Goal: Task Accomplishment & Management: Complete application form

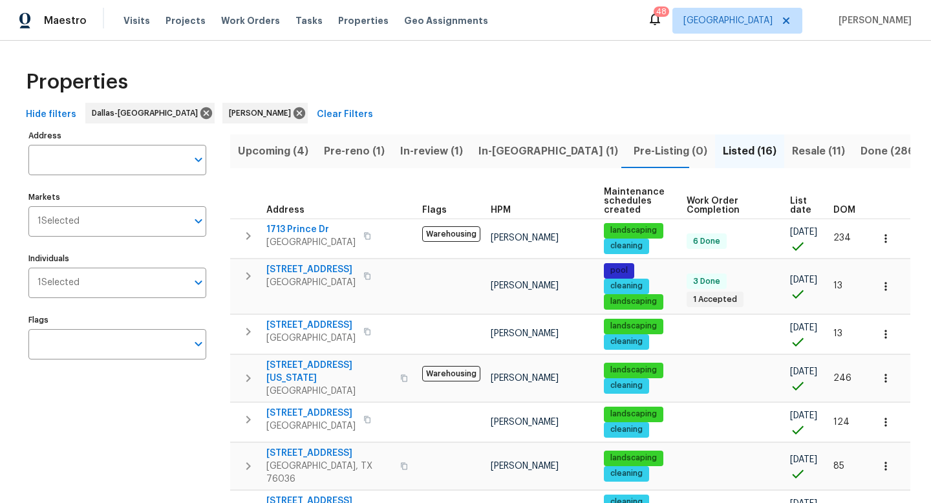
click at [350, 153] on span "Pre-reno (1)" at bounding box center [354, 151] width 61 height 18
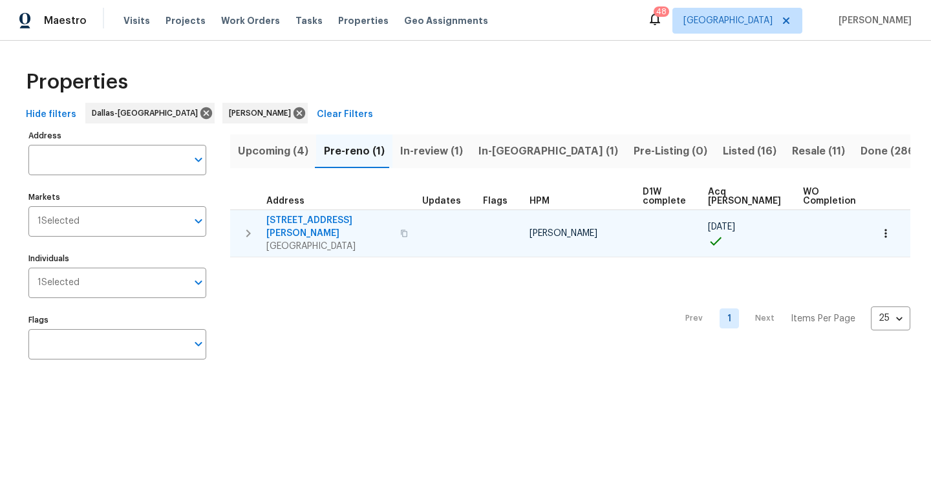
click at [326, 218] on span "[STREET_ADDRESS][PERSON_NAME]" at bounding box center [329, 227] width 126 height 26
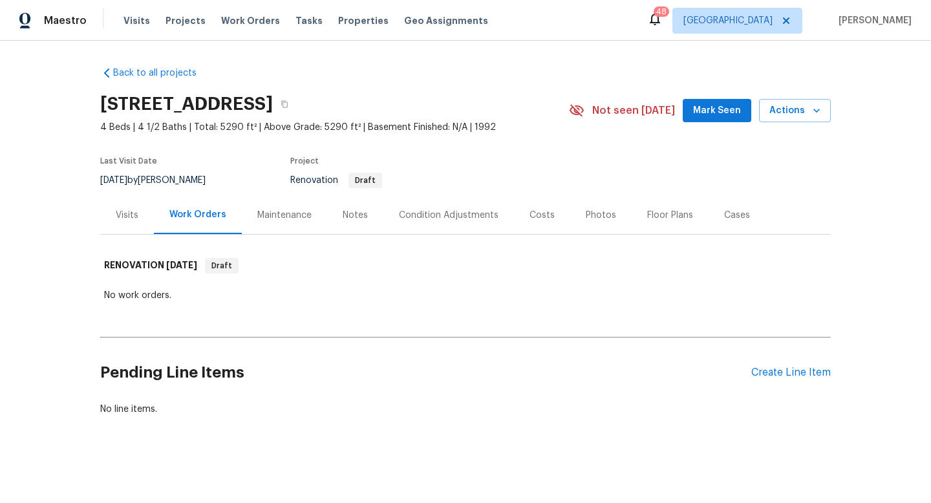
click at [716, 110] on span "Mark Seen" at bounding box center [717, 111] width 48 height 16
click at [790, 370] on div "Create Line Item" at bounding box center [790, 372] width 79 height 12
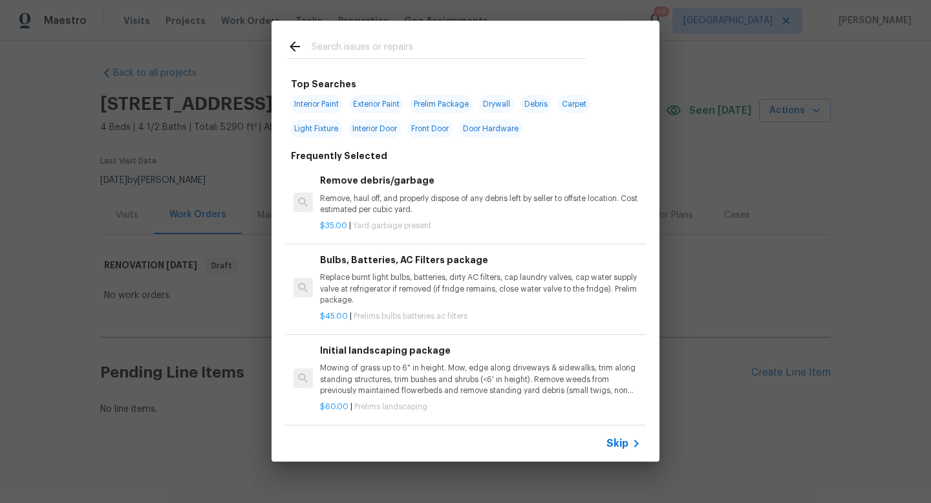
click at [624, 445] on span "Skip" at bounding box center [617, 443] width 22 height 13
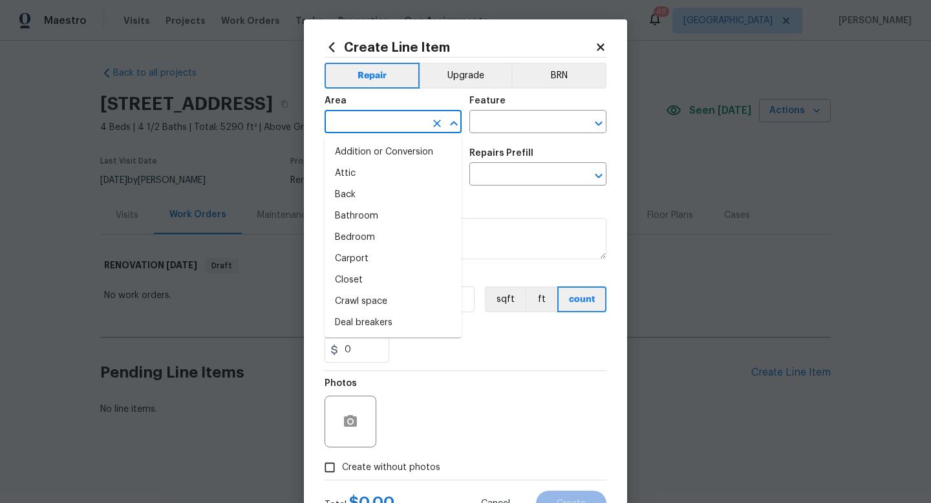
click at [370, 116] on input "text" at bounding box center [374, 123] width 101 height 20
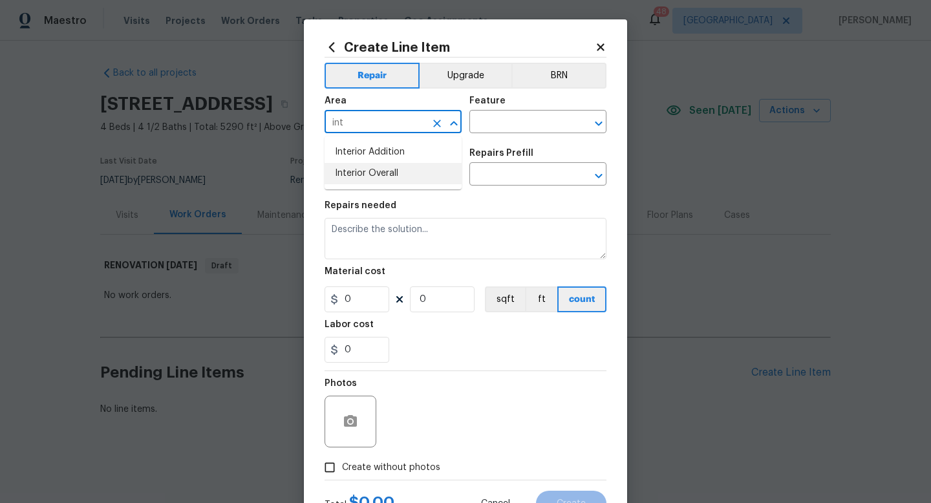
click at [378, 180] on li "Interior Overall" at bounding box center [392, 173] width 137 height 21
type input "Interior Overall"
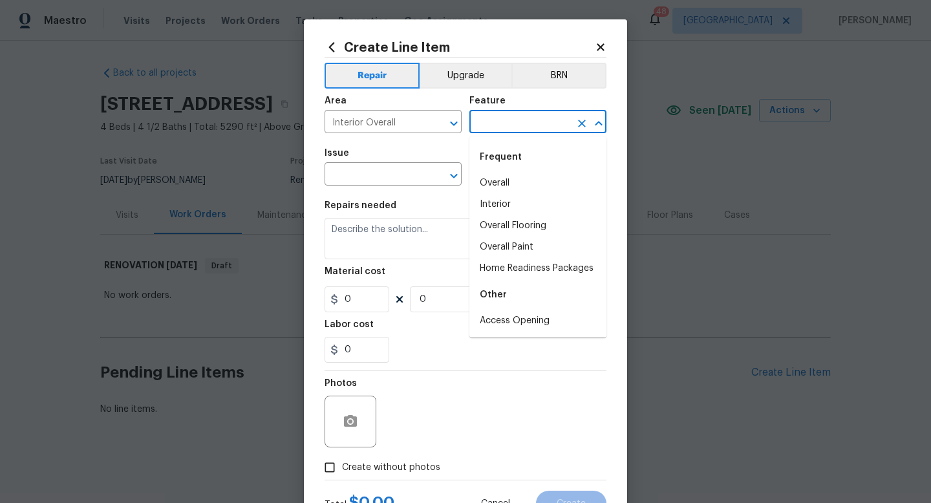
click at [489, 116] on input "text" at bounding box center [519, 123] width 101 height 20
click at [503, 253] on li "Overall Paint" at bounding box center [537, 247] width 137 height 21
type input "Overall Paint"
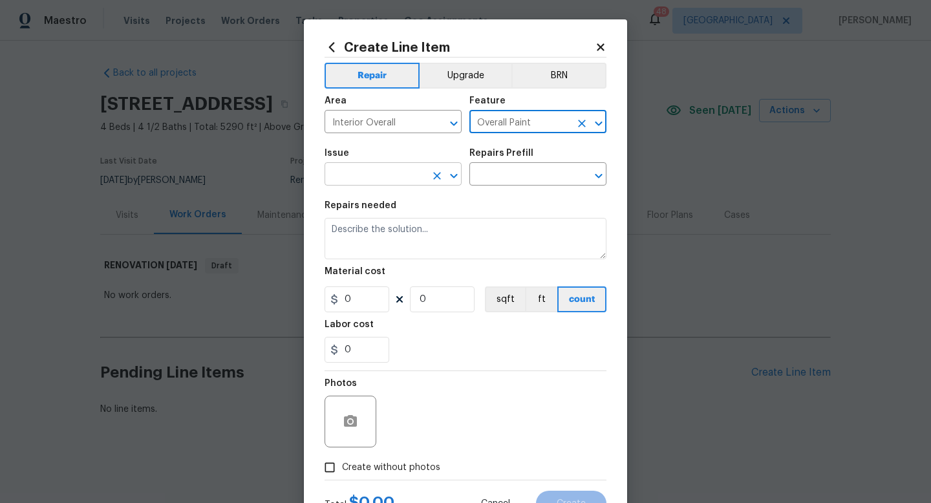
click at [388, 178] on input "text" at bounding box center [374, 175] width 101 height 20
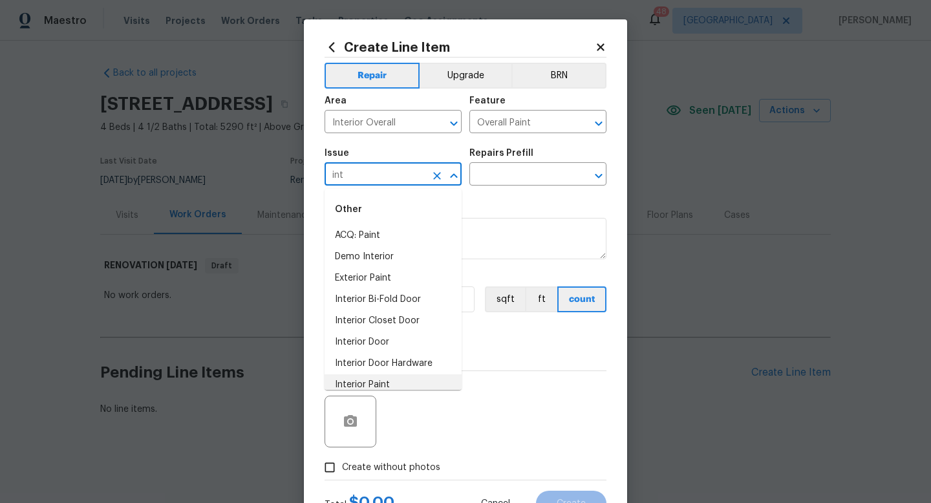
click at [385, 383] on li "Interior Paint" at bounding box center [392, 384] width 137 height 21
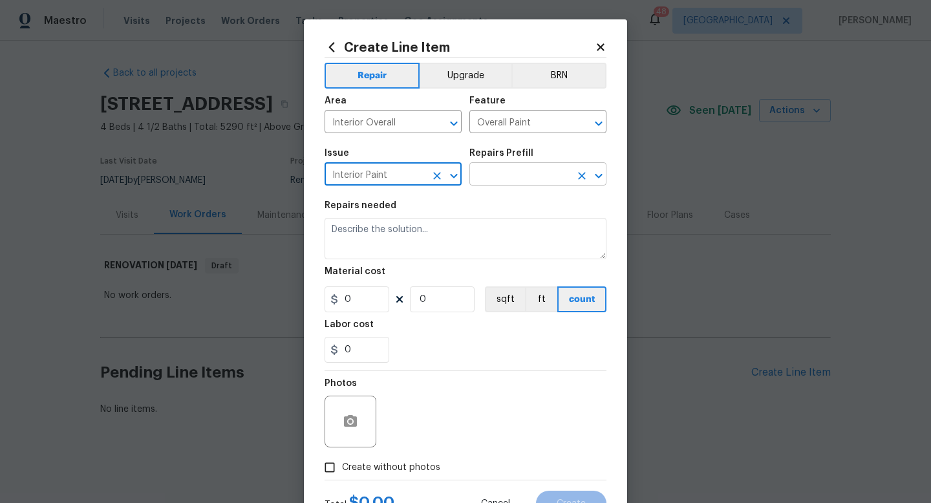
type input "Interior Paint"
click at [523, 179] on input "text" at bounding box center [519, 175] width 101 height 20
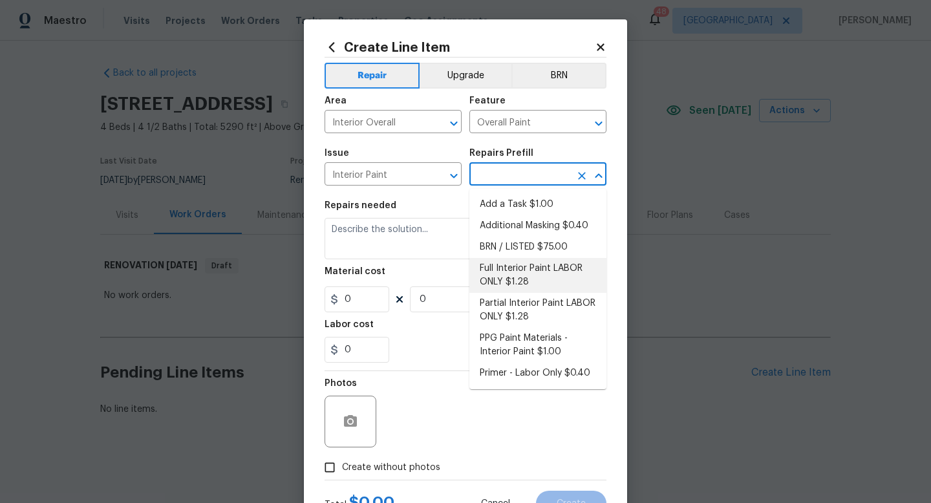
click at [512, 269] on li "Full Interior Paint LABOR ONLY $1.28" at bounding box center [537, 275] width 137 height 35
type input "Full Interior Paint LABOR ONLY $1.28"
type textarea "Full Interior paint - (walls, ceilings, trim, and doors) - PAINT PROVIDED BY OP…"
type input "1.28"
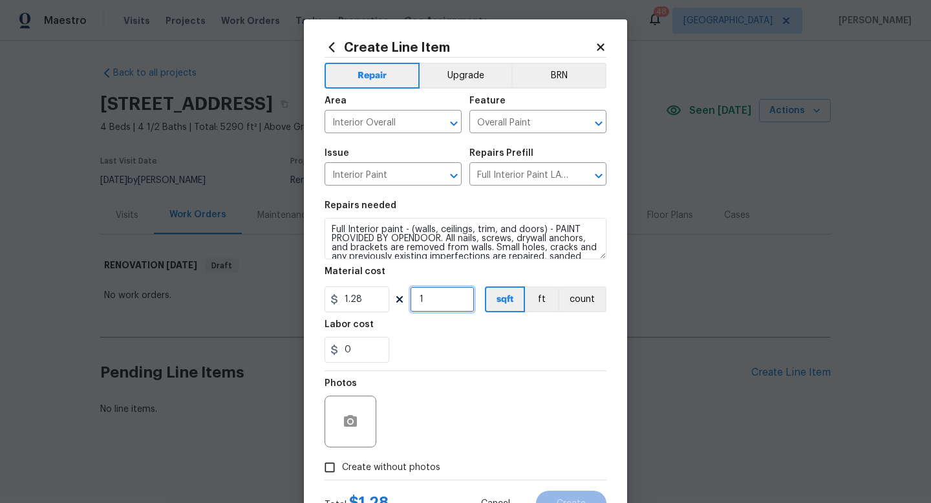
click at [445, 296] on input "1" at bounding box center [442, 299] width 65 height 26
type input "5290"
click at [373, 468] on span "Create without photos" at bounding box center [391, 468] width 98 height 14
click at [342, 468] on input "Create without photos" at bounding box center [329, 467] width 25 height 25
checkbox input "true"
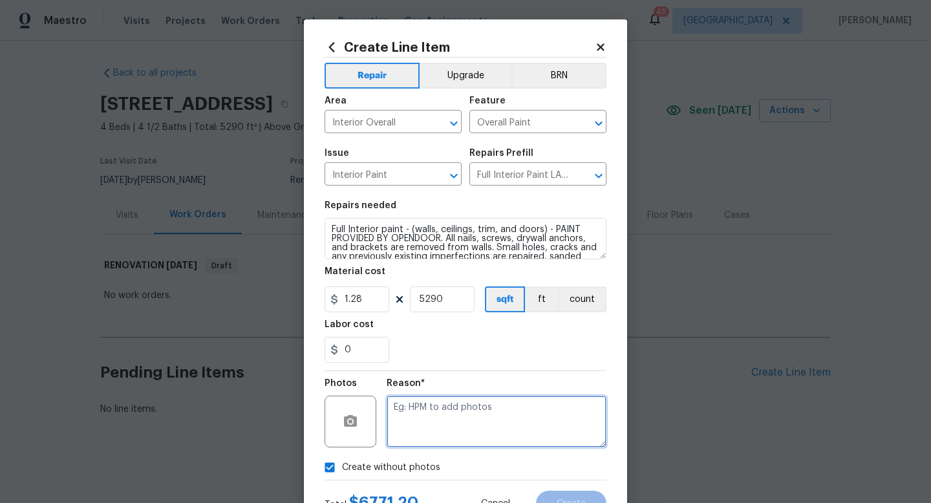
click at [423, 424] on textarea at bounding box center [496, 421] width 220 height 52
type textarea "w"
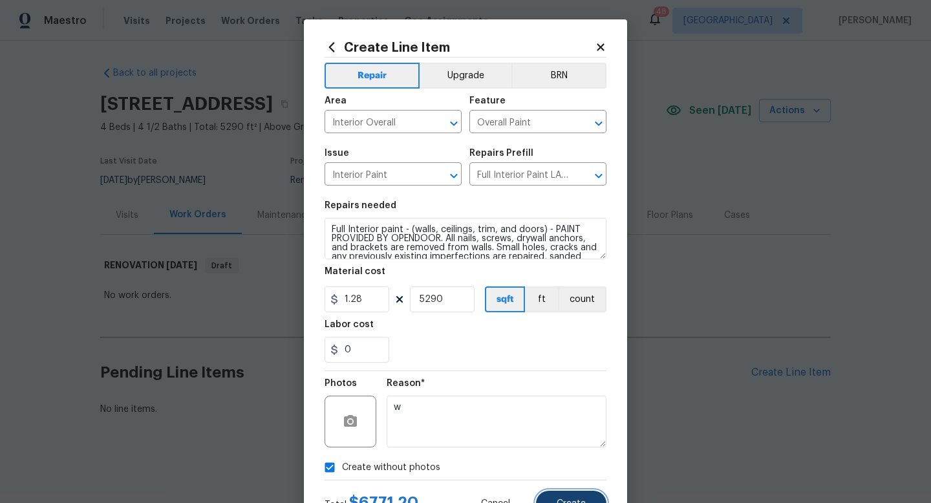
click at [562, 496] on button "Create" at bounding box center [571, 503] width 70 height 26
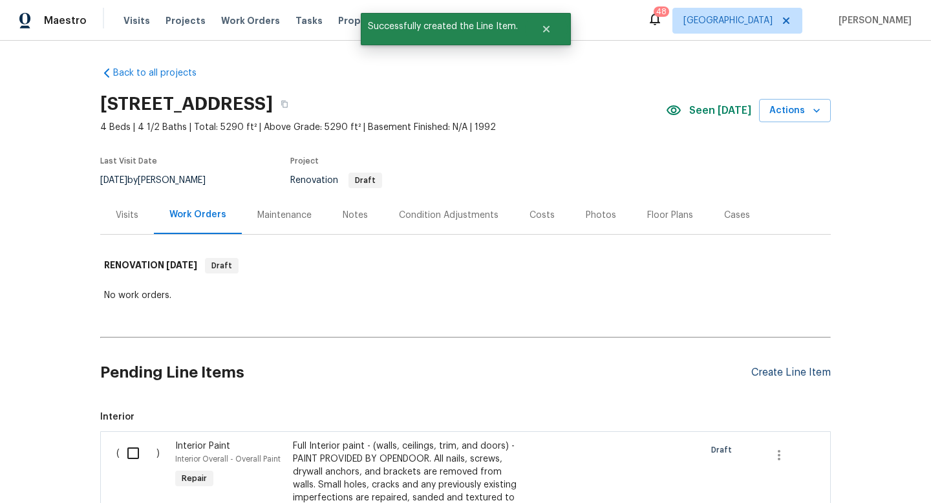
click at [760, 374] on div "Create Line Item" at bounding box center [790, 372] width 79 height 12
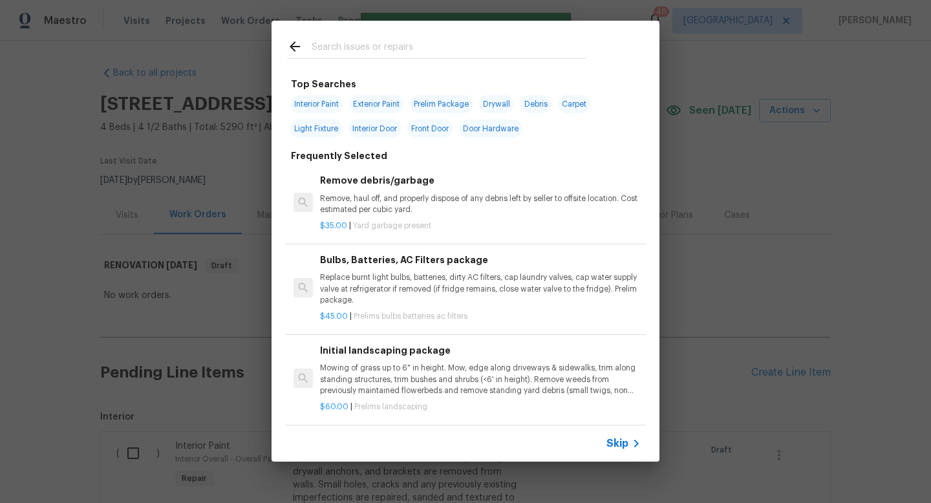
click at [622, 443] on span "Skip" at bounding box center [617, 443] width 22 height 13
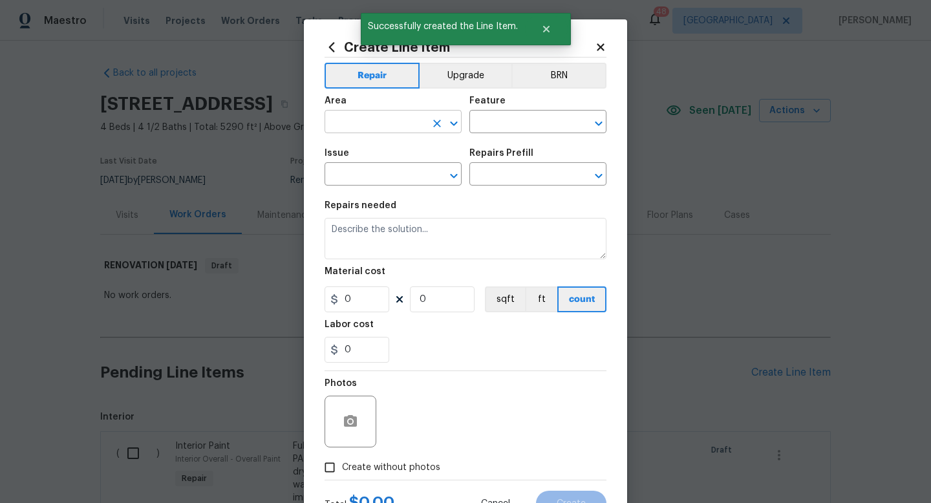
click at [361, 123] on input "text" at bounding box center [374, 123] width 101 height 20
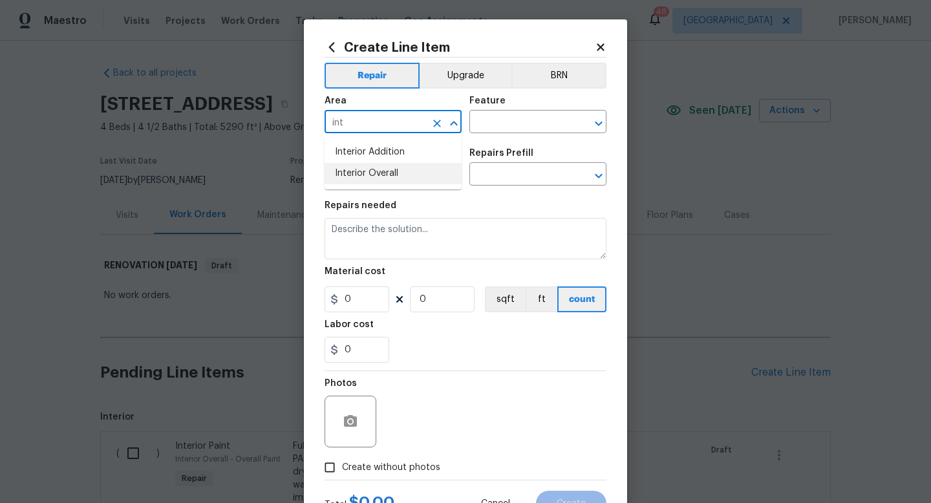
click at [367, 172] on li "Interior Overall" at bounding box center [392, 173] width 137 height 21
type input "Interior Overall"
click at [501, 116] on input "text" at bounding box center [519, 123] width 101 height 20
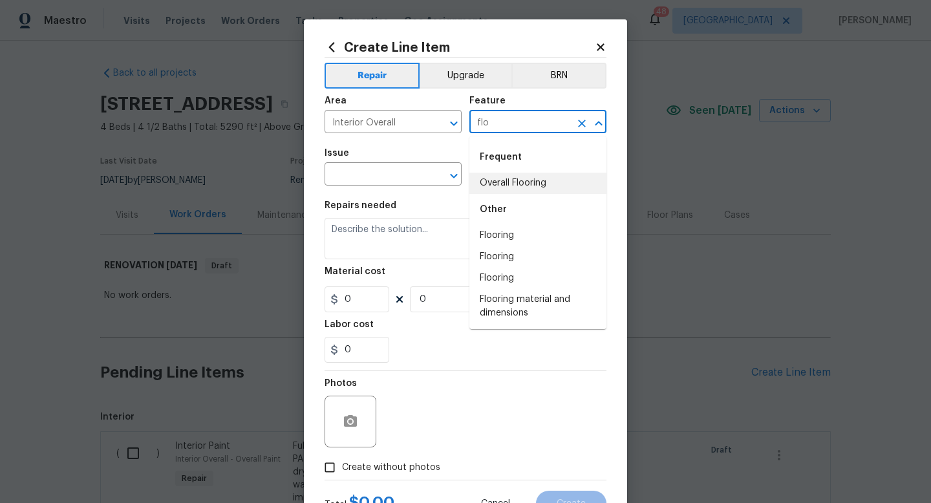
click at [511, 182] on li "Overall Flooring" at bounding box center [537, 183] width 137 height 21
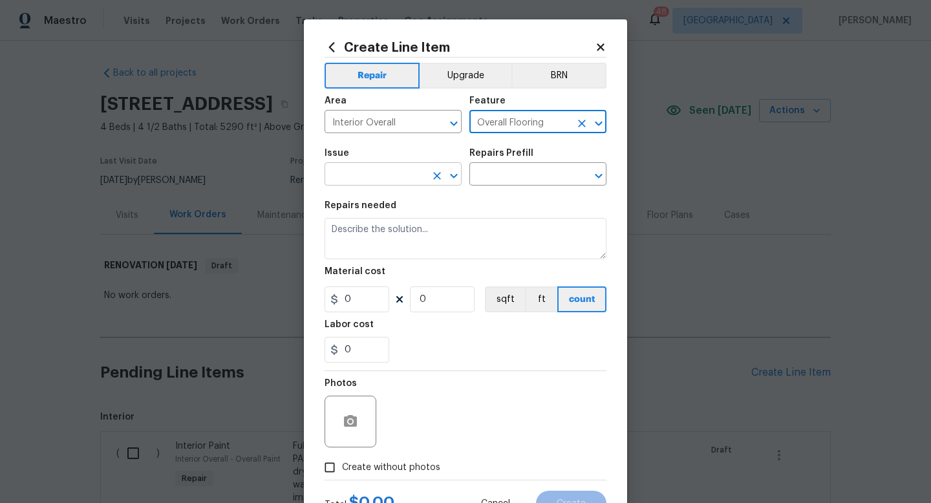
type input "Overall Flooring"
click at [405, 178] on input "text" at bounding box center [374, 175] width 101 height 20
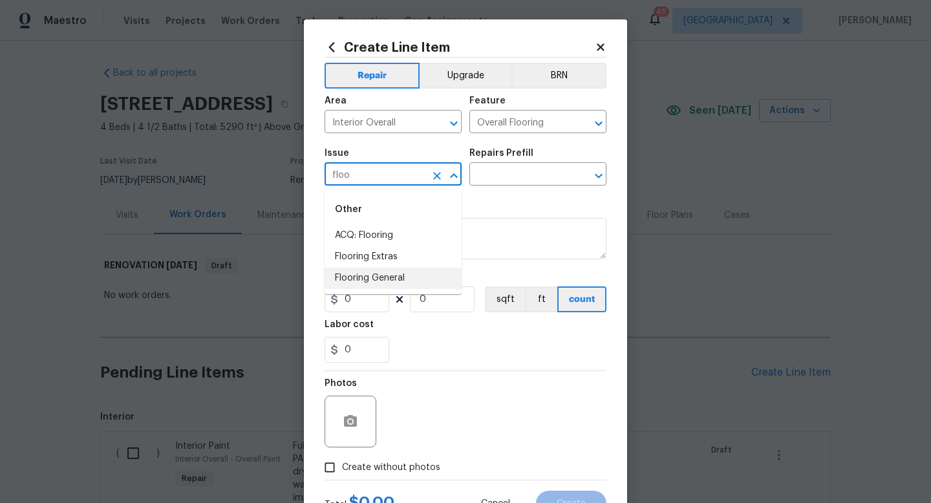
click at [380, 277] on li "Flooring General" at bounding box center [392, 278] width 137 height 21
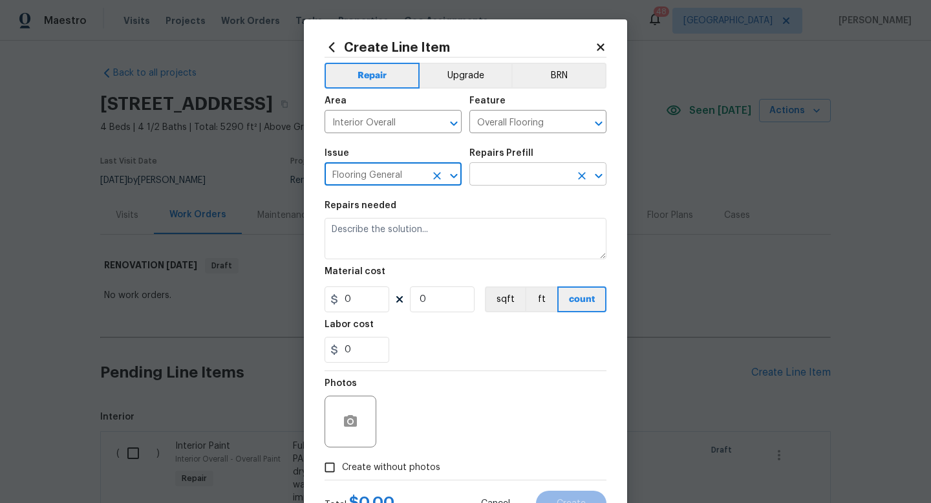
type input "Flooring General"
click at [507, 179] on input "text" at bounding box center [519, 175] width 101 height 20
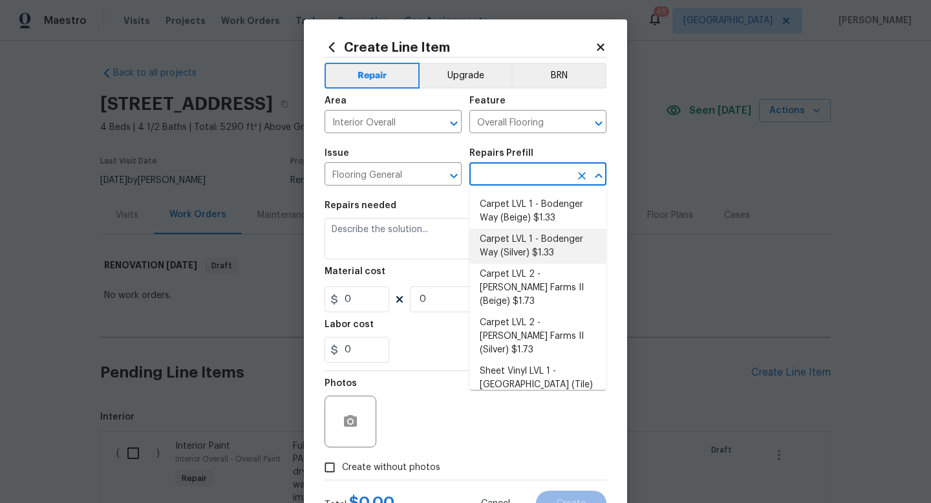
click at [512, 244] on li "Carpet LVL 1 - Bodenger Way (Silver) $1.33" at bounding box center [537, 246] width 137 height 35
type input "Carpet LVL 1 - Bodenger Way (Silver) $1.33"
type textarea "Install new carpet. (Bodenger Way [GEOGRAPHIC_DATA], Silver) at all previously …"
type input "1.33"
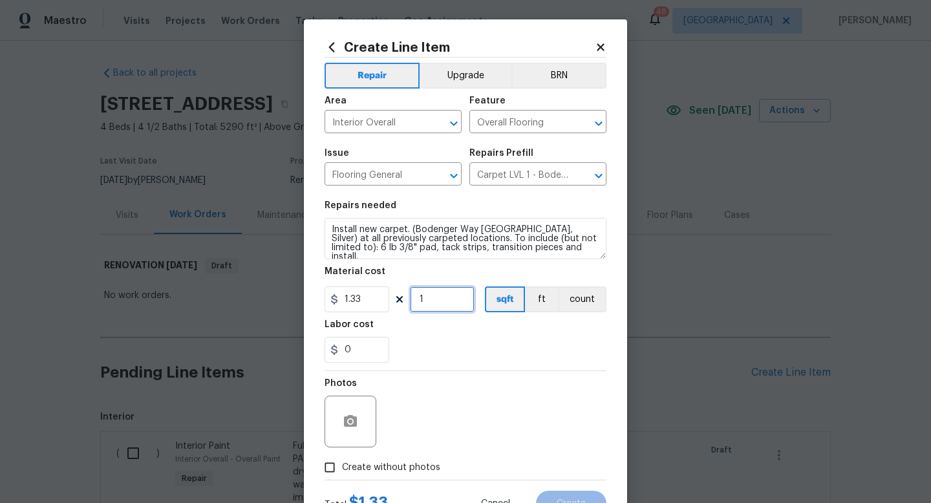
click at [433, 302] on input "1" at bounding box center [442, 299] width 65 height 26
type input "2500"
click at [386, 464] on span "Create without photos" at bounding box center [391, 468] width 98 height 14
click at [342, 464] on input "Create without photos" at bounding box center [329, 467] width 25 height 25
checkbox input "true"
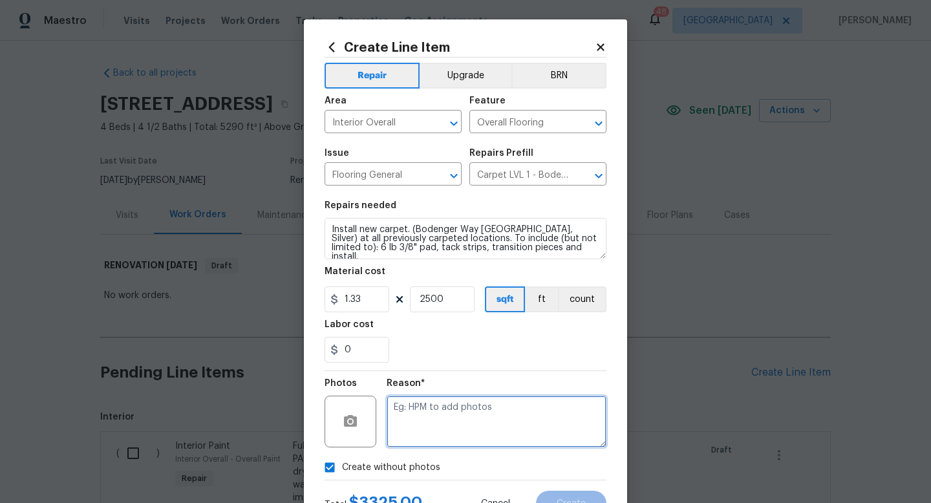
click at [424, 423] on textarea at bounding box center [496, 421] width 220 height 52
type textarea "w"
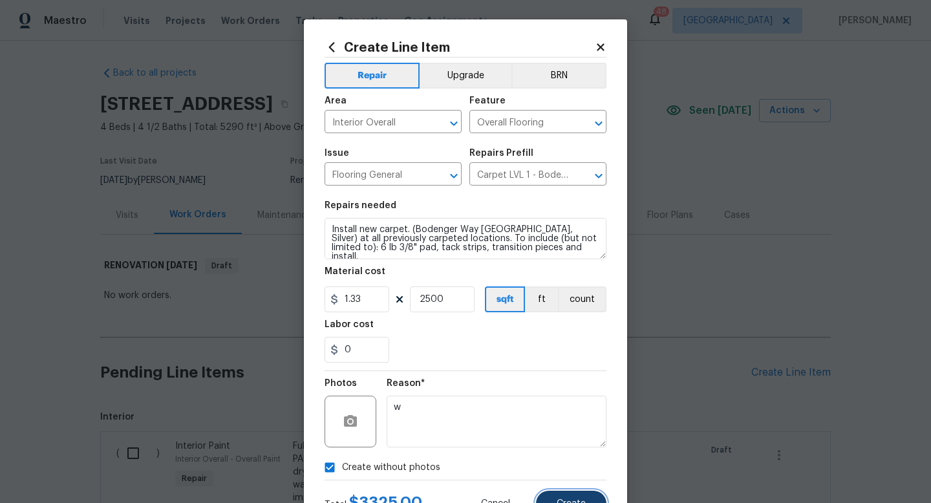
click at [554, 496] on button "Create" at bounding box center [571, 503] width 70 height 26
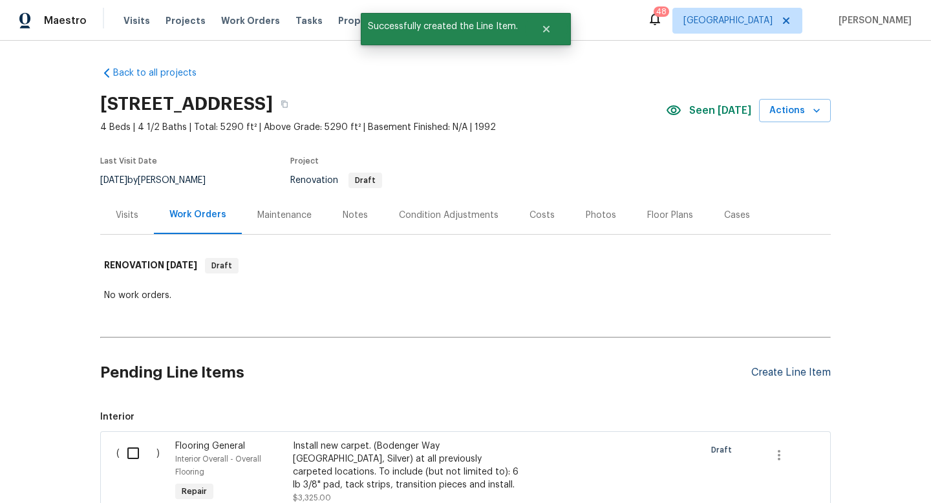
click at [806, 374] on div "Create Line Item" at bounding box center [790, 372] width 79 height 12
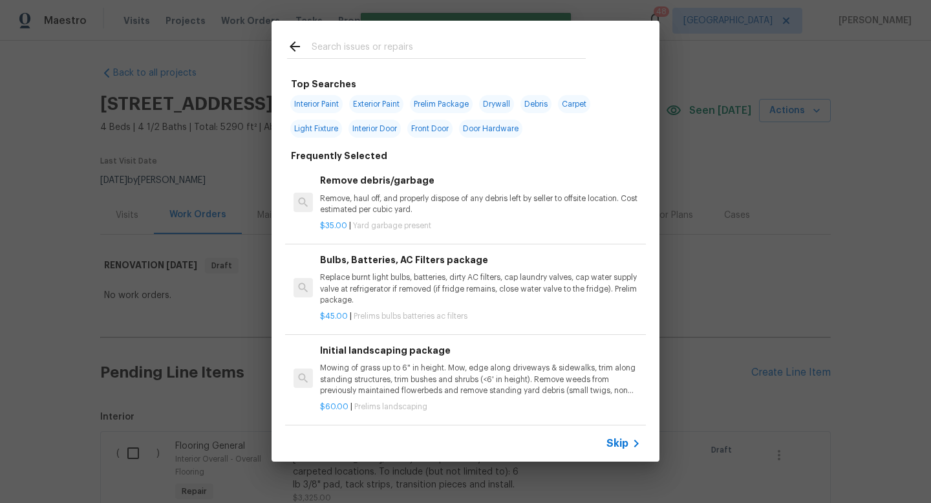
click at [629, 439] on icon at bounding box center [636, 444] width 16 height 16
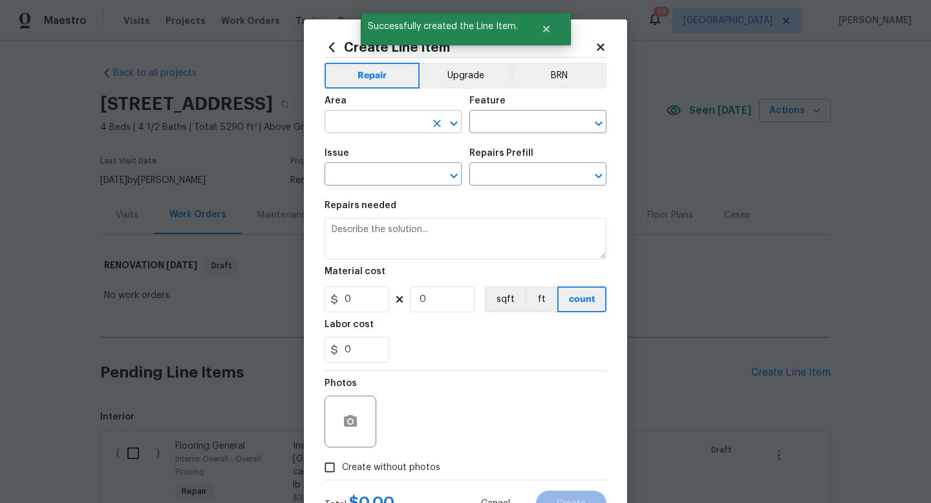
click at [375, 124] on input "text" at bounding box center [374, 123] width 101 height 20
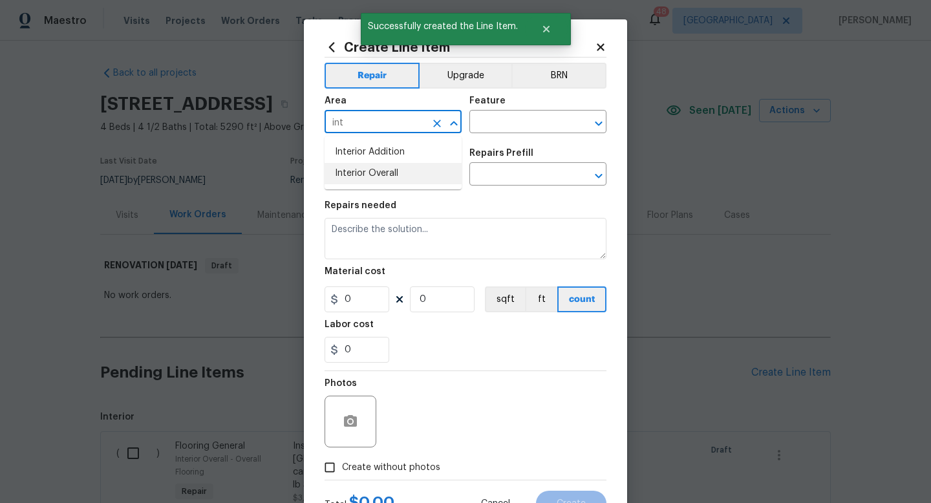
click at [385, 177] on li "Interior Overall" at bounding box center [392, 173] width 137 height 21
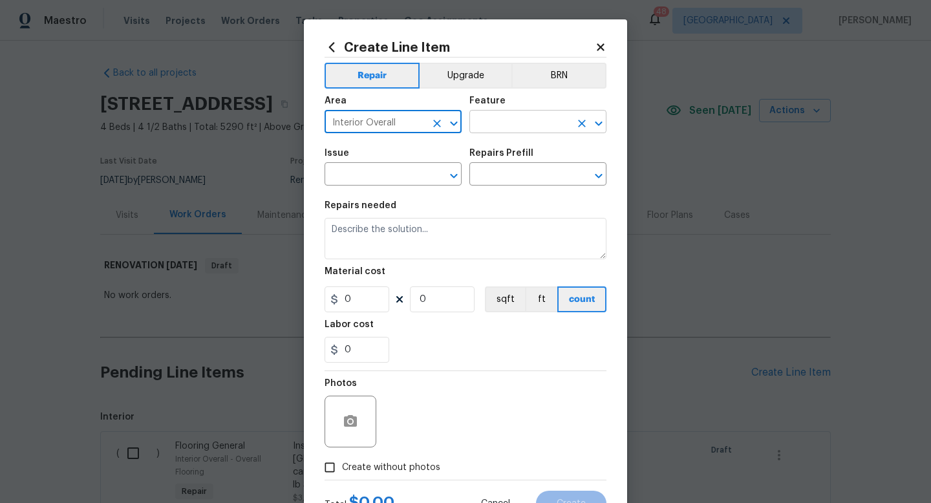
type input "Interior Overall"
click at [494, 121] on input "text" at bounding box center [519, 123] width 101 height 20
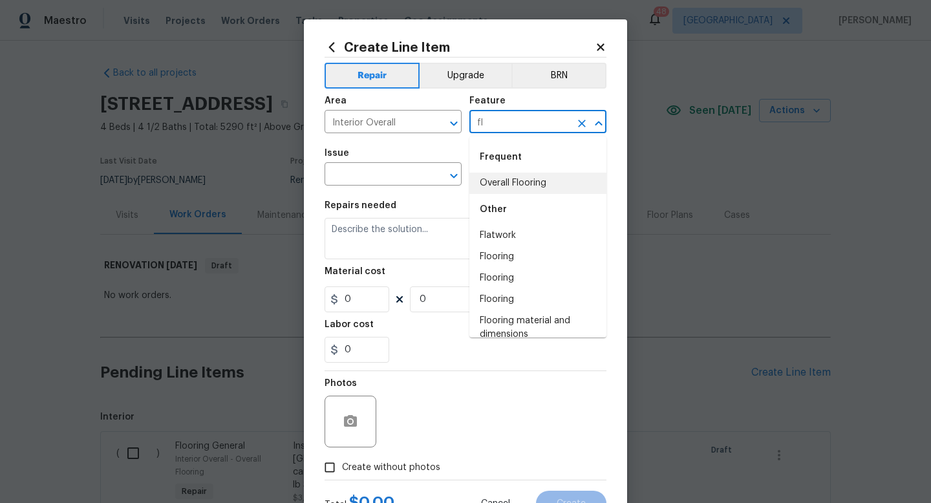
click at [498, 184] on li "Overall Flooring" at bounding box center [537, 183] width 137 height 21
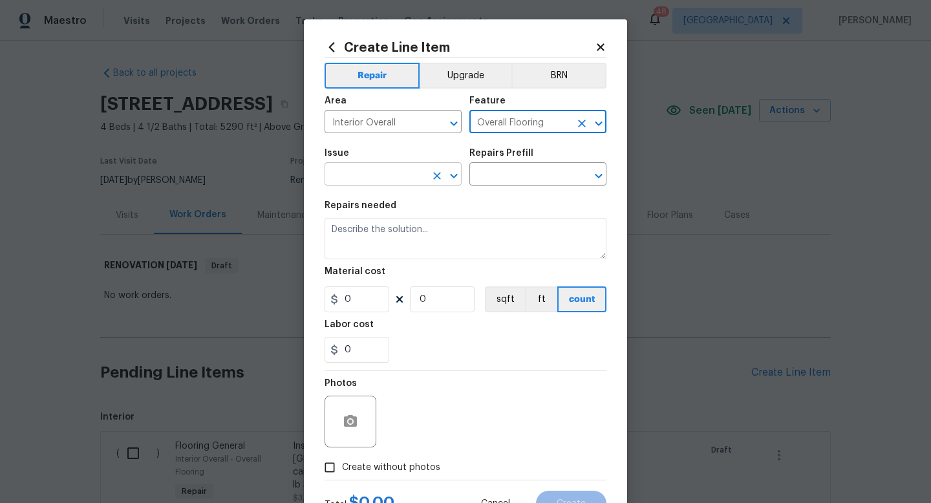
type input "Overall Flooring"
click at [407, 180] on input "text" at bounding box center [374, 175] width 101 height 20
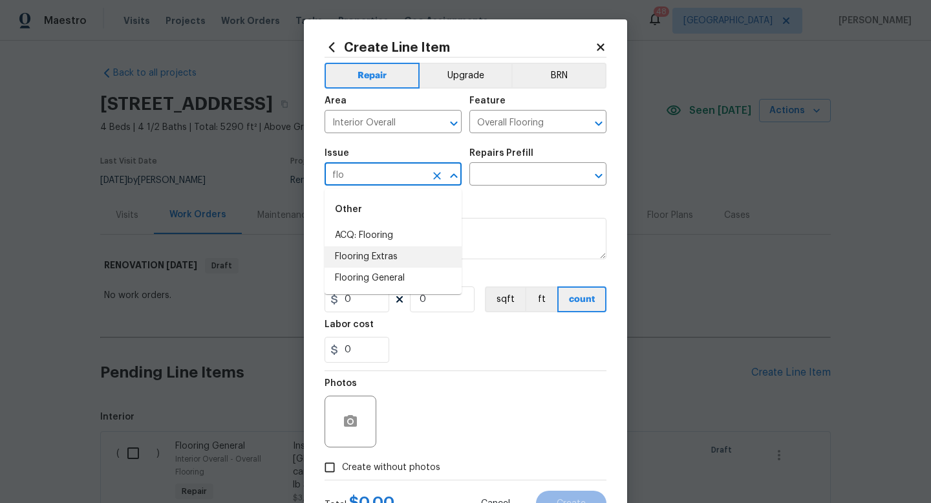
click at [384, 260] on li "Flooring Extras" at bounding box center [392, 256] width 137 height 21
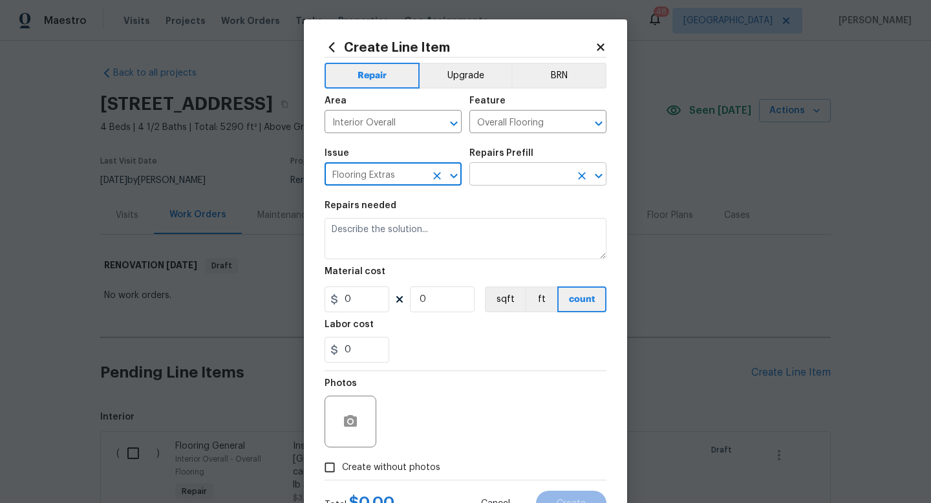
type input "Flooring Extras"
click at [503, 173] on input "text" at bounding box center [519, 175] width 101 height 20
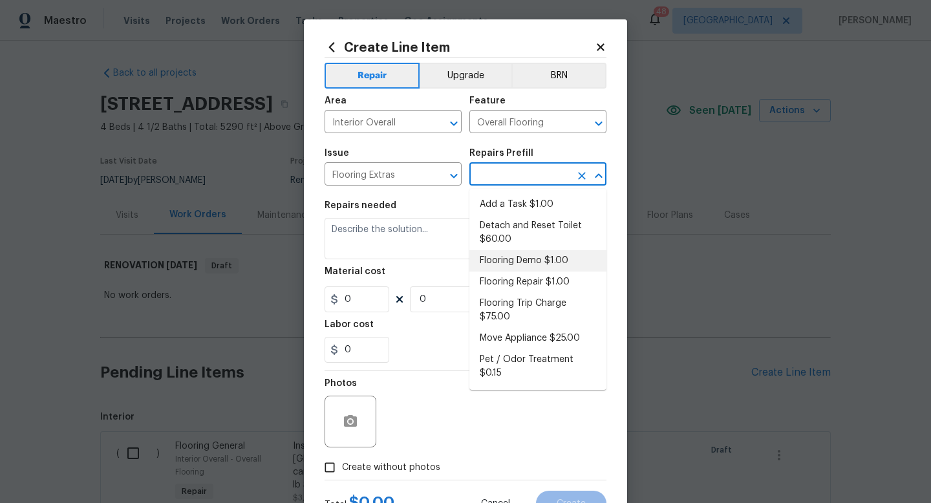
scroll to position [98, 0]
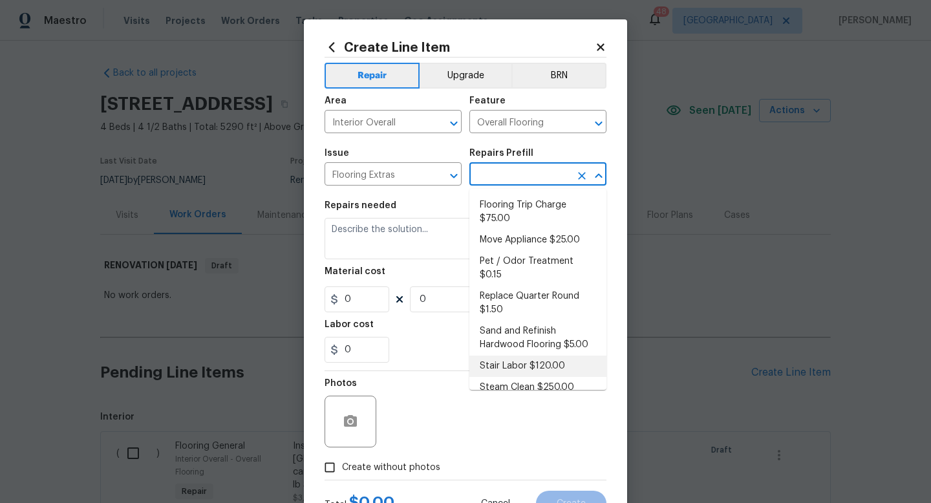
click at [507, 355] on li "Stair Labor $120.00" at bounding box center [537, 365] width 137 height 21
type input "Stair Labor $120.00"
type textarea "Stair Labor"
type input "120"
type input "1"
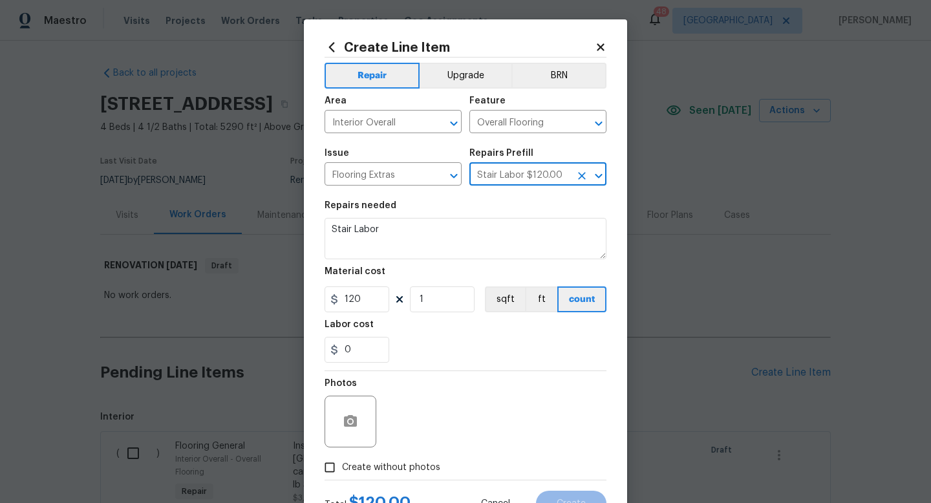
scroll to position [54, 0]
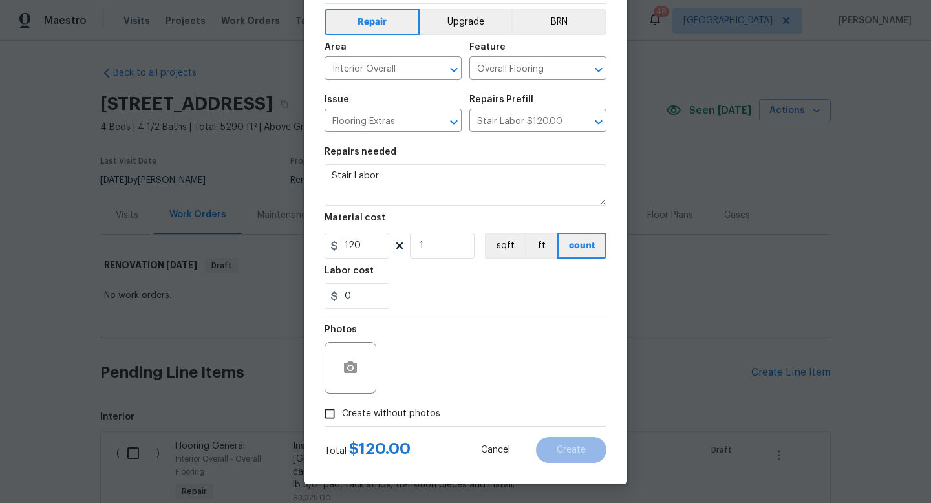
click at [388, 416] on span "Create without photos" at bounding box center [391, 414] width 98 height 14
click at [342, 416] on input "Create without photos" at bounding box center [329, 413] width 25 height 25
checkbox input "true"
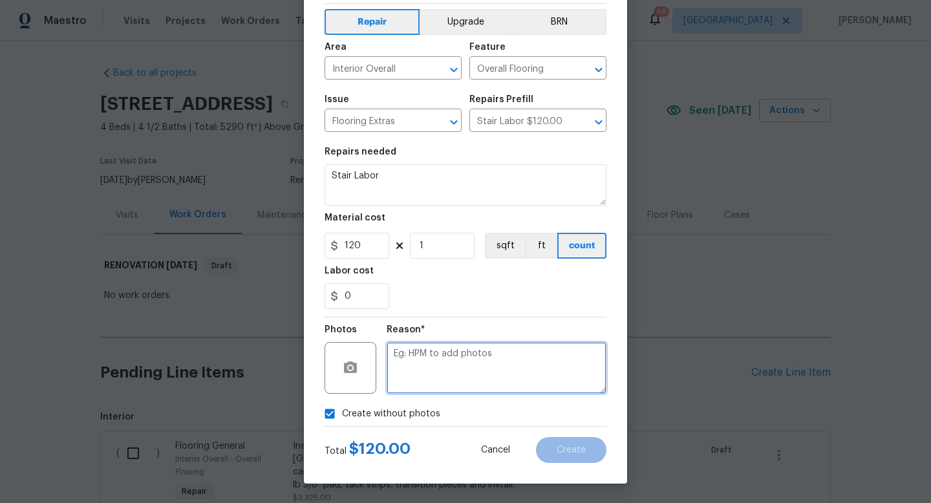
click at [432, 373] on textarea at bounding box center [496, 368] width 220 height 52
type textarea "w"
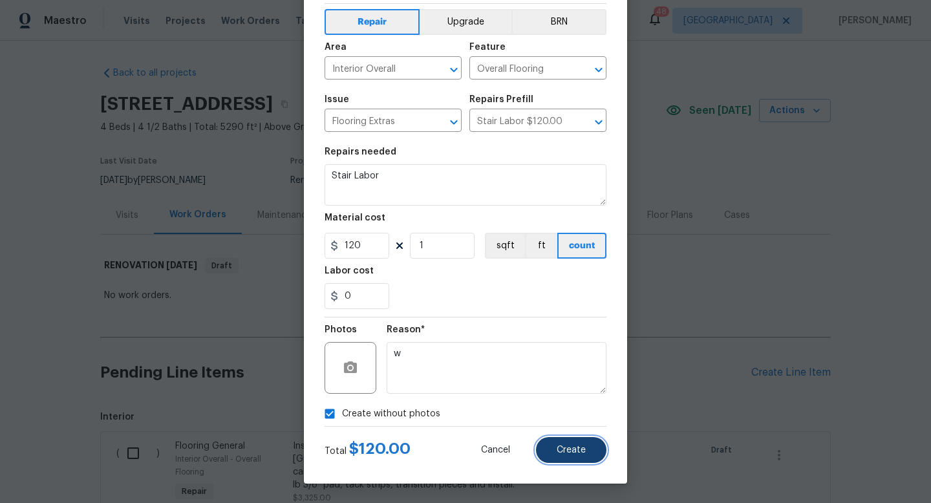
click at [561, 449] on span "Create" at bounding box center [570, 450] width 29 height 10
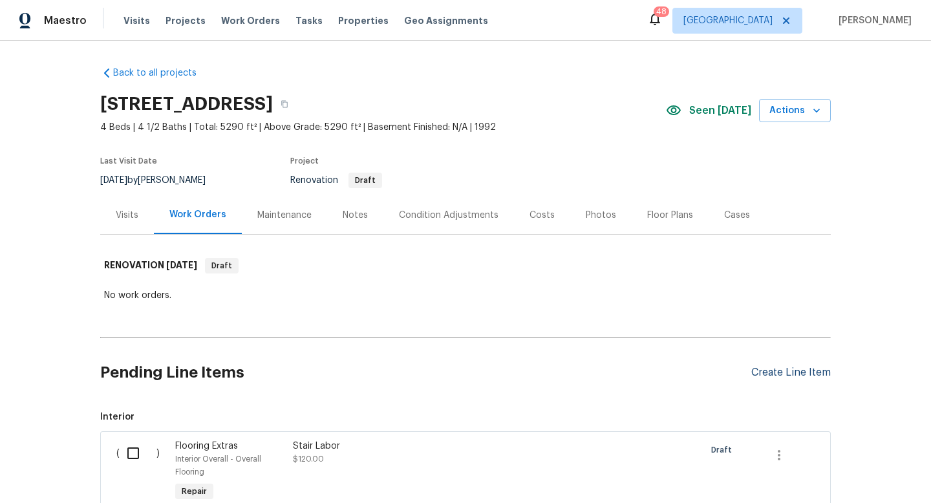
click at [779, 374] on div "Create Line Item" at bounding box center [790, 372] width 79 height 12
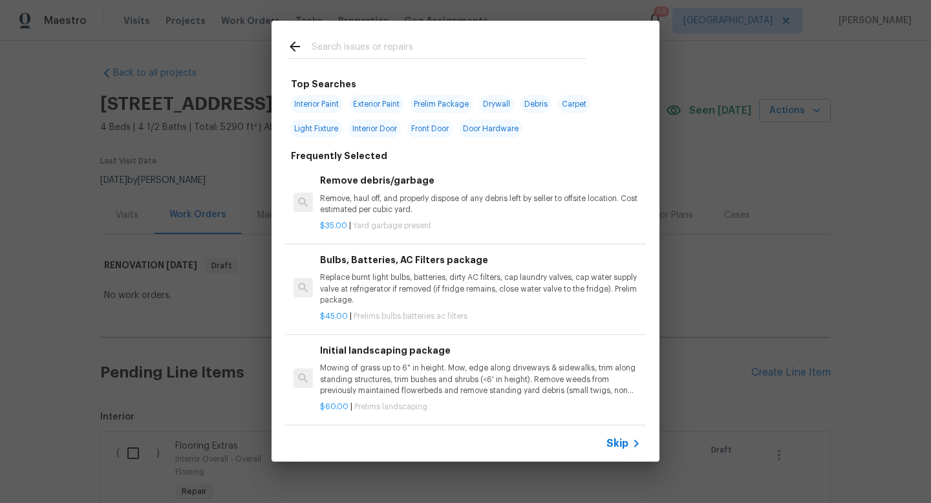
click at [618, 441] on span "Skip" at bounding box center [617, 443] width 22 height 13
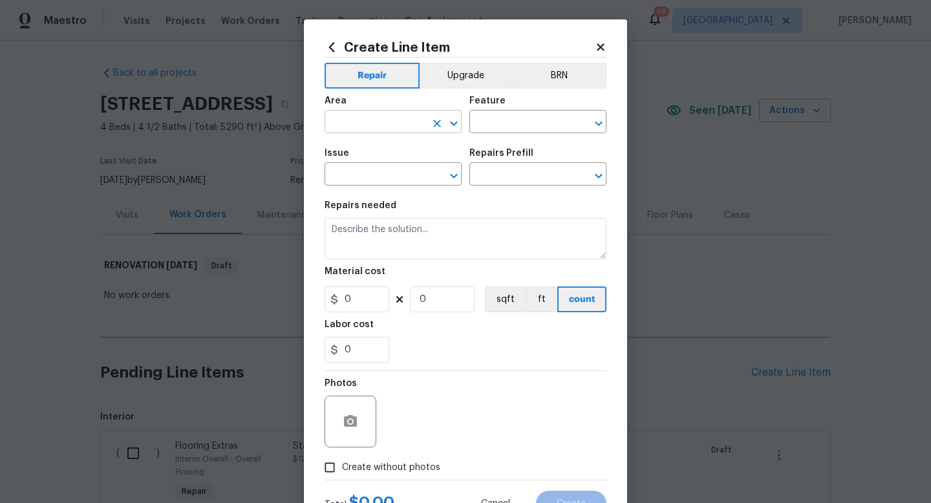
click at [375, 114] on input "text" at bounding box center [374, 123] width 101 height 20
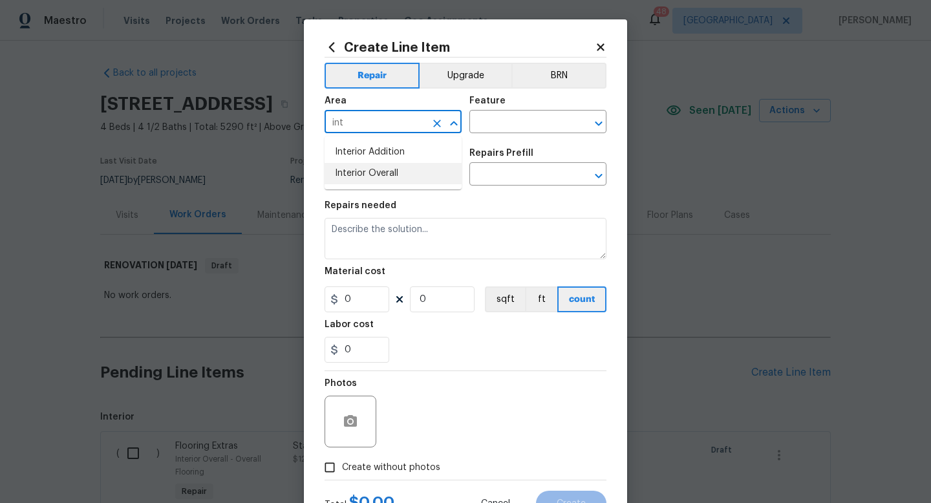
click at [378, 174] on li "Interior Overall" at bounding box center [392, 173] width 137 height 21
type input "Interior Overall"
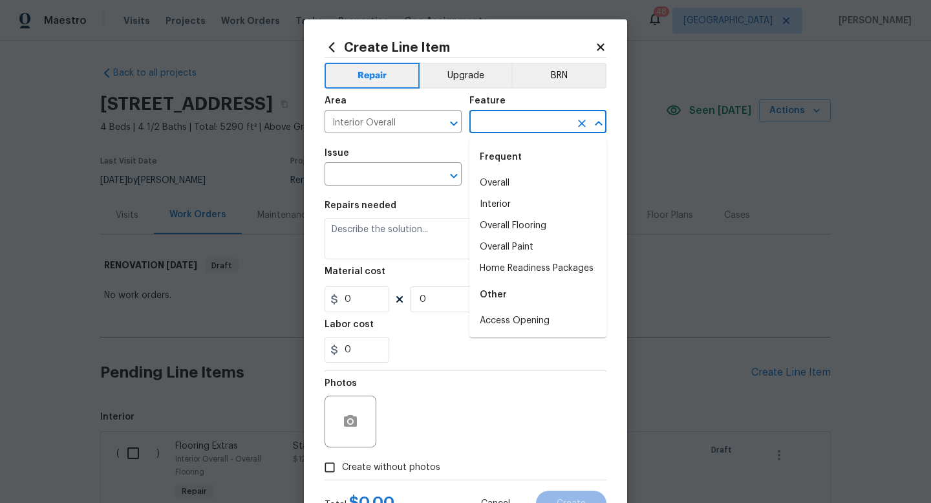
click at [496, 126] on input "text" at bounding box center [519, 123] width 101 height 20
click at [498, 273] on li "Home Readiness Packages" at bounding box center [537, 268] width 137 height 21
type input "Home Readiness Packages"
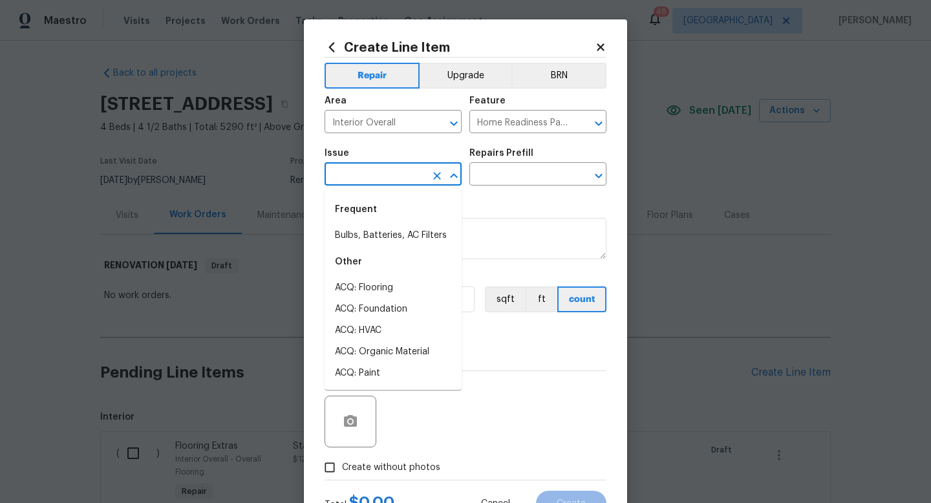
click at [385, 175] on input "text" at bounding box center [374, 175] width 101 height 20
click at [386, 235] on li "Bulbs, Batteries, AC Filters" at bounding box center [392, 235] width 137 height 21
type input "Bulbs, Batteries, AC Filters"
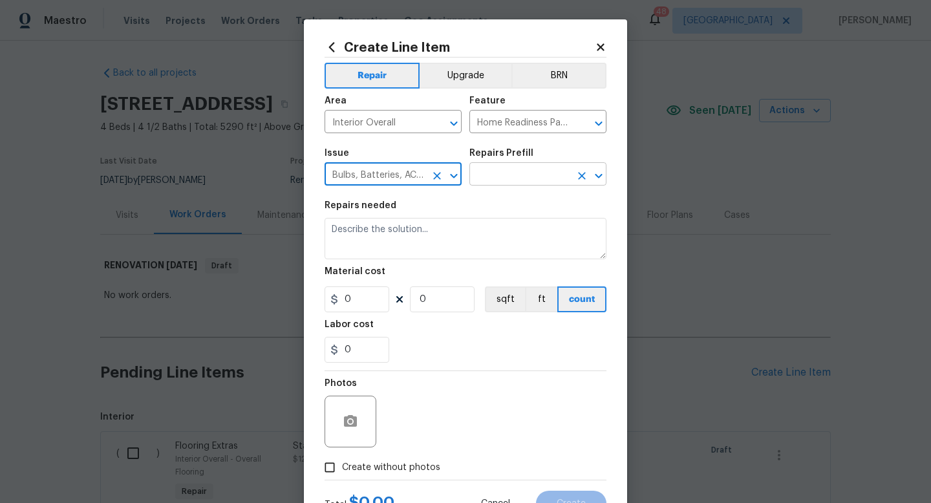
click at [490, 175] on input "text" at bounding box center [519, 175] width 101 height 20
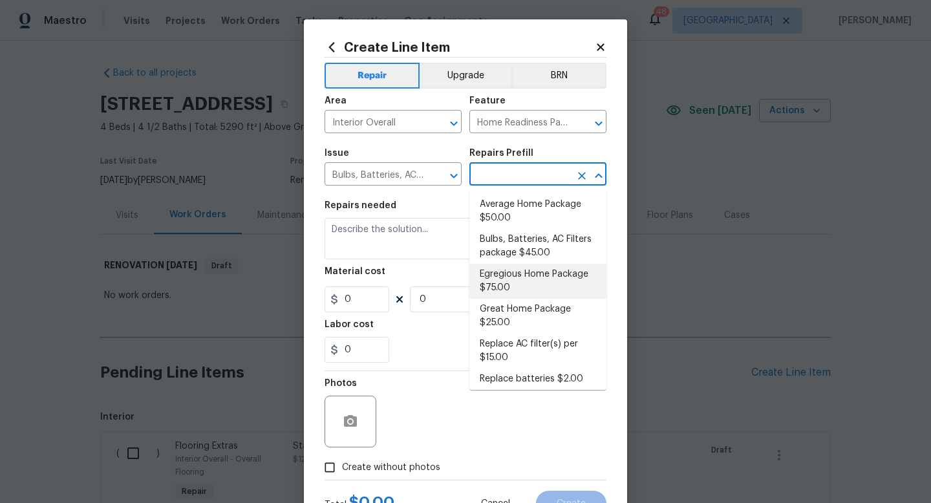
click at [501, 277] on li "Egregious Home Package $75.00" at bounding box center [537, 281] width 137 height 35
type input "Egregious Home Package $75.00"
type textarea "1. Replace all missing and/or damaged door stops and strike plates. 2. Remove a…"
type input "75"
type input "1"
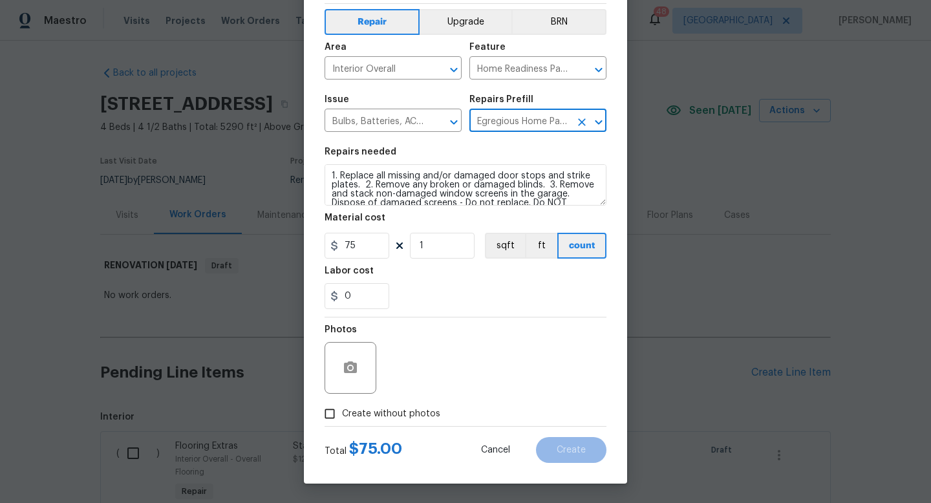
click at [423, 410] on span "Create without photos" at bounding box center [391, 414] width 98 height 14
click at [342, 410] on input "Create without photos" at bounding box center [329, 413] width 25 height 25
checkbox input "true"
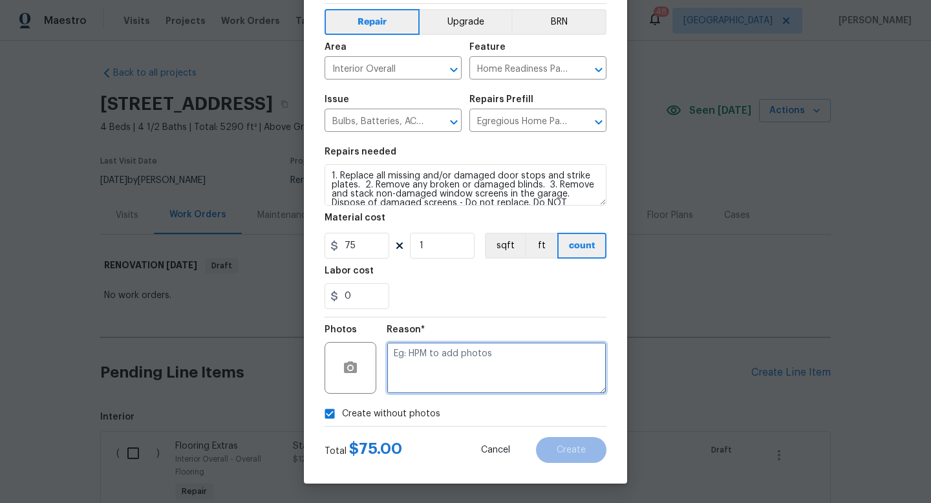
click at [443, 383] on textarea at bounding box center [496, 368] width 220 height 52
type textarea "w"
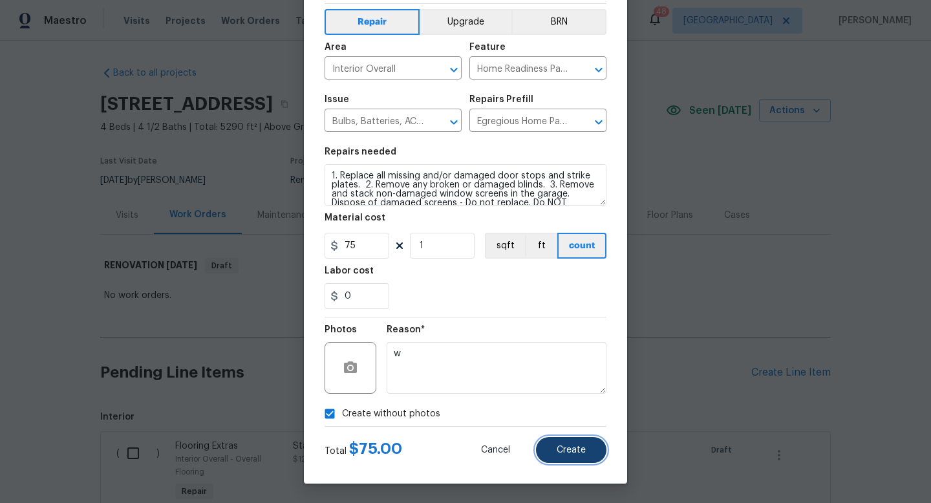
click at [565, 447] on span "Create" at bounding box center [570, 450] width 29 height 10
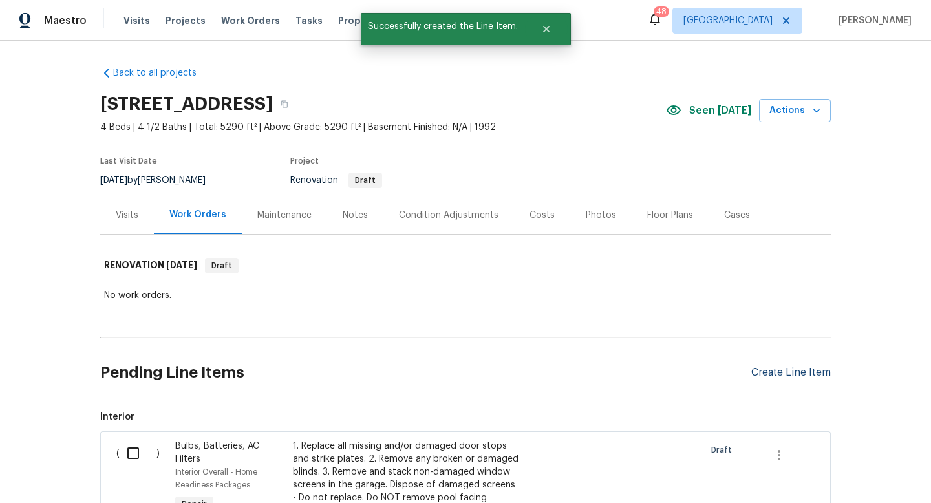
click at [761, 368] on div "Create Line Item" at bounding box center [790, 372] width 79 height 12
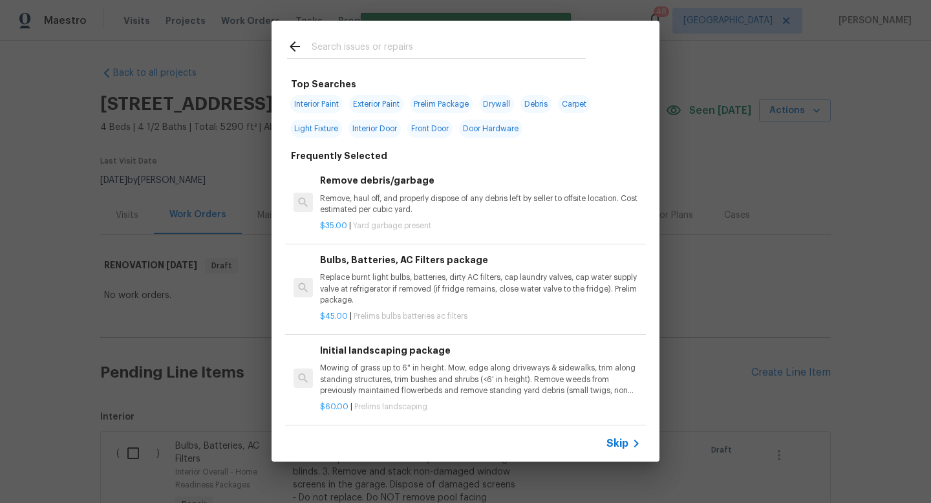
click at [623, 443] on span "Skip" at bounding box center [617, 443] width 22 height 13
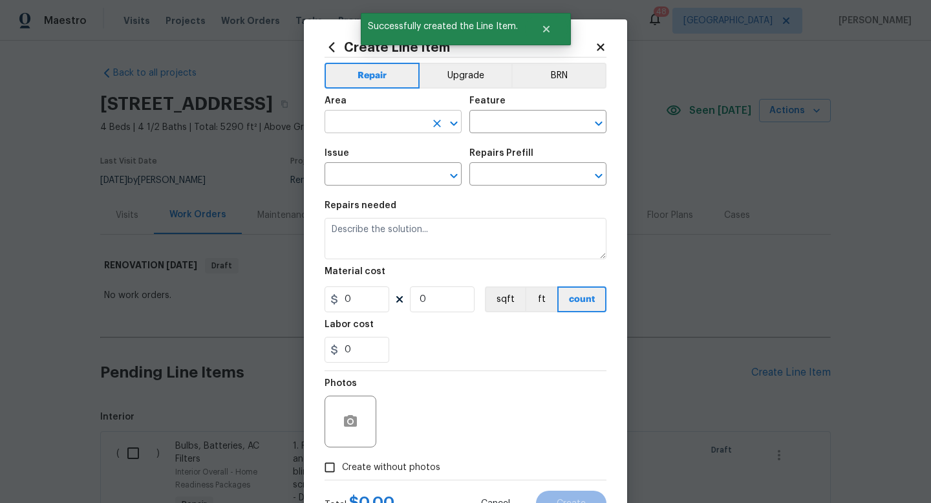
click at [374, 121] on input "text" at bounding box center [374, 123] width 101 height 20
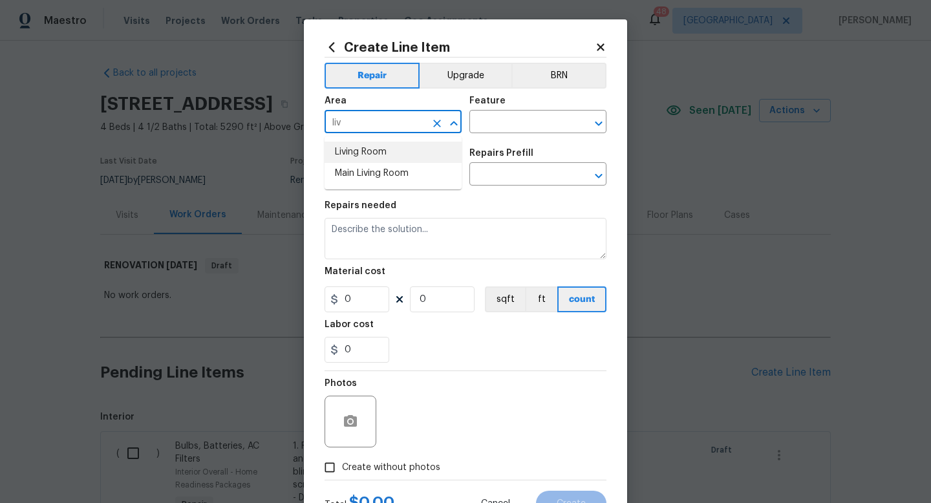
click at [381, 149] on li "Living Room" at bounding box center [392, 152] width 137 height 21
type input "Living Room"
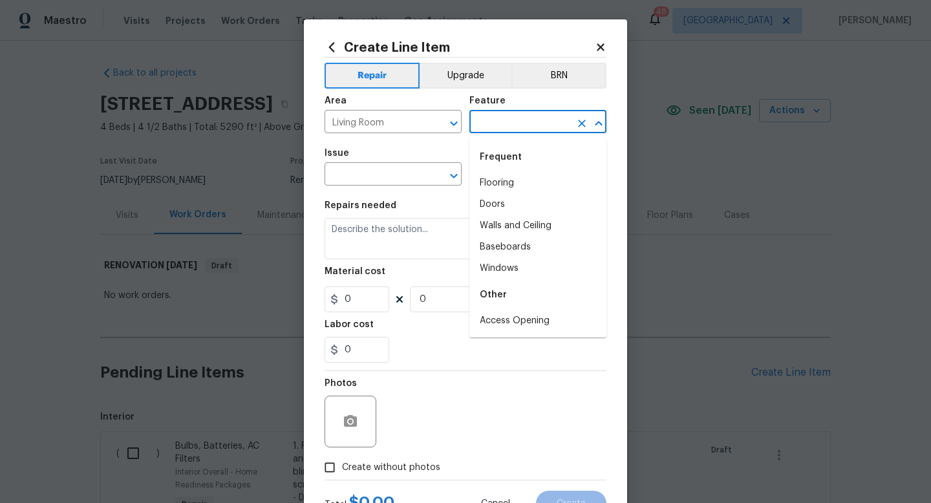
click at [489, 114] on input "text" at bounding box center [519, 123] width 101 height 20
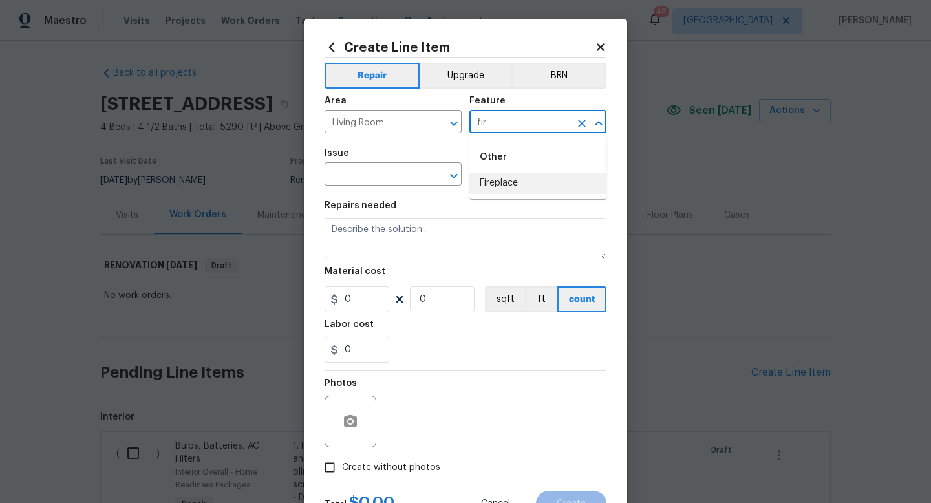
click at [498, 174] on li "Fireplace" at bounding box center [537, 183] width 137 height 21
type input "Fireplace"
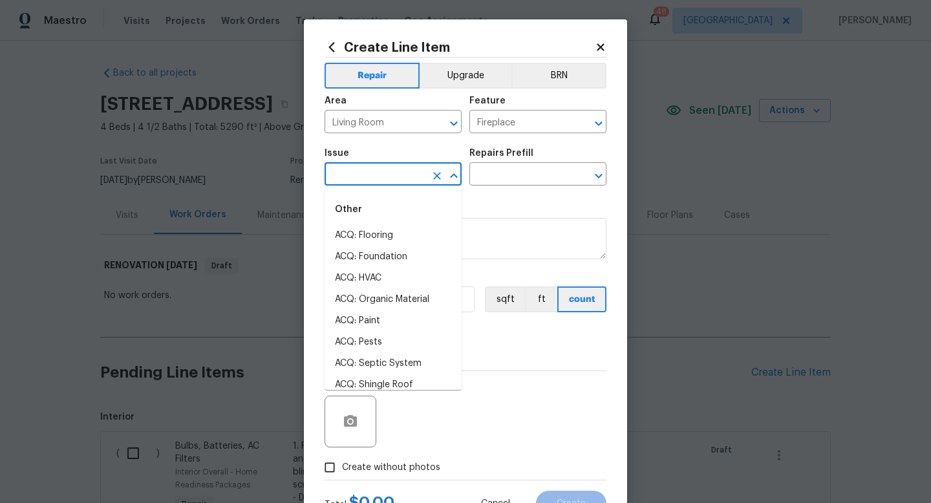
click at [401, 178] on input "text" at bounding box center [374, 175] width 101 height 20
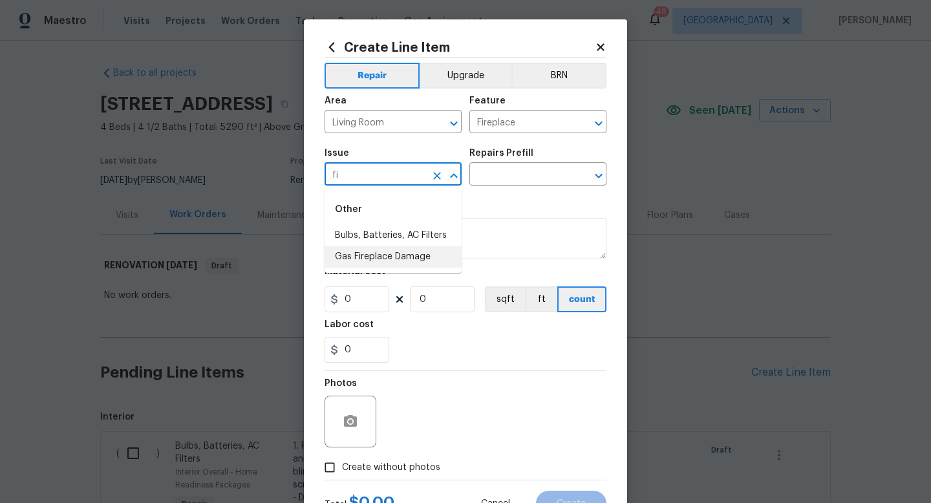
click at [403, 255] on li "Gas Fireplace Damage" at bounding box center [392, 256] width 137 height 21
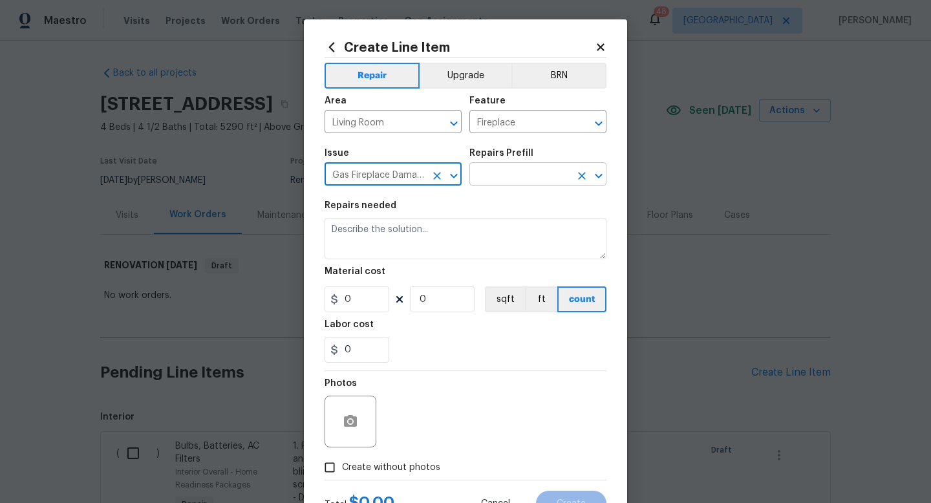
type input "Gas Fireplace Damage"
click at [504, 169] on input "text" at bounding box center [519, 175] width 101 height 20
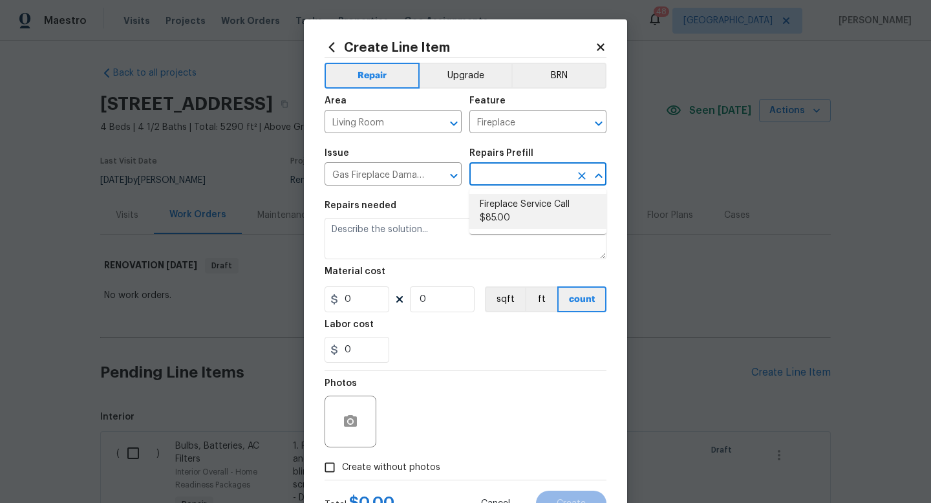
click at [506, 200] on li "Fireplace Service Call $85.00" at bounding box center [537, 211] width 137 height 35
type input "Fireplace Service Call $85.00"
type textarea "Clean and Service fireplace. Diagnose as needed."
type input "85"
type input "1"
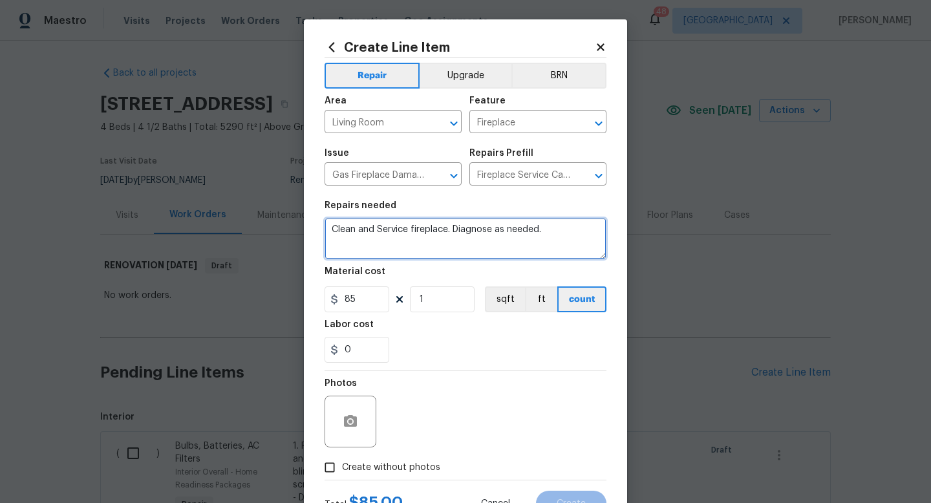
click at [456, 236] on textarea "Clean and Service fireplace. Diagnose as needed." at bounding box center [465, 238] width 282 height 41
type textarea "Clean out fireplace, paint interior of firebox with black heat resistant paint."
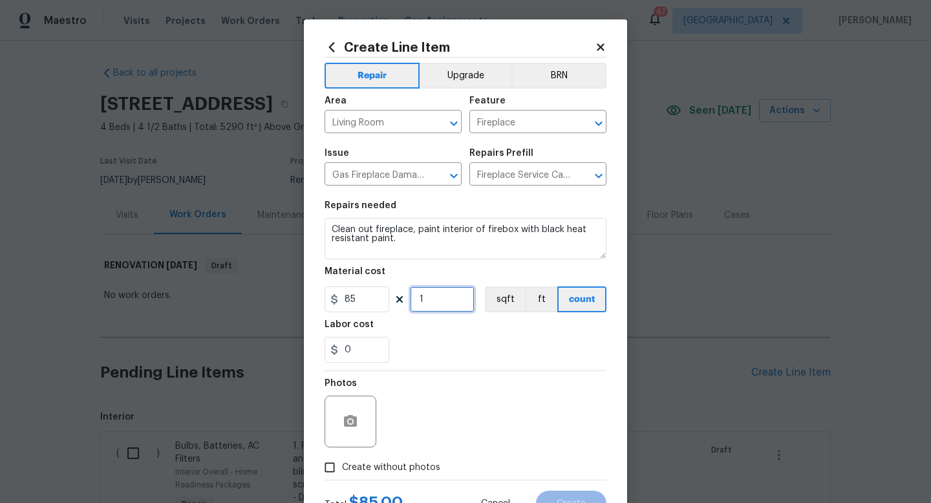
click at [436, 310] on input "1" at bounding box center [442, 299] width 65 height 26
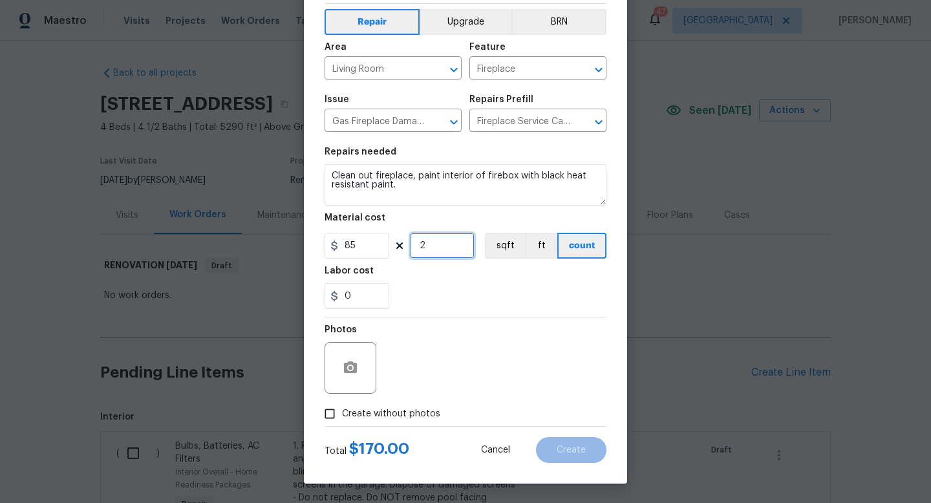
type input "2"
click at [403, 412] on span "Create without photos" at bounding box center [391, 414] width 98 height 14
click at [342, 412] on input "Create without photos" at bounding box center [329, 413] width 25 height 25
checkbox input "true"
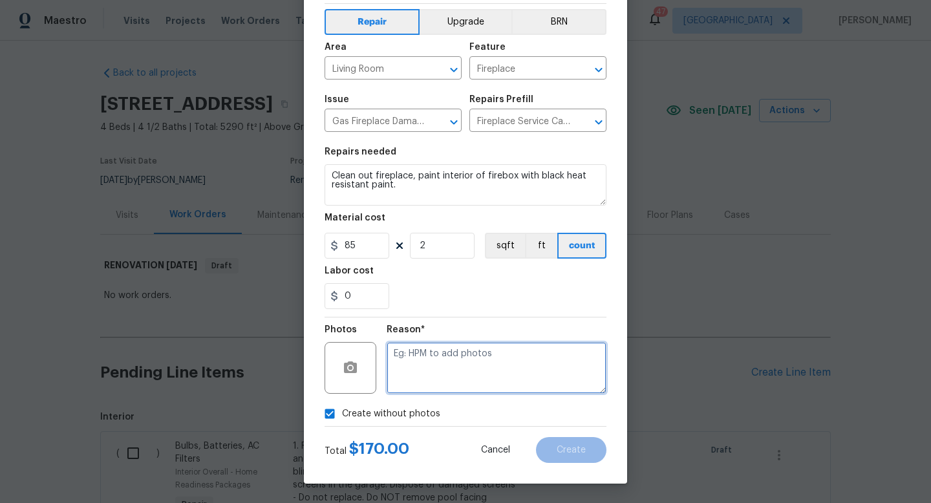
click at [445, 366] on textarea at bounding box center [496, 368] width 220 height 52
type textarea "w"
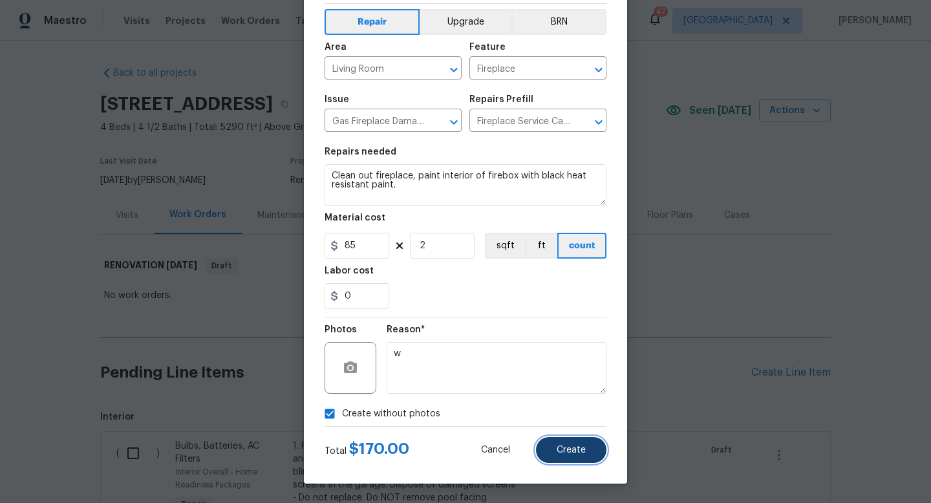
click at [561, 453] on span "Create" at bounding box center [570, 450] width 29 height 10
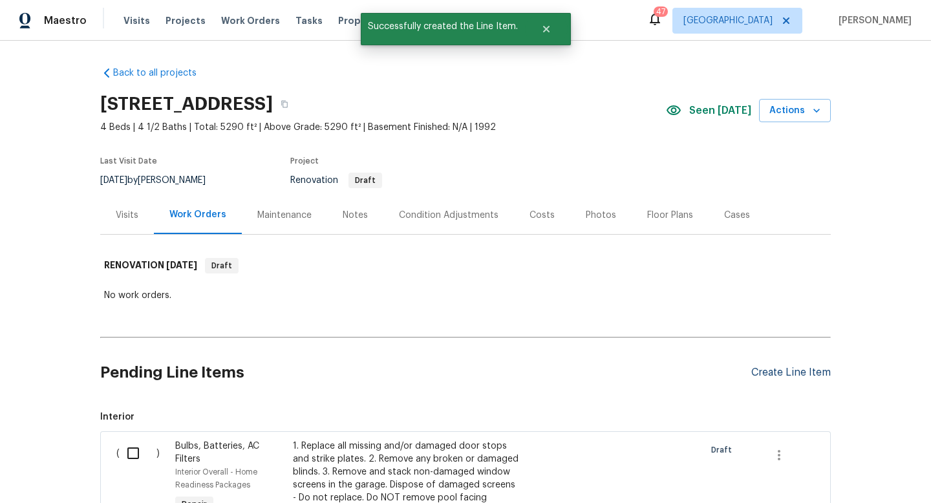
click at [774, 370] on div "Create Line Item" at bounding box center [790, 372] width 79 height 12
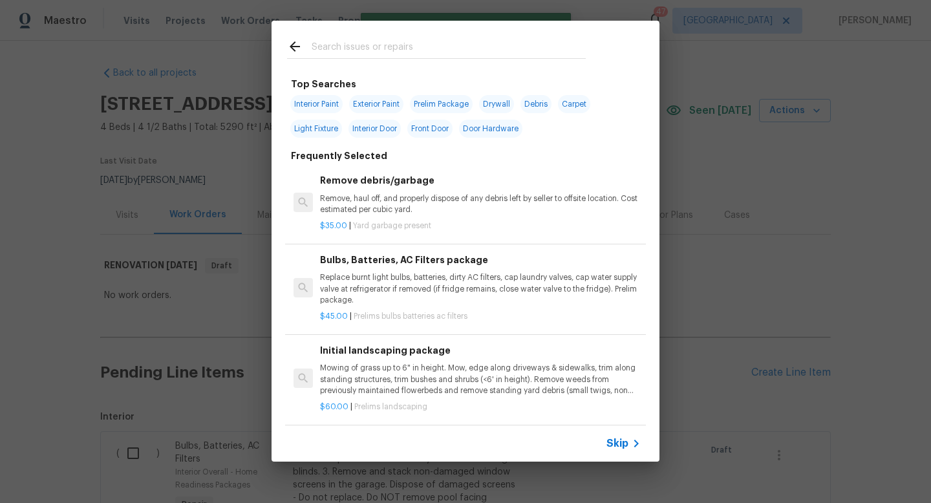
click at [631, 443] on icon at bounding box center [636, 444] width 16 height 16
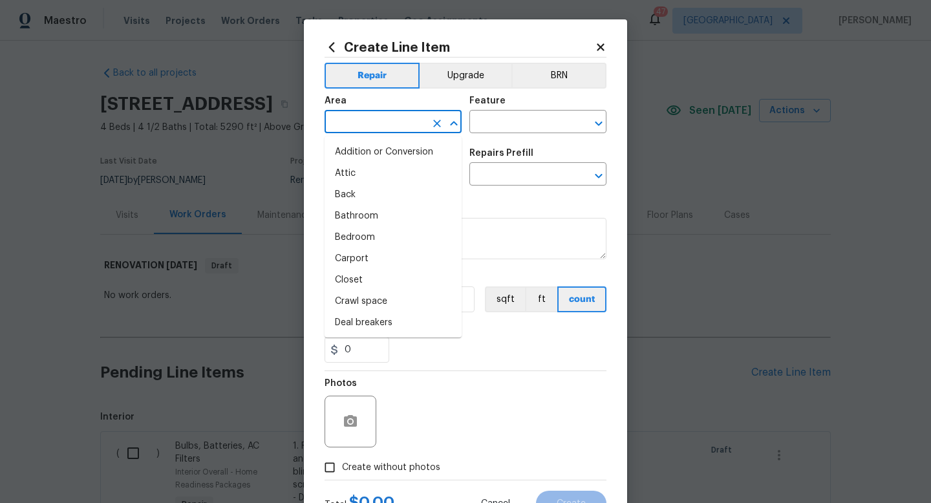
click at [381, 127] on input "text" at bounding box center [374, 123] width 101 height 20
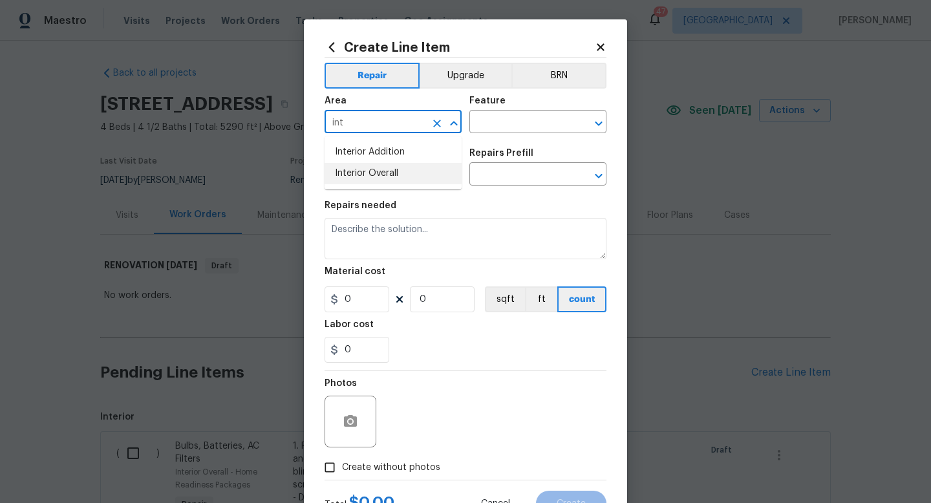
drag, startPoint x: 383, startPoint y: 173, endPoint x: 392, endPoint y: 169, distance: 9.3
click at [383, 173] on li "Interior Overall" at bounding box center [392, 173] width 137 height 21
type input "Interior Overall"
click at [487, 123] on input "text" at bounding box center [519, 123] width 101 height 20
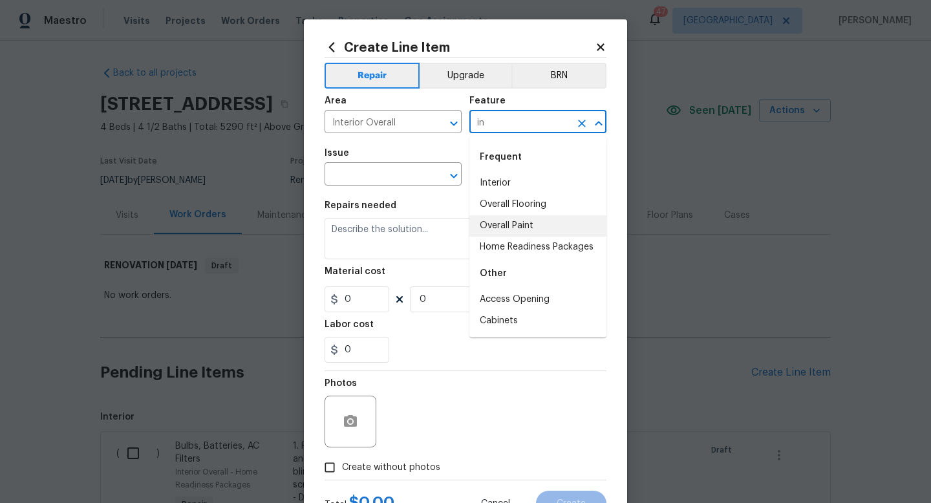
click at [496, 220] on li "Overall Paint" at bounding box center [537, 225] width 137 height 21
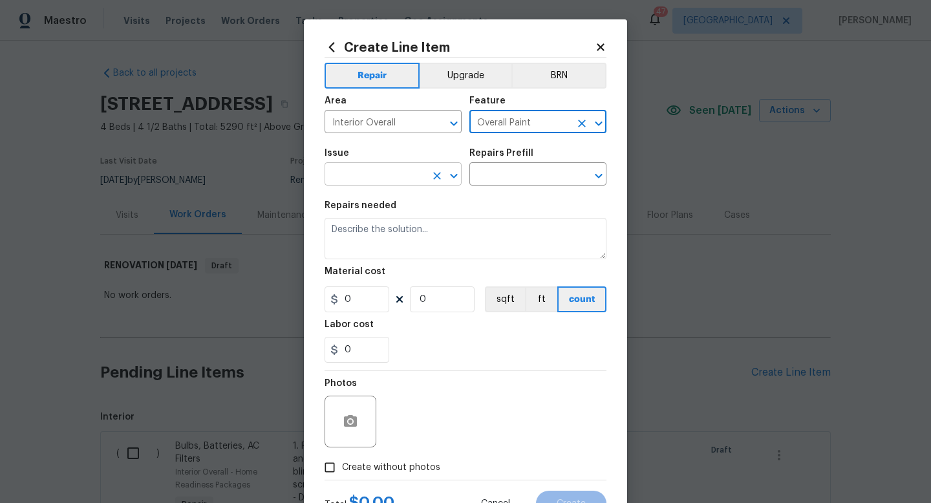
type input "Overall Paint"
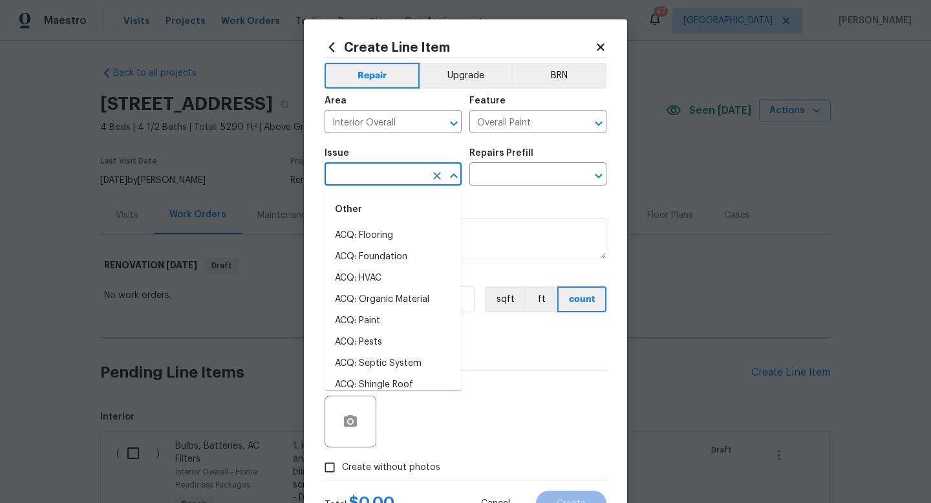
click at [392, 173] on input "text" at bounding box center [374, 175] width 101 height 20
click at [388, 381] on li "Interior Paint" at bounding box center [392, 384] width 137 height 21
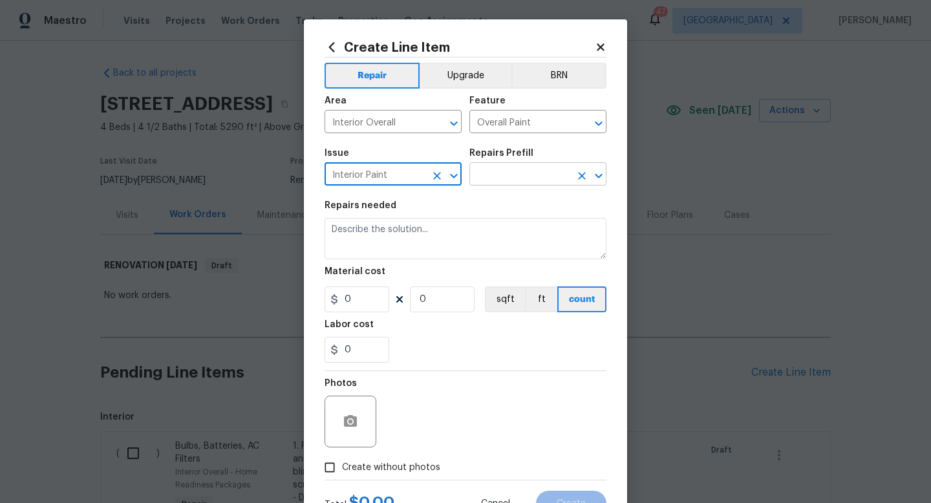
type input "Interior Paint"
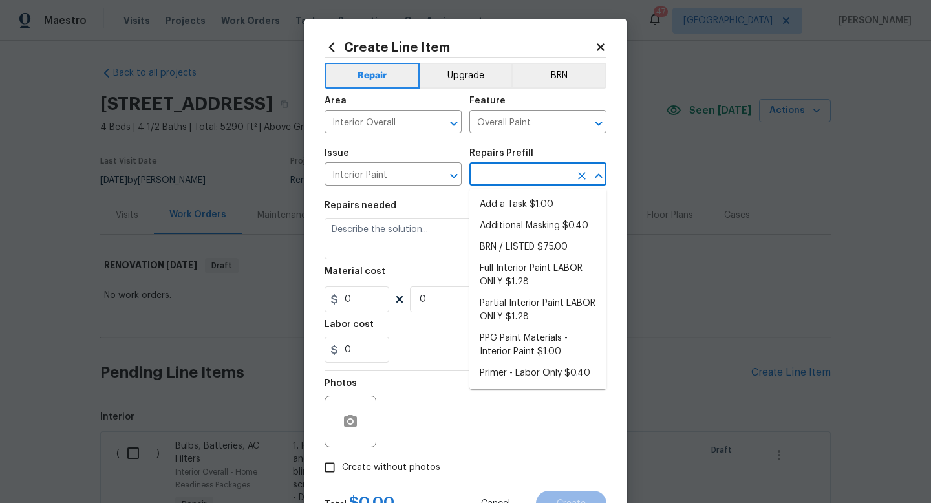
click at [526, 175] on input "text" at bounding box center [519, 175] width 101 height 20
click at [521, 373] on li "Primer - Labor Only $0.40" at bounding box center [537, 373] width 137 height 21
type input "Primer - Labor Only $0.40"
type textarea "Interior primer - PRIMER PROVIDED BY OPENDOOR - All nails, screws, drywall anch…"
type input "0.4"
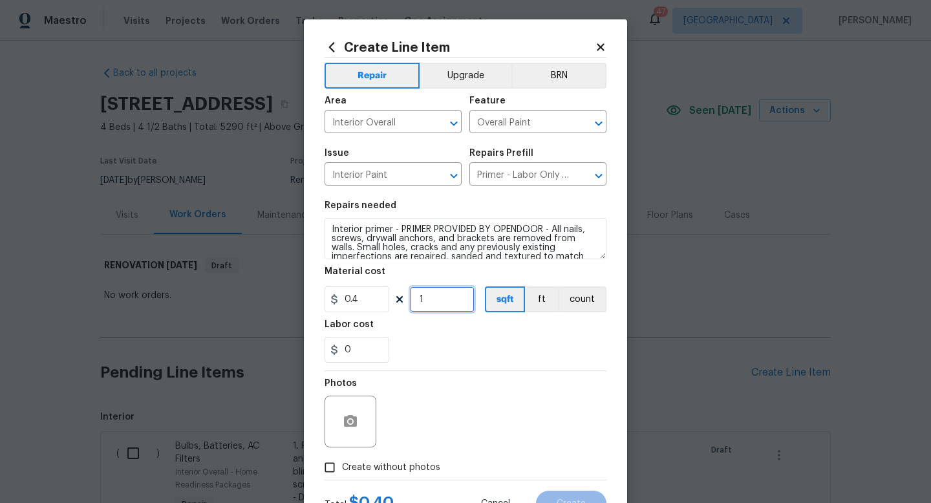
click at [441, 301] on input "1" at bounding box center [442, 299] width 65 height 26
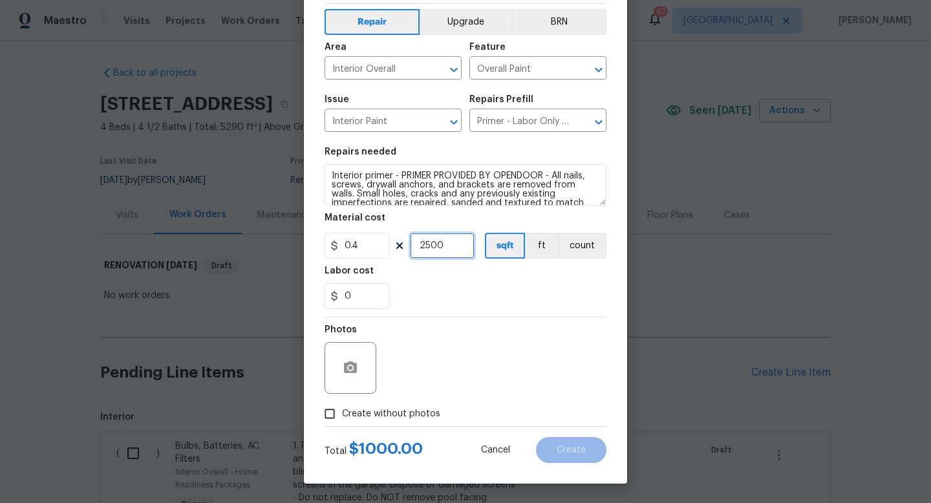
type input "2500"
click at [402, 417] on span "Create without photos" at bounding box center [391, 414] width 98 height 14
click at [342, 417] on input "Create without photos" at bounding box center [329, 413] width 25 height 25
checkbox input "true"
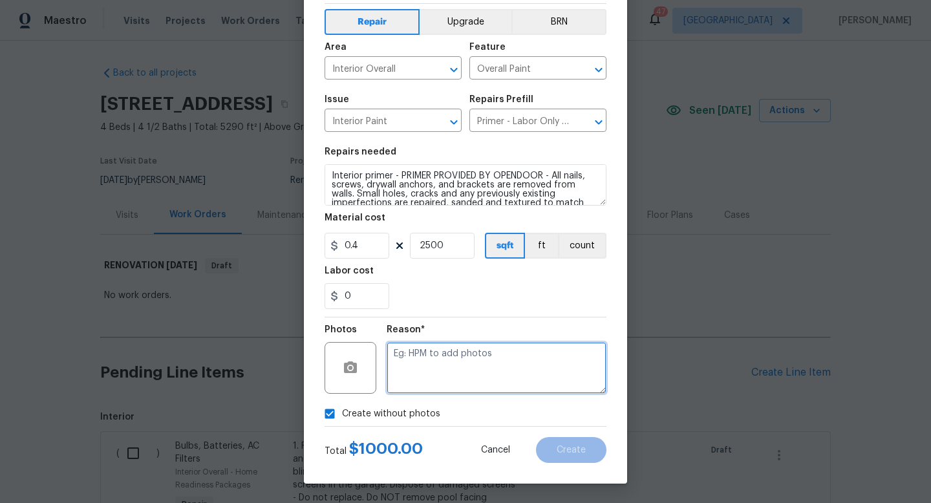
click at [446, 371] on textarea at bounding box center [496, 368] width 220 height 52
type textarea "w"
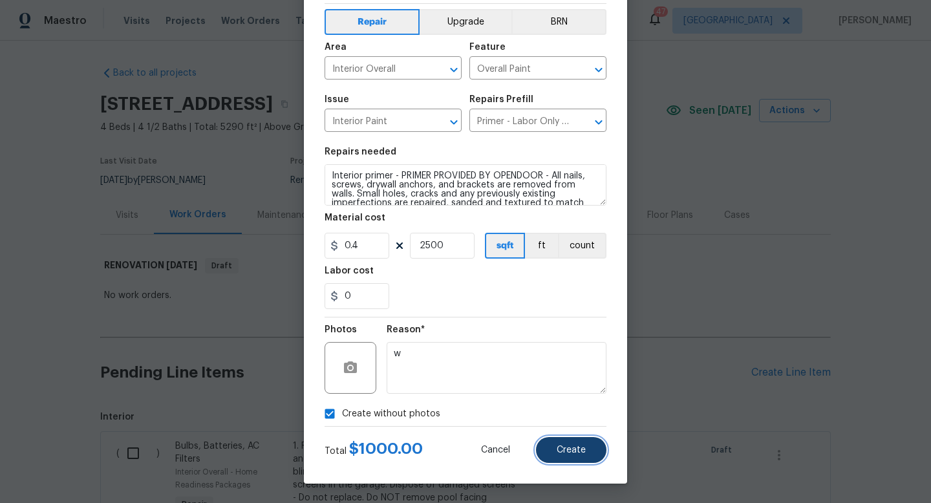
click at [559, 453] on span "Create" at bounding box center [570, 450] width 29 height 10
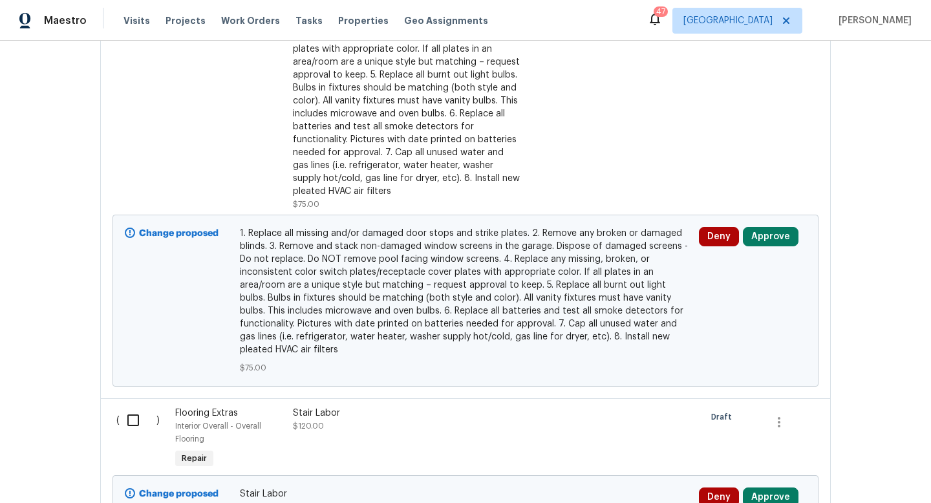
scroll to position [358, 0]
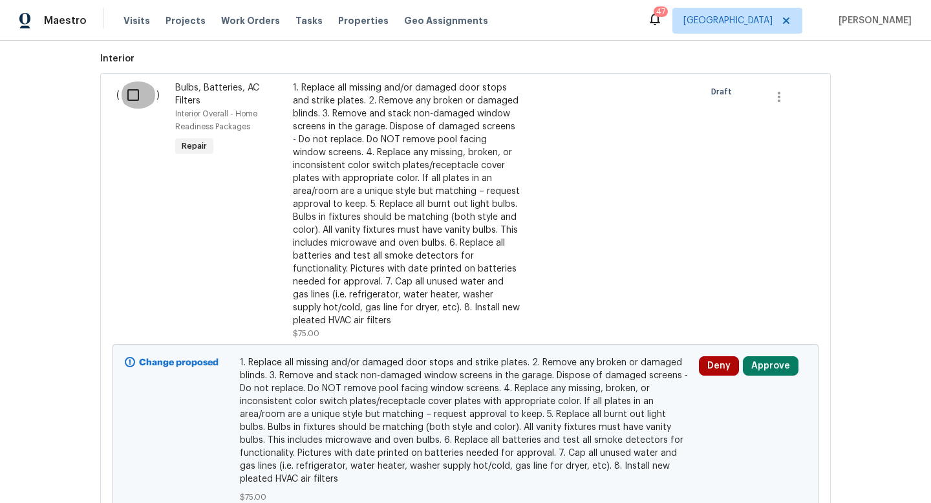
click at [133, 100] on input "checkbox" at bounding box center [138, 94] width 37 height 27
checkbox input "true"
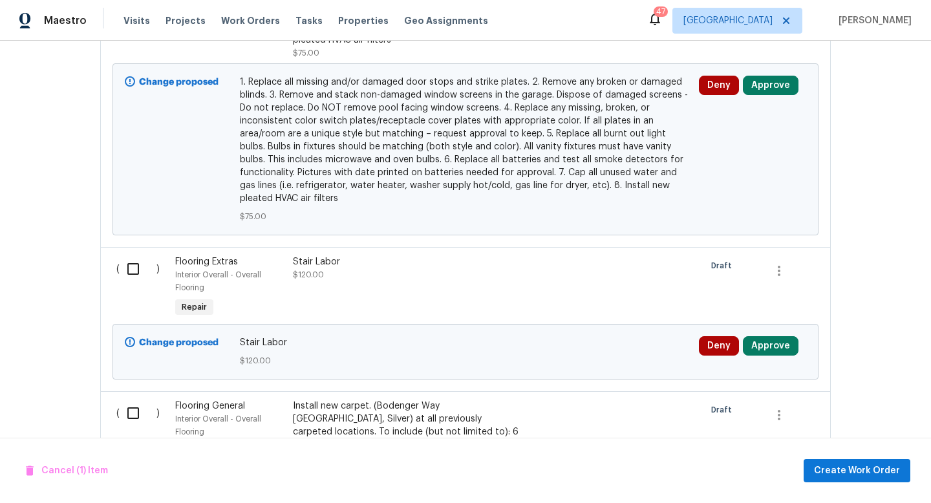
scroll to position [801, 0]
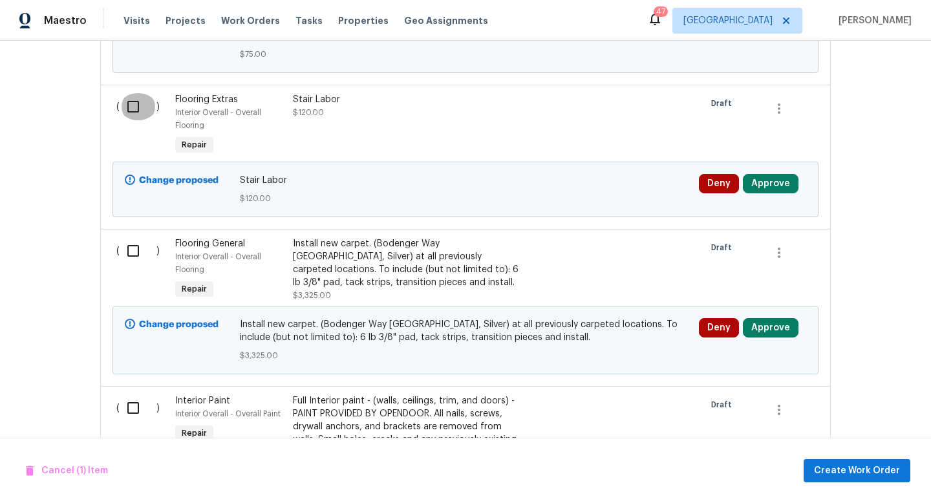
click at [132, 108] on input "checkbox" at bounding box center [138, 106] width 37 height 27
checkbox input "true"
click at [134, 249] on input "checkbox" at bounding box center [138, 250] width 37 height 27
checkbox input "true"
click at [133, 411] on input "checkbox" at bounding box center [138, 407] width 37 height 27
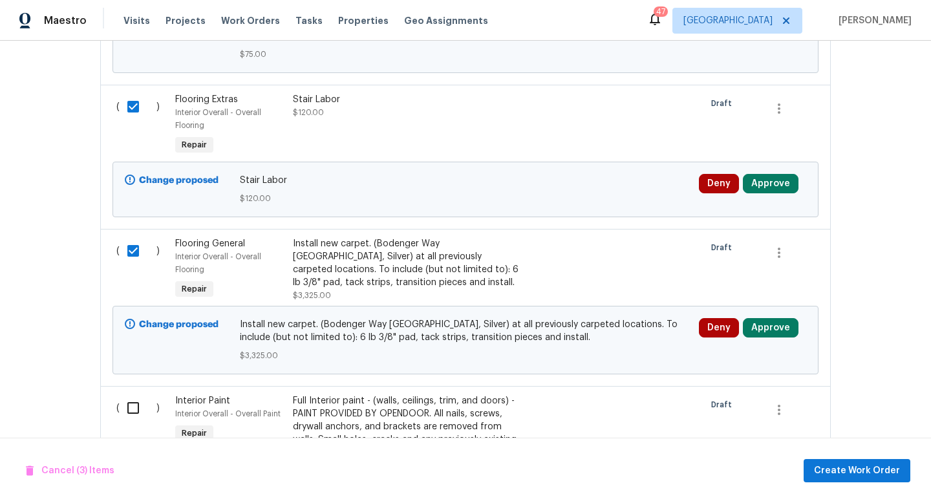
checkbox input "true"
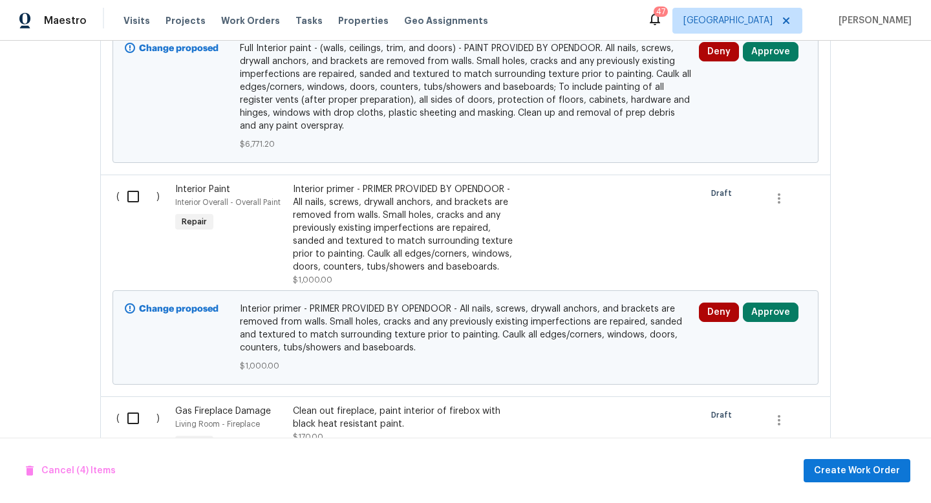
scroll to position [1362, 0]
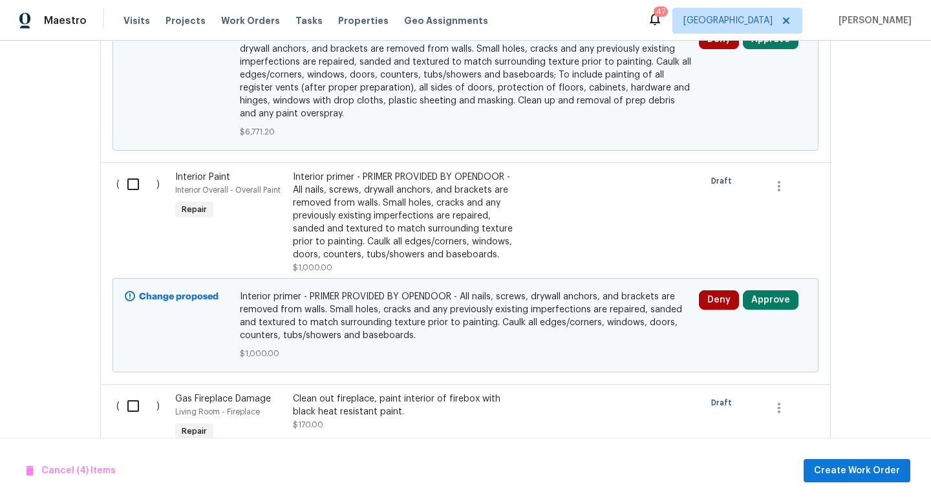
click at [130, 189] on input "checkbox" at bounding box center [138, 184] width 37 height 27
checkbox input "true"
click at [132, 406] on input "checkbox" at bounding box center [138, 405] width 37 height 27
checkbox input "true"
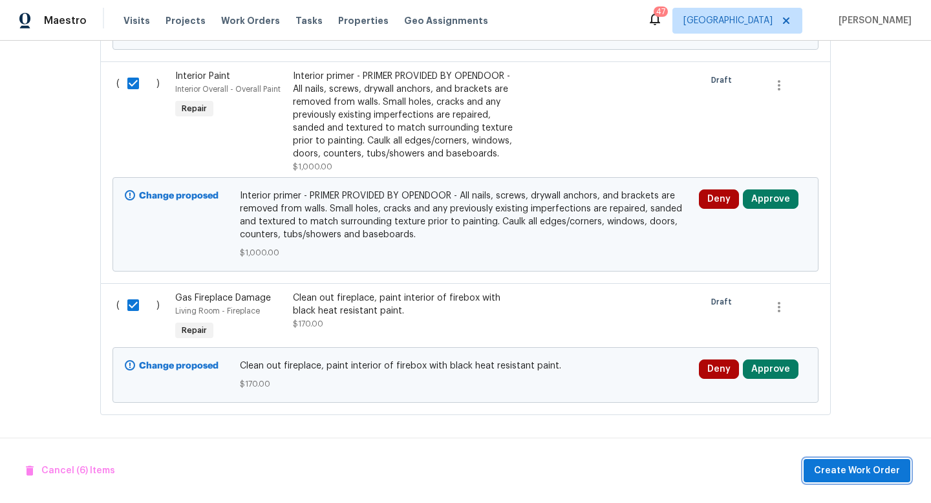
click at [829, 467] on span "Create Work Order" at bounding box center [857, 471] width 86 height 16
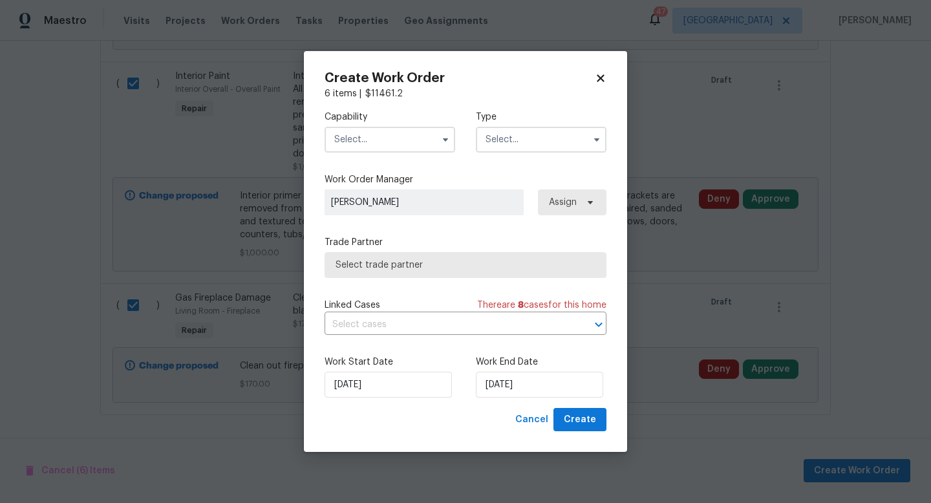
click at [388, 132] on input "text" at bounding box center [389, 140] width 131 height 26
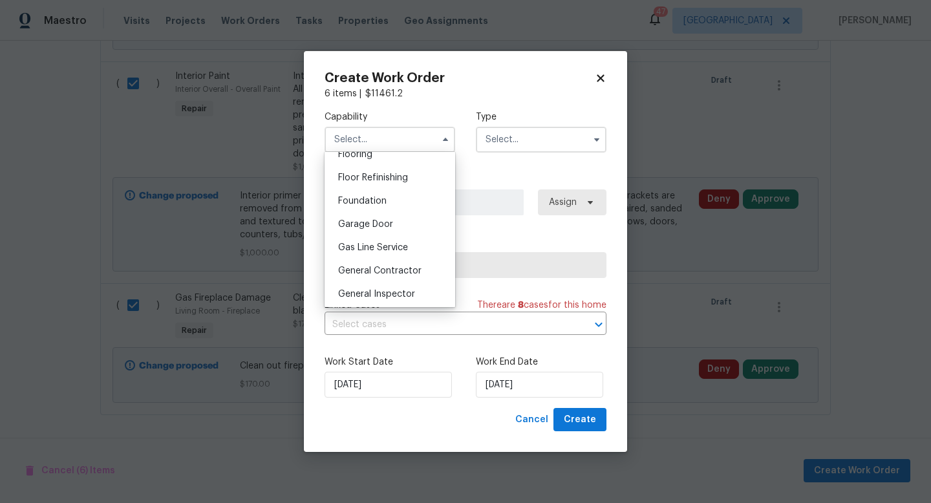
scroll to position [516, 0]
click at [385, 275] on div "General Contractor" at bounding box center [390, 268] width 124 height 23
type input "General Contractor"
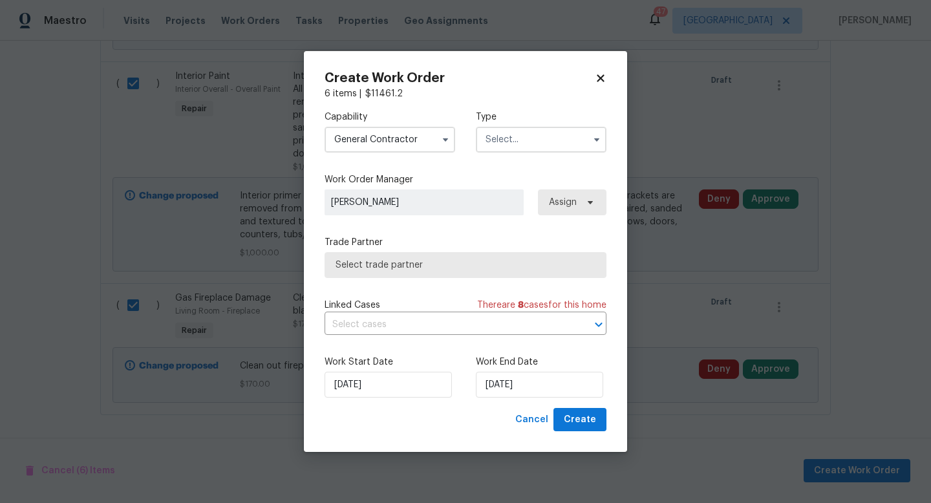
click at [512, 146] on input "text" at bounding box center [541, 140] width 131 height 26
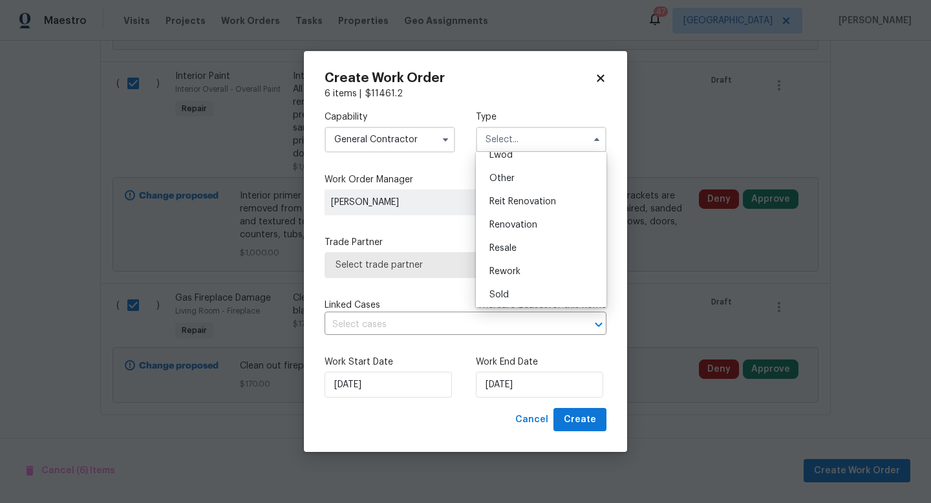
scroll to position [154, 0]
click at [522, 226] on span "Renovation" at bounding box center [513, 222] width 48 height 9
type input "Renovation"
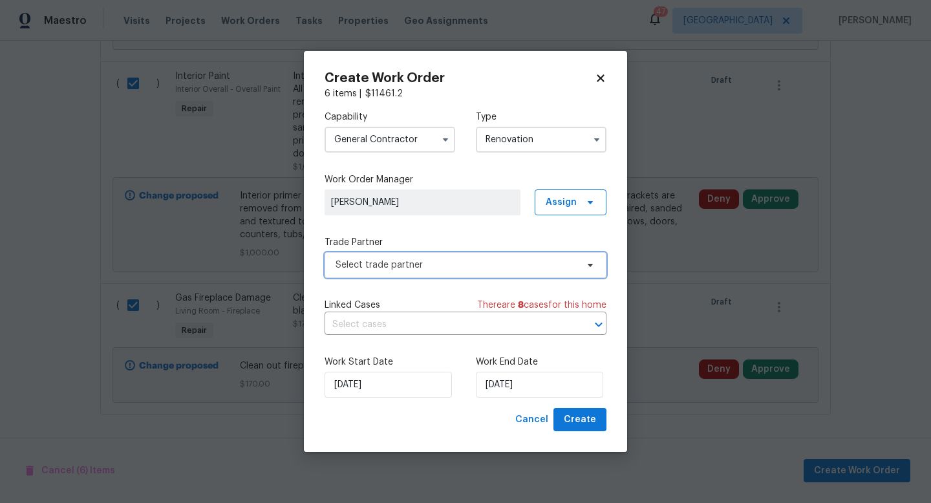
click at [459, 263] on span "Select trade partner" at bounding box center [455, 264] width 241 height 13
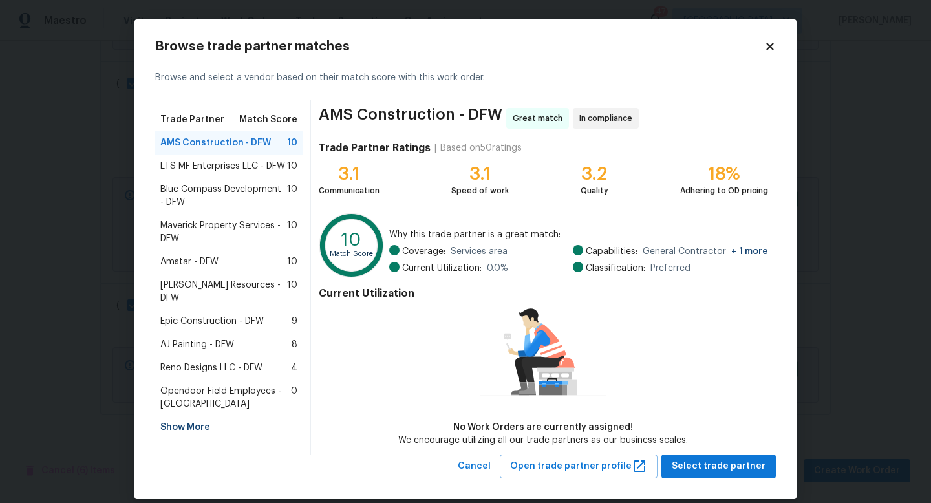
click at [262, 163] on span "LTS MF Enterprises LLC - DFW" at bounding box center [222, 166] width 125 height 13
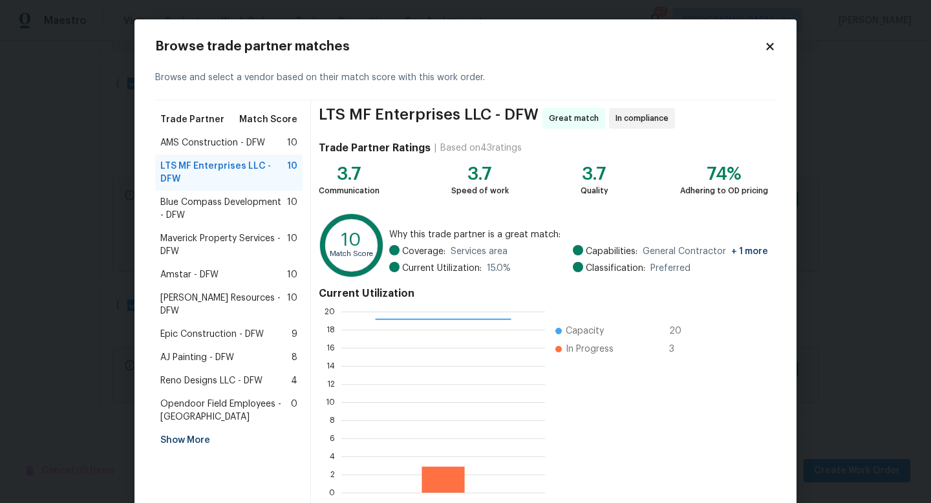
scroll to position [67, 0]
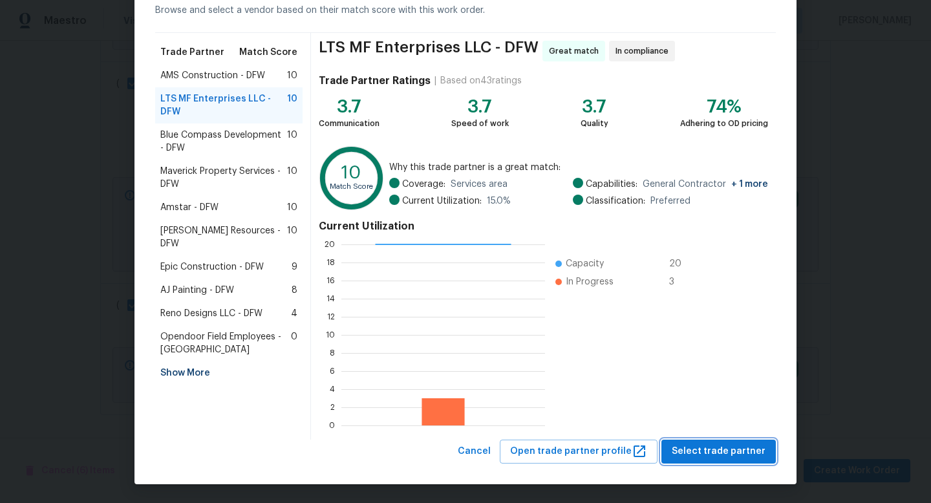
click at [696, 455] on span "Select trade partner" at bounding box center [718, 451] width 94 height 16
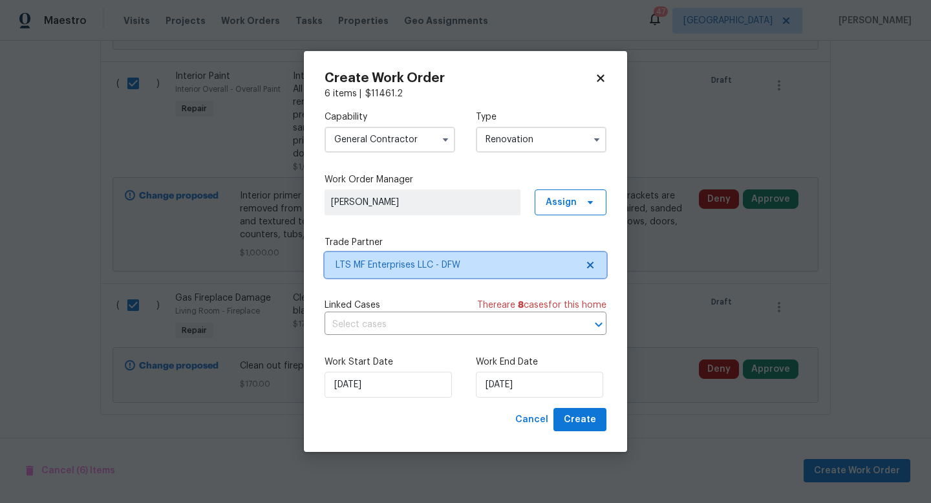
scroll to position [0, 0]
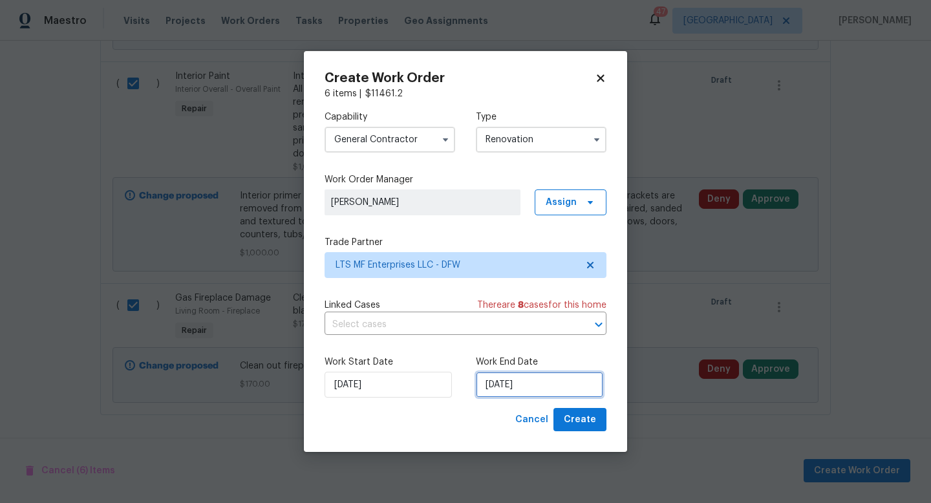
click at [540, 390] on input "[DATE]" at bounding box center [539, 385] width 127 height 26
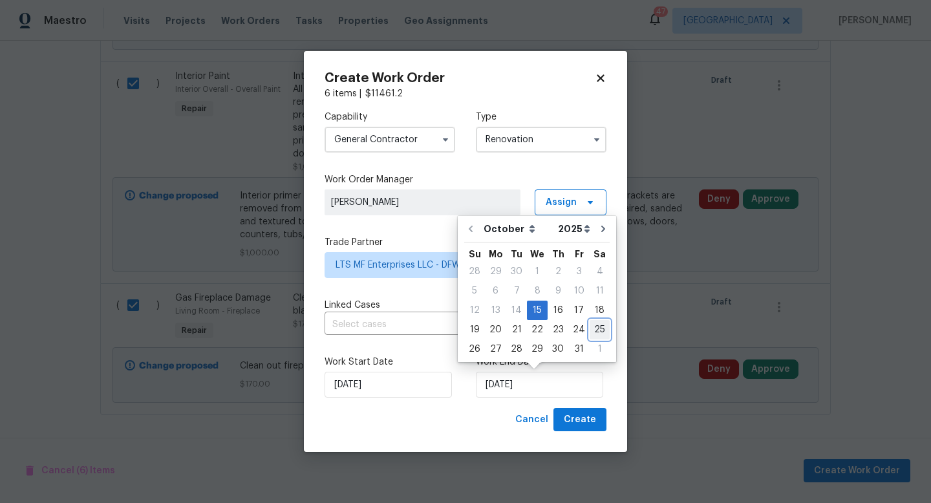
click at [589, 331] on div "25" at bounding box center [599, 330] width 20 height 18
type input "[DATE]"
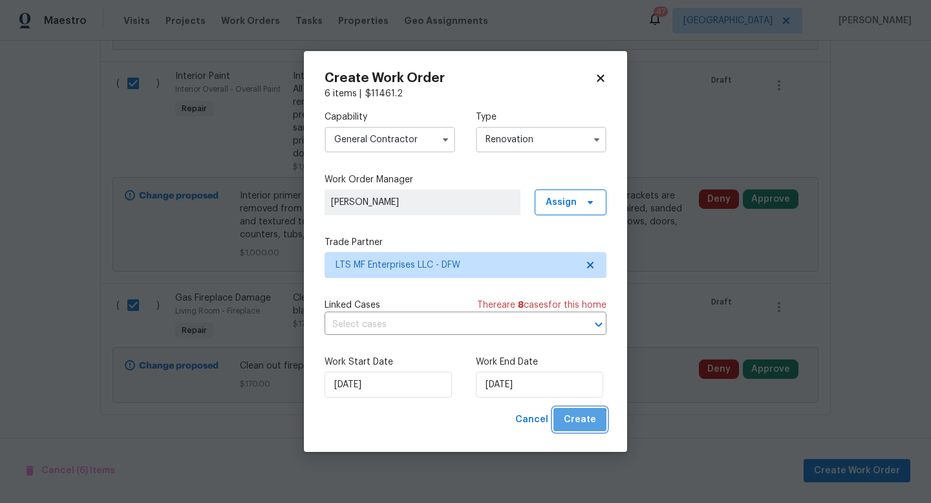
click at [576, 427] on span "Create" at bounding box center [580, 420] width 32 height 16
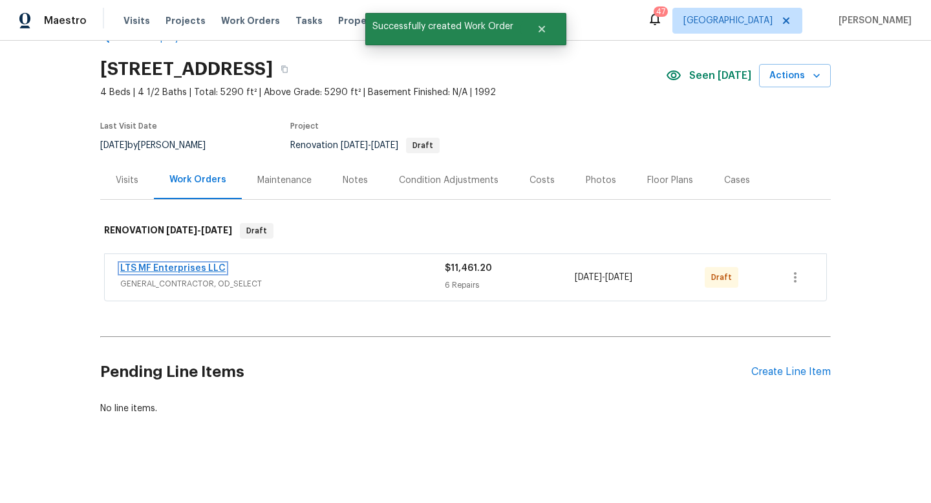
click at [205, 269] on link "LTS MF Enterprises LLC" at bounding box center [172, 268] width 105 height 9
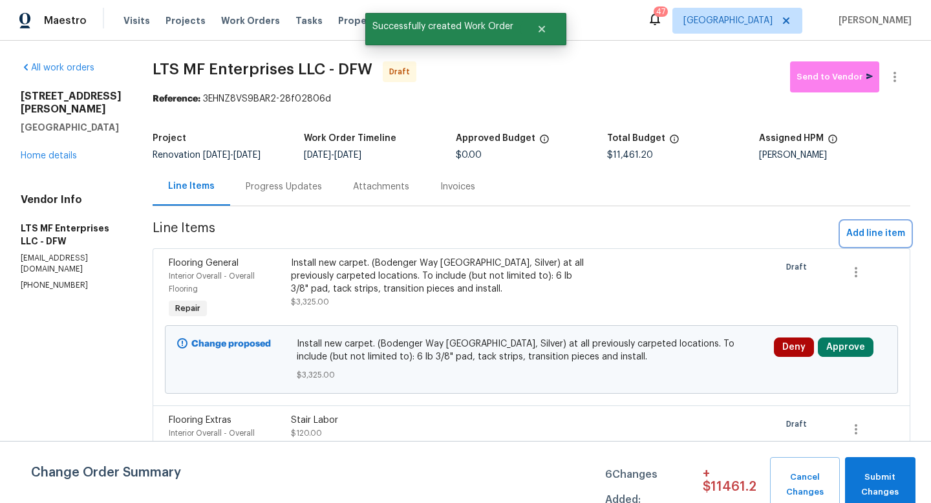
click at [854, 233] on span "Add line item" at bounding box center [875, 234] width 59 height 16
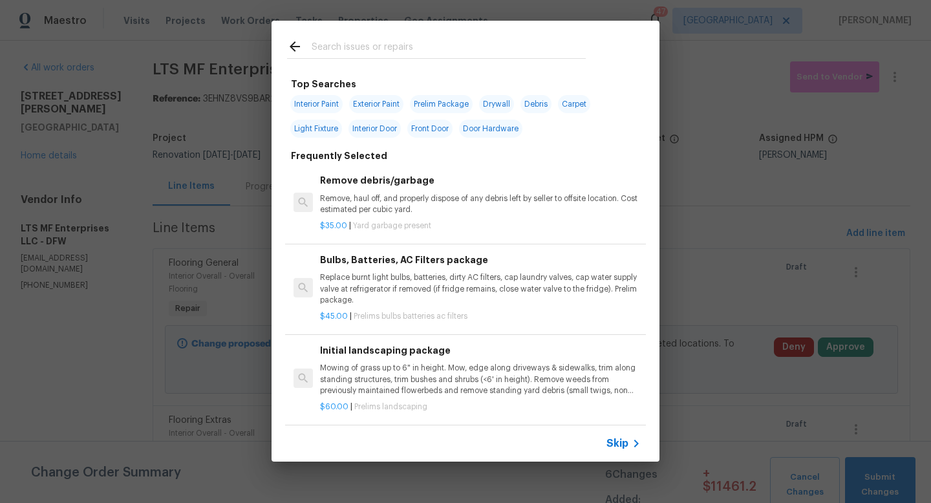
click at [619, 447] on span "Skip" at bounding box center [617, 443] width 22 height 13
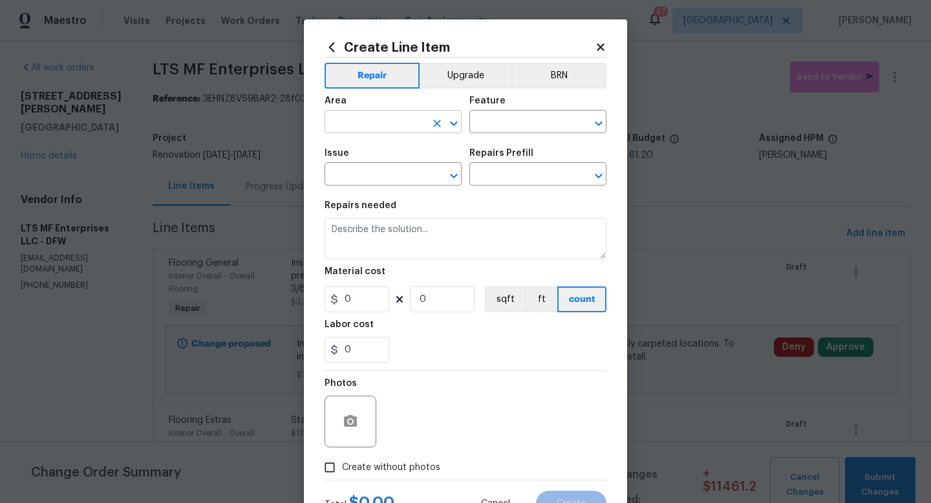
click at [372, 129] on input "text" at bounding box center [374, 123] width 101 height 20
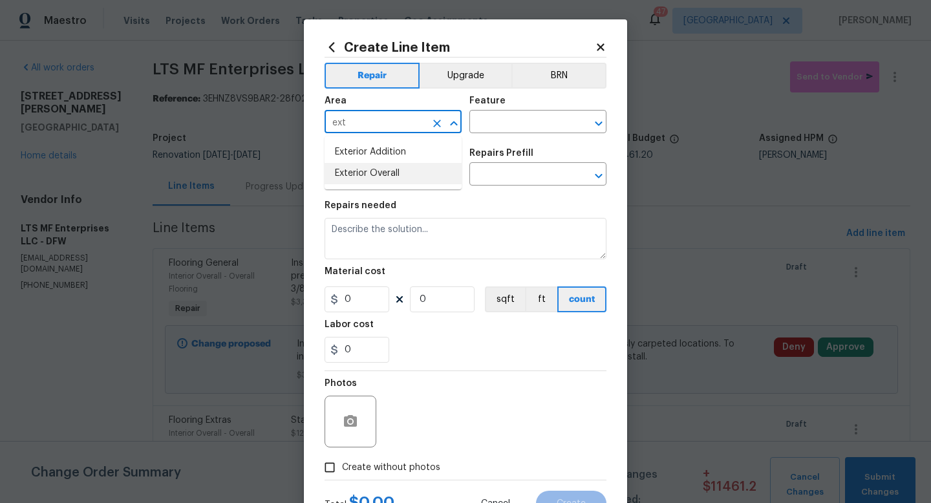
click at [379, 170] on li "Exterior Overall" at bounding box center [392, 173] width 137 height 21
type input "Exterior Overall"
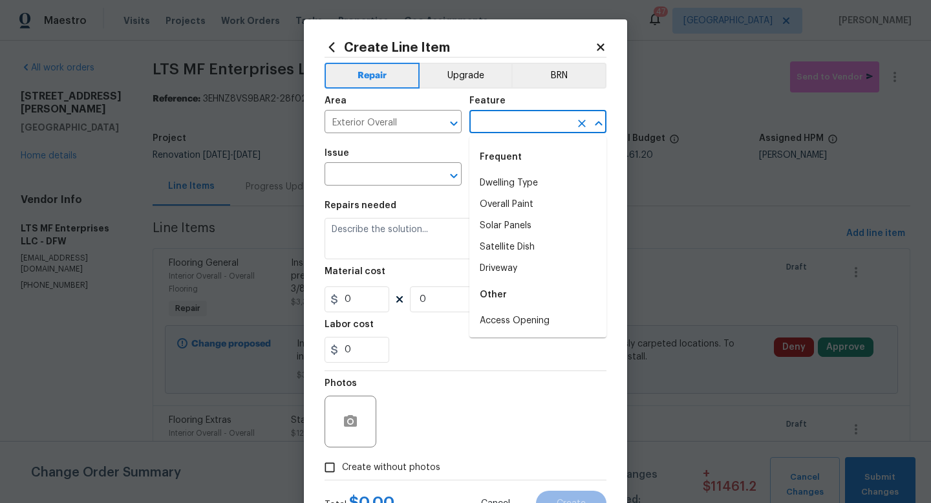
click at [501, 131] on input "text" at bounding box center [519, 123] width 101 height 20
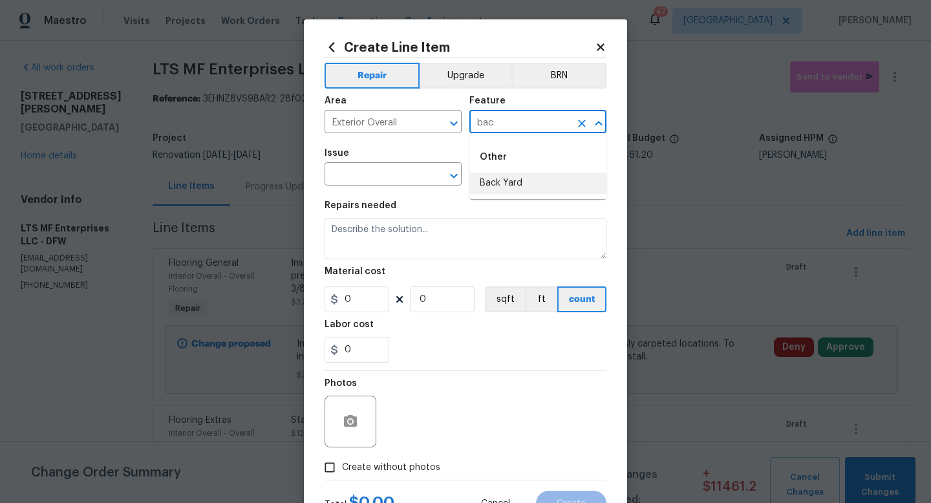
click at [501, 184] on li "Back Yard" at bounding box center [537, 183] width 137 height 21
type input "Back Yard"
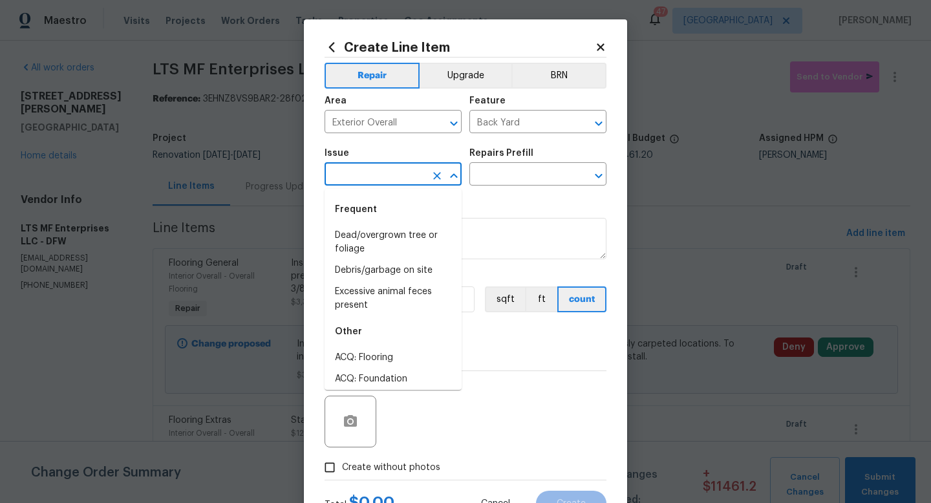
click at [397, 176] on input "text" at bounding box center [374, 175] width 101 height 20
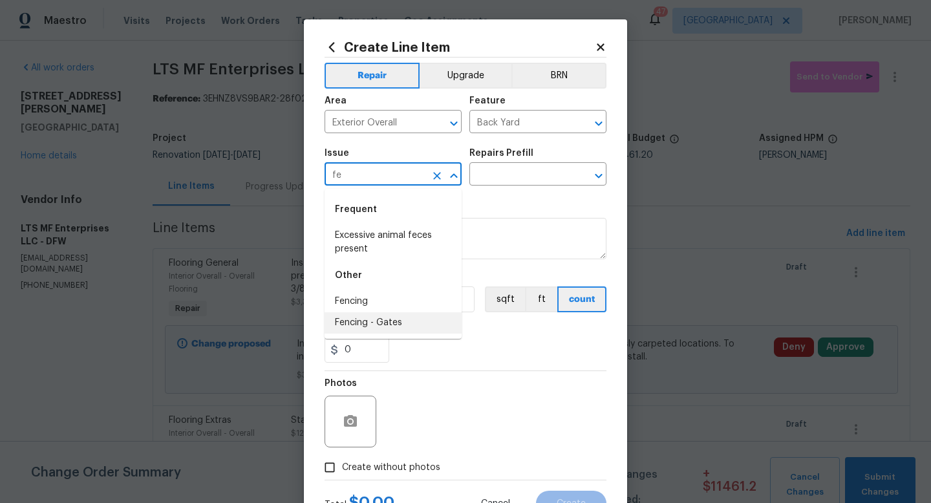
click at [391, 328] on li "Fencing - Gates" at bounding box center [392, 322] width 137 height 21
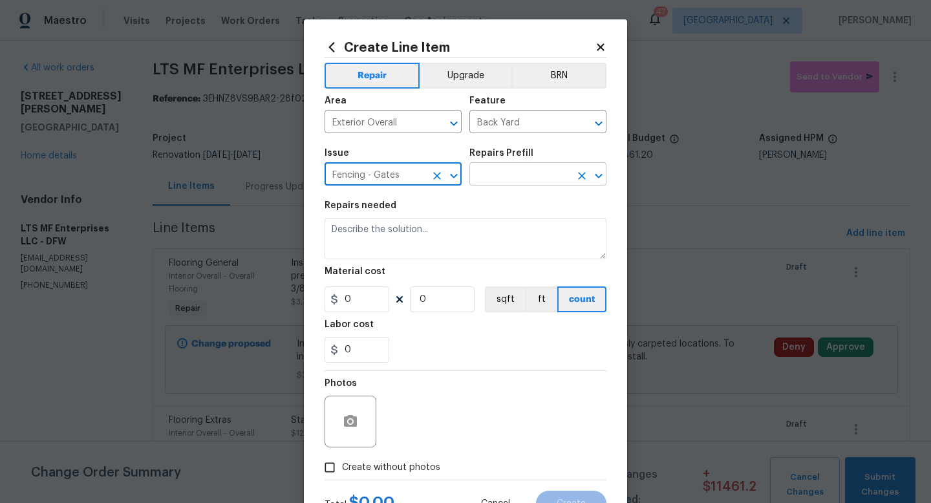
type input "Fencing - Gates"
click at [497, 176] on input "text" at bounding box center [519, 175] width 101 height 20
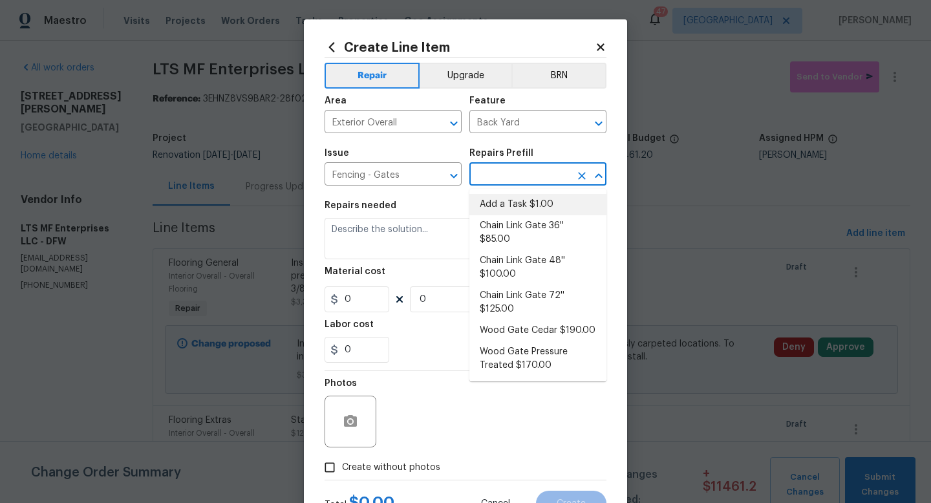
click at [511, 206] on li "Add a Task $1.00" at bounding box center [537, 204] width 137 height 21
type input "Add a Task $1.00"
type textarea "HPM to detail"
type input "1"
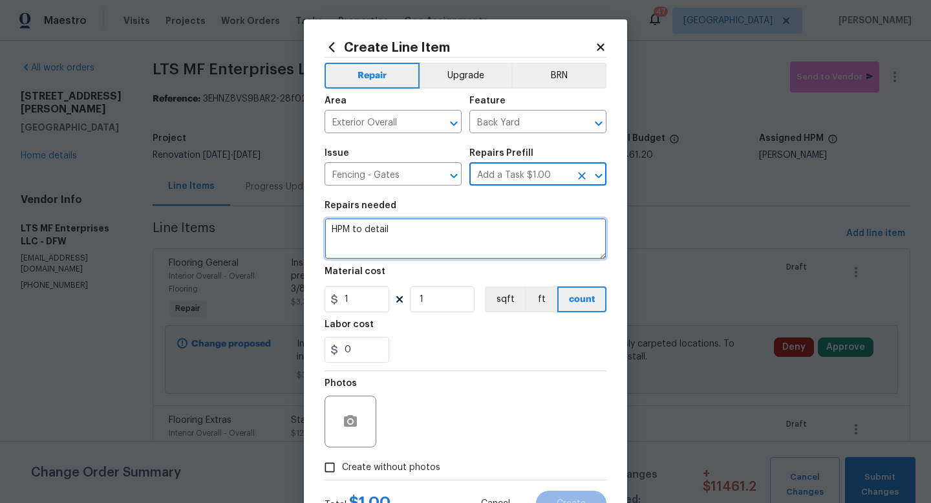
click at [447, 238] on textarea "HPM to detail" at bounding box center [465, 238] width 282 height 41
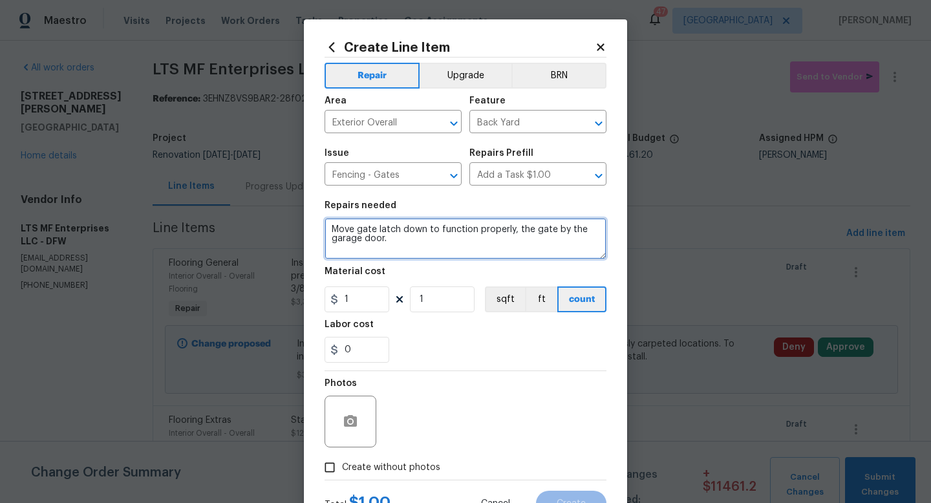
type textarea "Move gate latch down to function properly, the gate by the garage door."
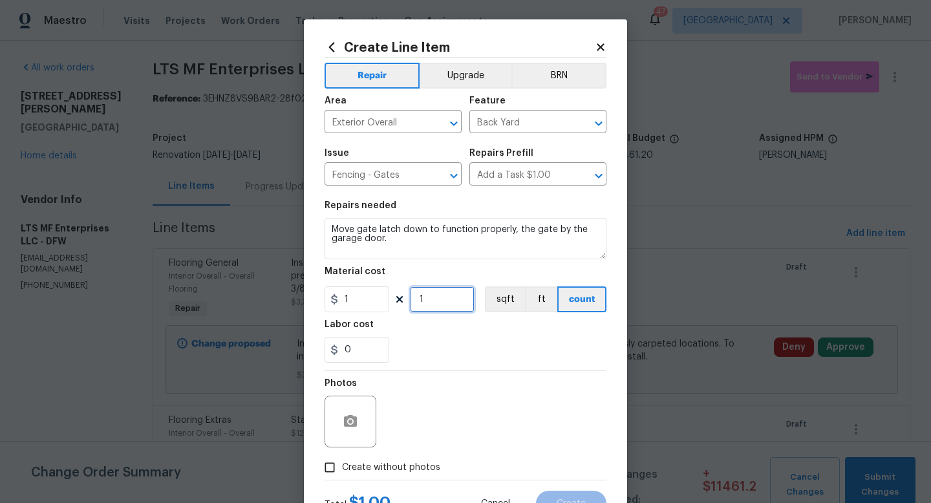
click at [452, 300] on input "1" at bounding box center [442, 299] width 65 height 26
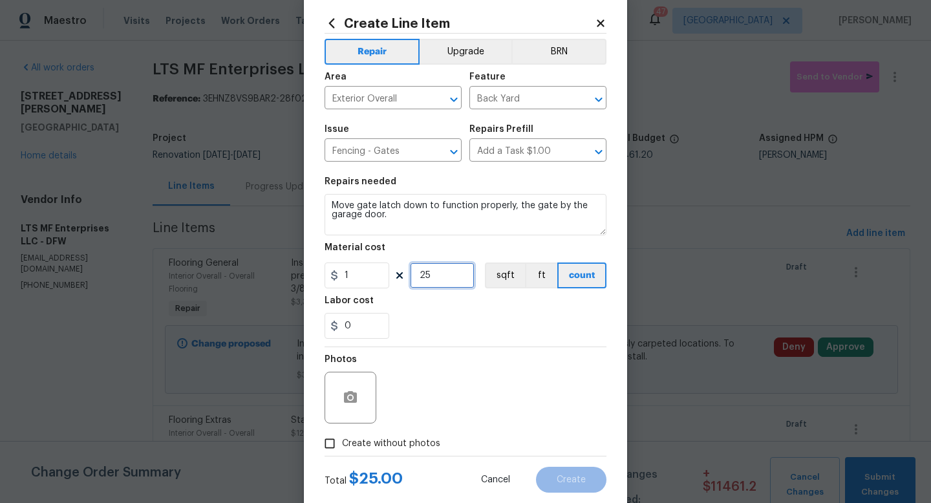
scroll to position [54, 0]
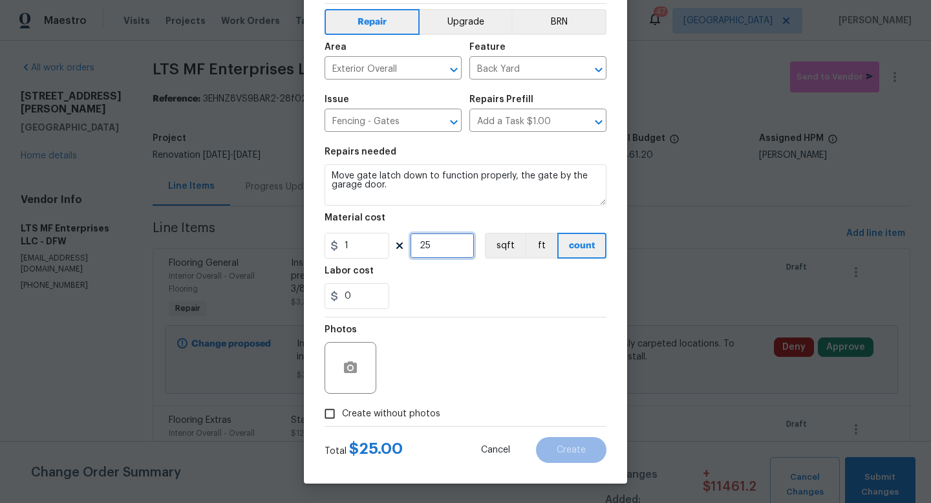
type input "25"
click at [412, 413] on span "Create without photos" at bounding box center [391, 414] width 98 height 14
click at [342, 413] on input "Create without photos" at bounding box center [329, 413] width 25 height 25
checkbox input "true"
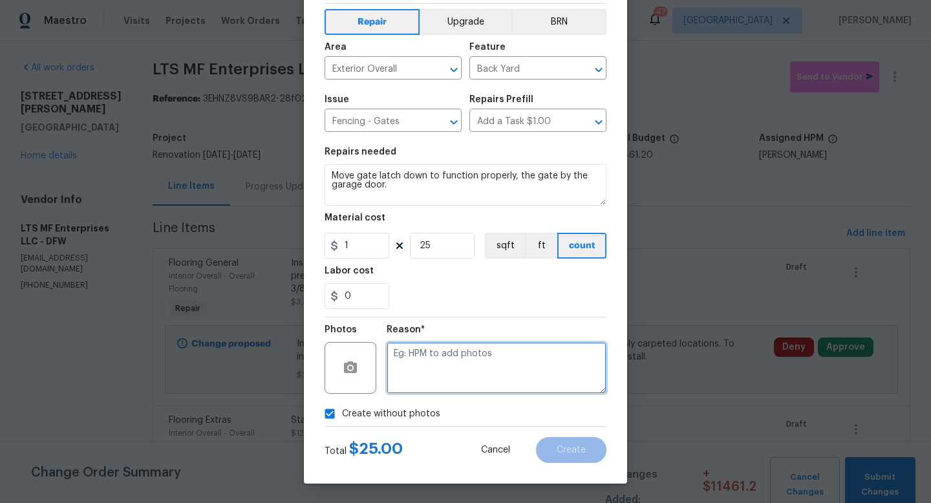
click at [457, 357] on textarea at bounding box center [496, 368] width 220 height 52
type textarea "w"
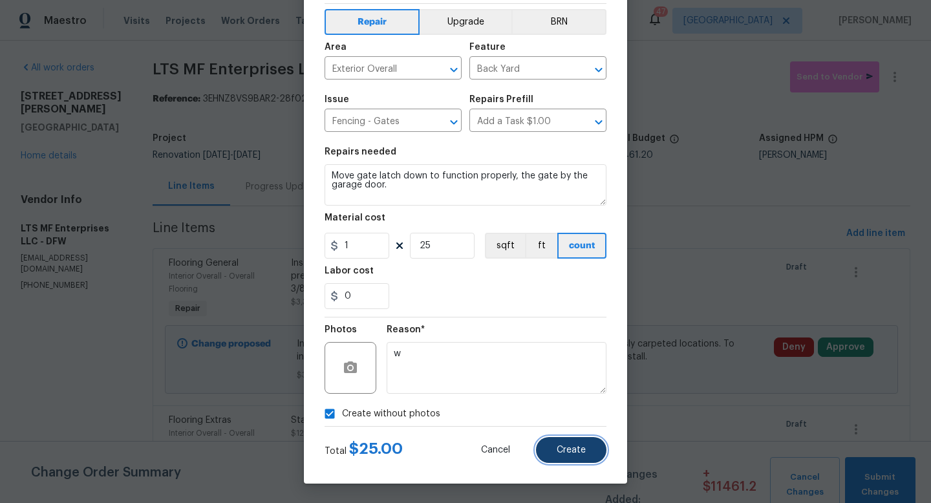
click at [560, 449] on span "Create" at bounding box center [570, 450] width 29 height 10
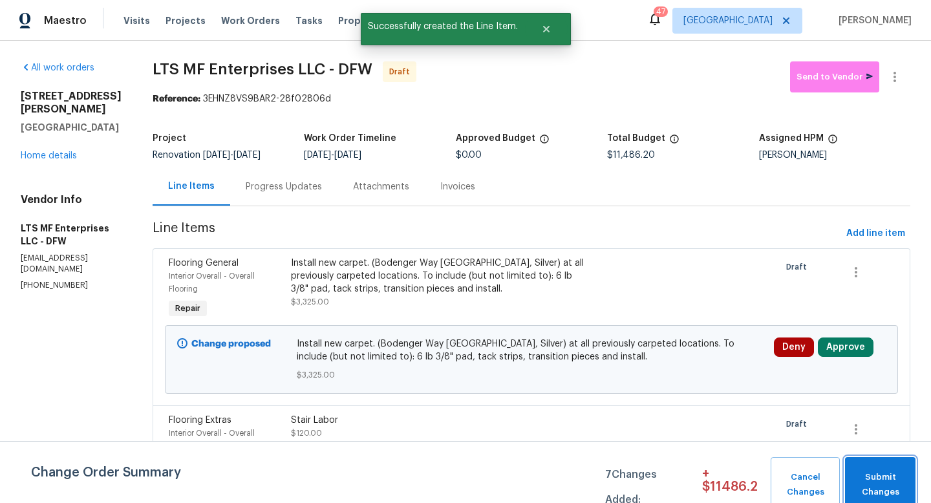
click at [869, 478] on span "Submit Changes" at bounding box center [880, 485] width 58 height 30
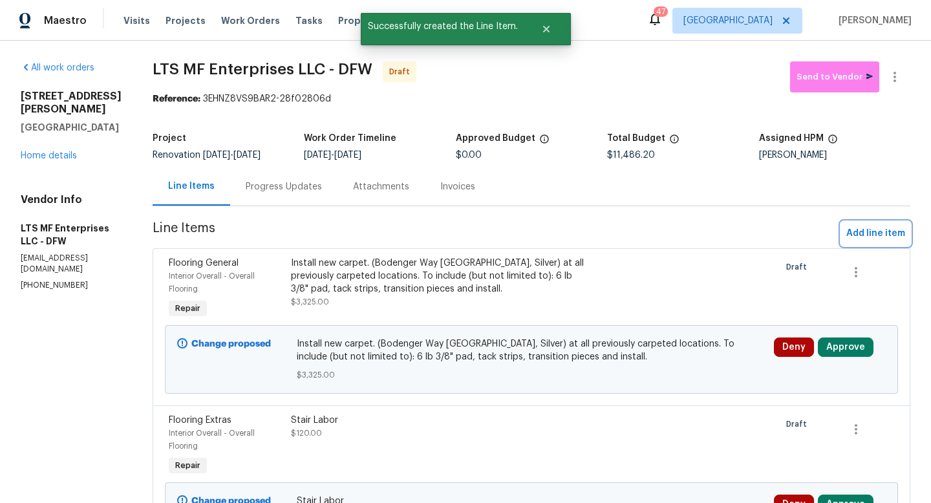
click at [870, 230] on span "Add line item" at bounding box center [875, 234] width 59 height 16
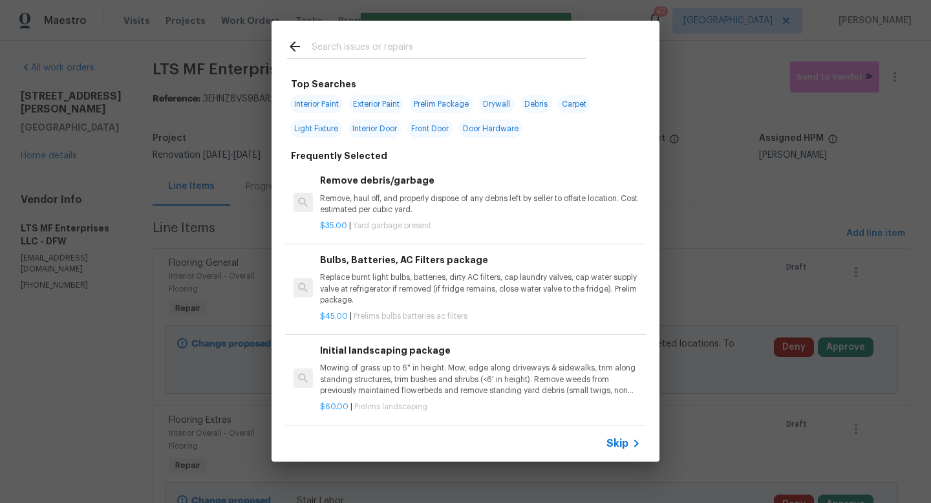
click at [624, 438] on span "Skip" at bounding box center [617, 443] width 22 height 13
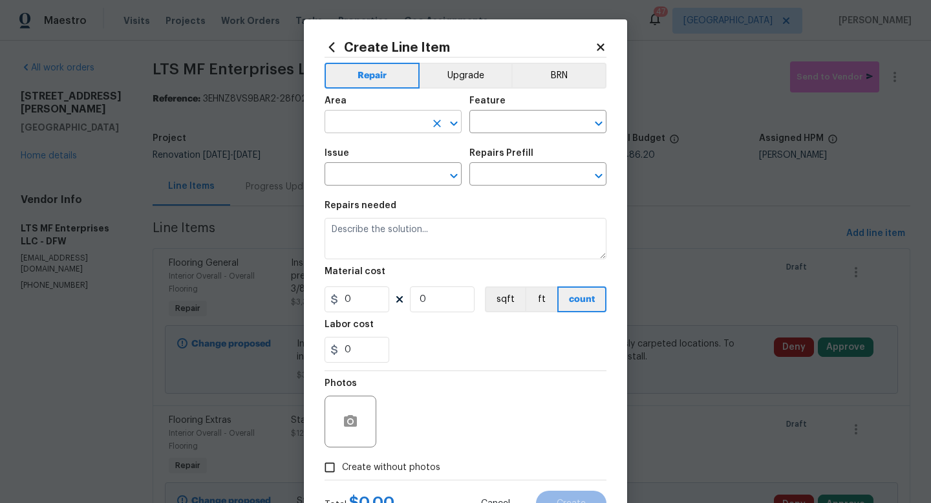
click at [390, 123] on input "text" at bounding box center [374, 123] width 101 height 20
click at [386, 154] on li "Garage" at bounding box center [392, 152] width 137 height 21
type input "Garage"
click at [485, 120] on input "text" at bounding box center [519, 123] width 101 height 20
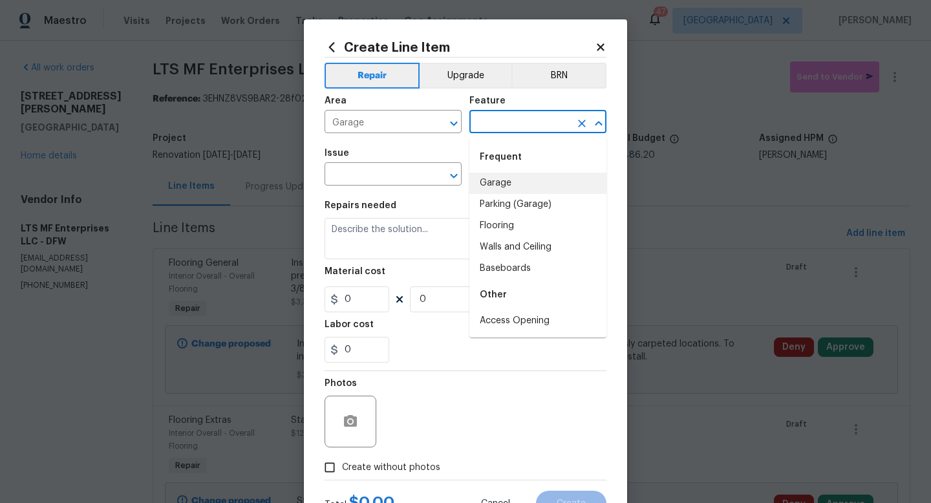
click at [494, 182] on li "Garage" at bounding box center [537, 183] width 137 height 21
type input "Garage"
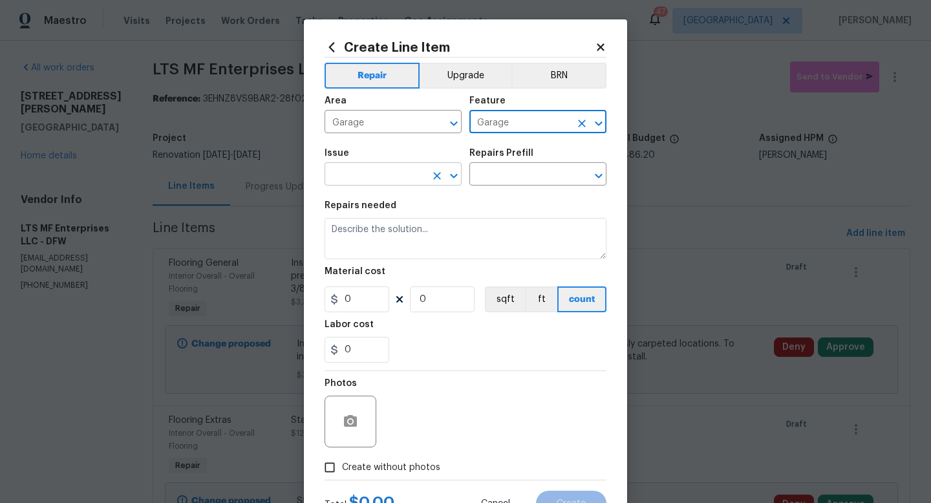
click at [392, 182] on input "text" at bounding box center [374, 175] width 101 height 20
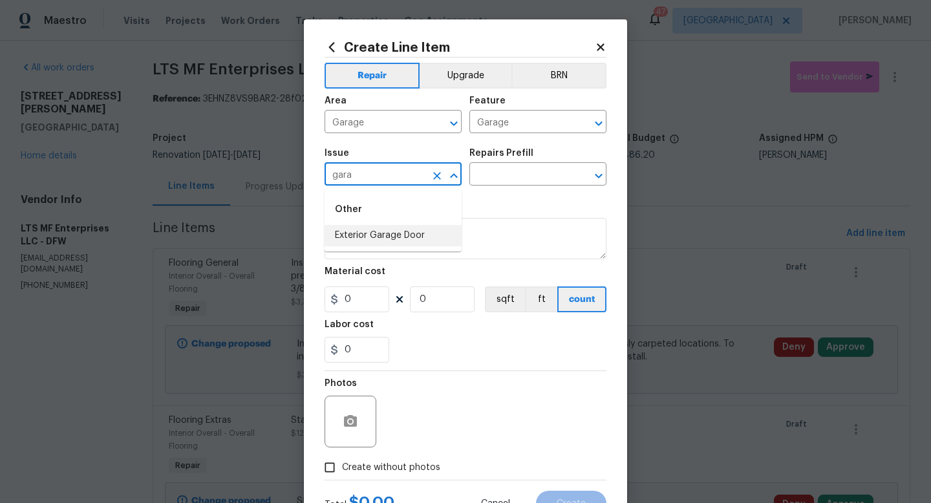
click at [395, 230] on li "Exterior Garage Door" at bounding box center [392, 235] width 137 height 21
type input "Exterior Garage Door"
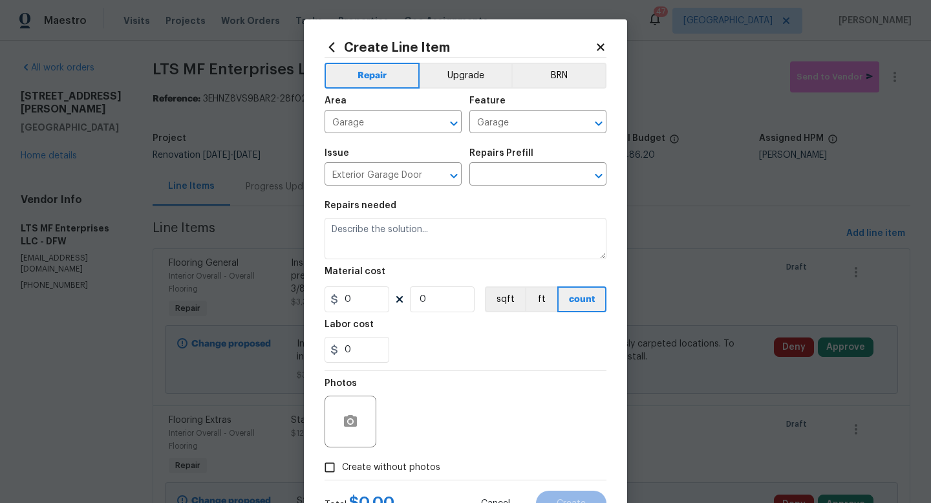
click at [483, 186] on div "Issue Exterior Garage Door ​ Repairs Prefill ​" at bounding box center [465, 167] width 282 height 52
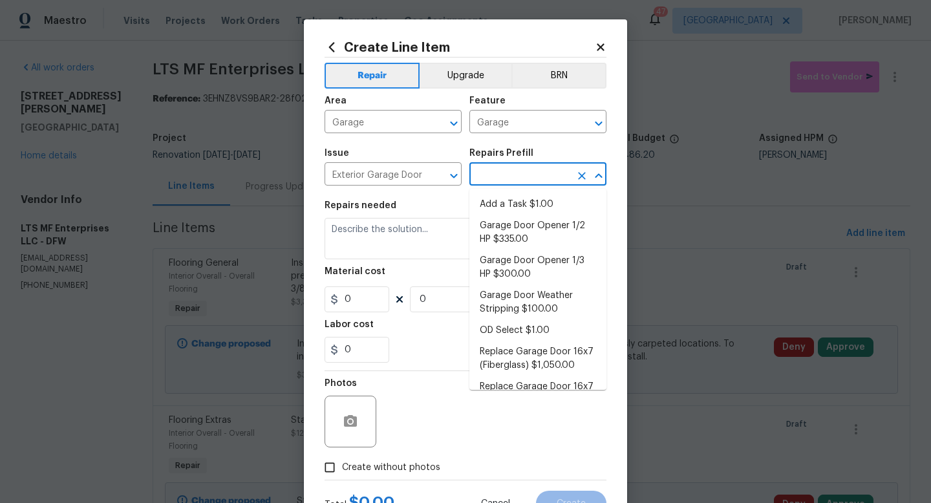
click at [496, 174] on input "text" at bounding box center [519, 175] width 101 height 20
click at [498, 202] on li "Add a Task $1.00" at bounding box center [537, 204] width 137 height 21
type input "Interior Door"
type input "Add a Task $1.00"
type textarea "HPM to detail"
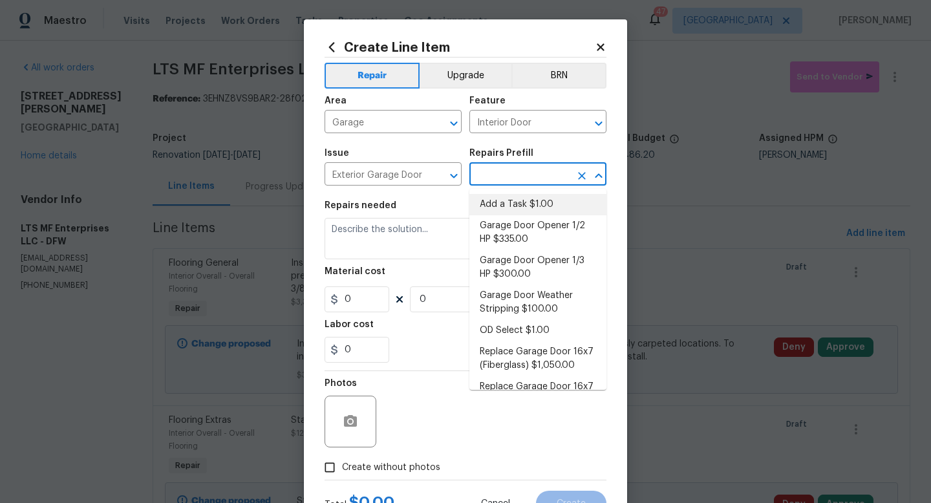
type input "1"
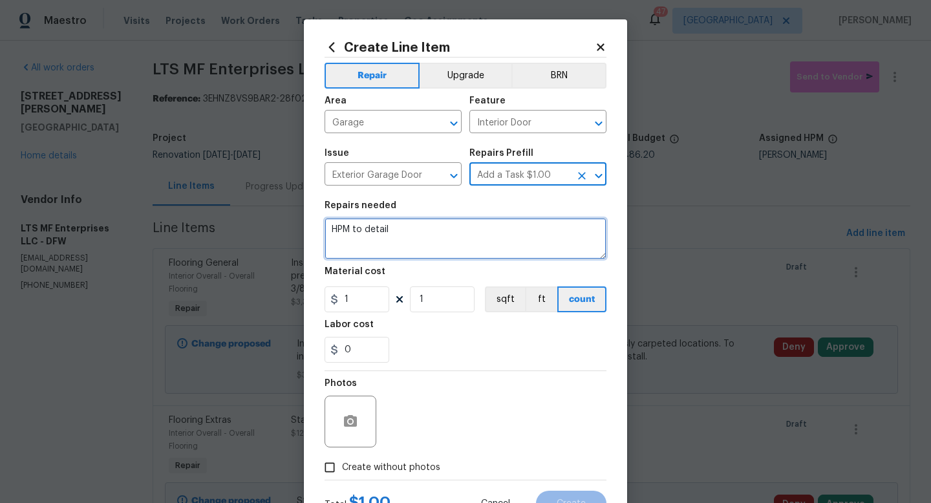
click at [455, 229] on textarea "HPM to detail" at bounding box center [465, 238] width 282 height 41
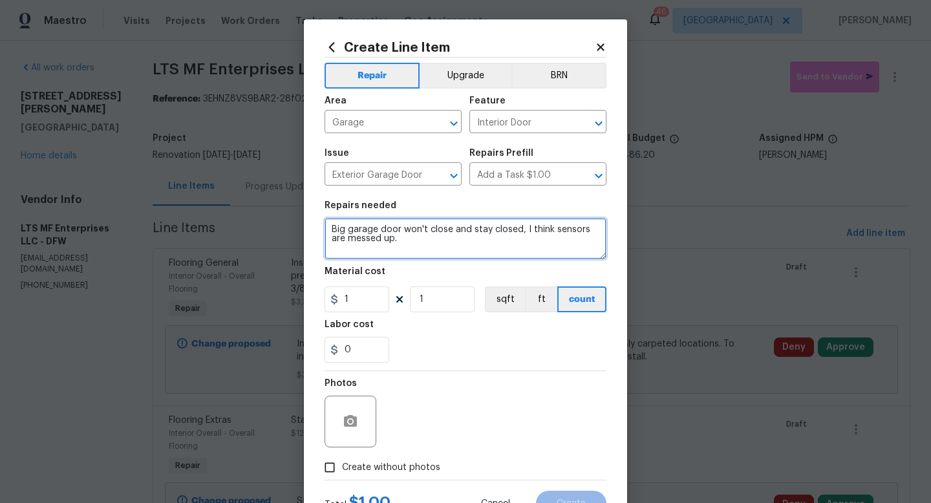
type textarea "Big garage door won't close and stay closed, I think sensors are messed up."
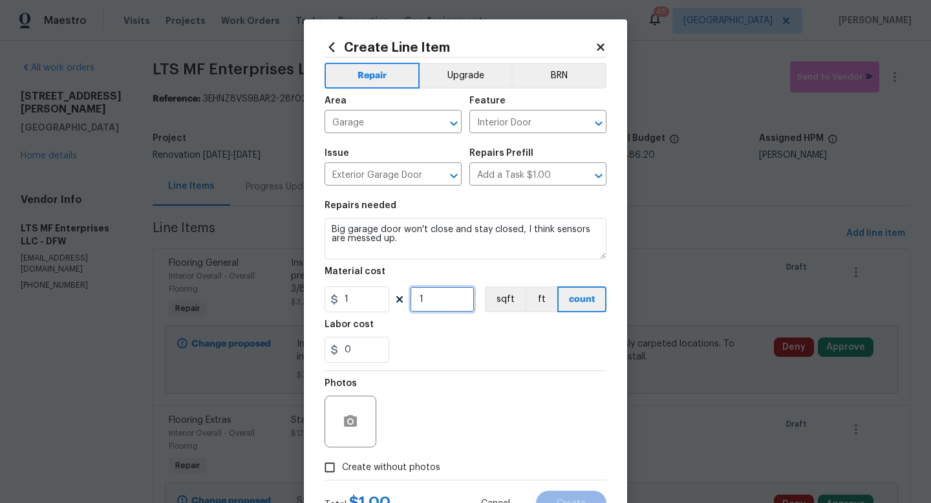
click at [456, 307] on input "1" at bounding box center [442, 299] width 65 height 26
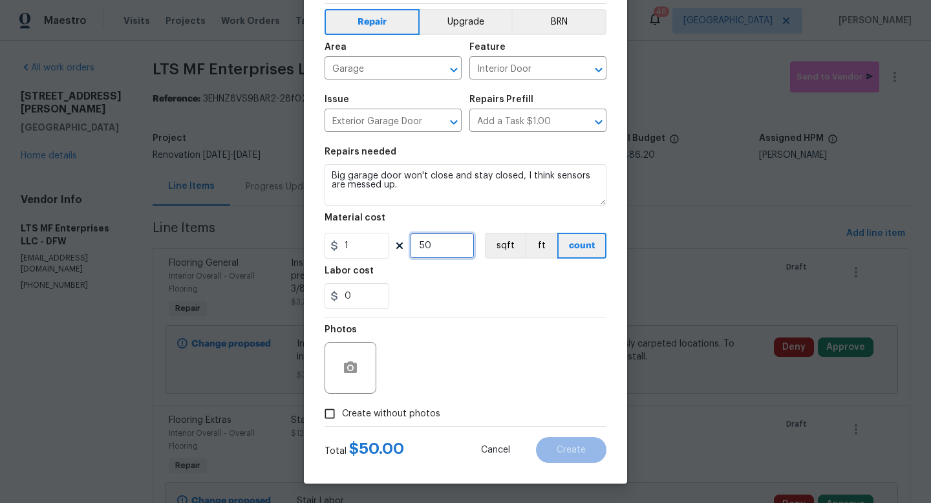
type input "50"
click at [410, 411] on span "Create without photos" at bounding box center [391, 414] width 98 height 14
click at [342, 411] on input "Create without photos" at bounding box center [329, 413] width 25 height 25
checkbox input "true"
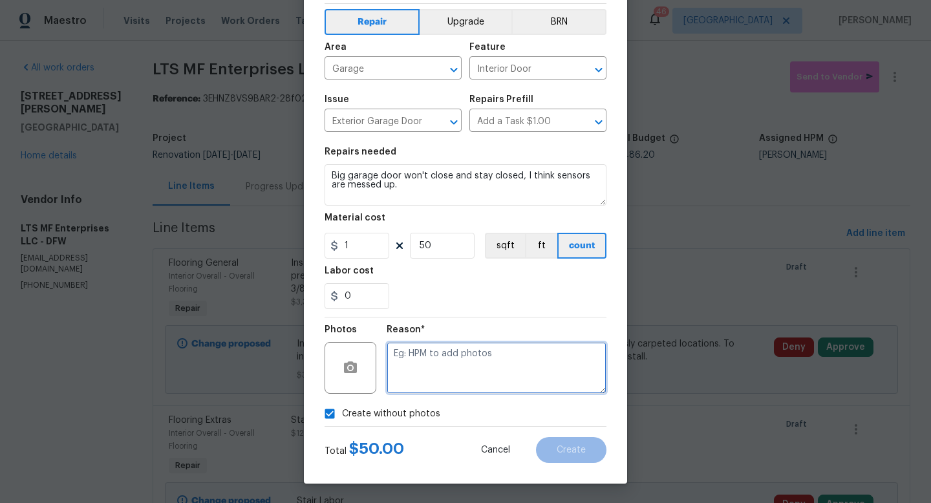
click at [455, 366] on textarea at bounding box center [496, 368] width 220 height 52
type textarea "w"
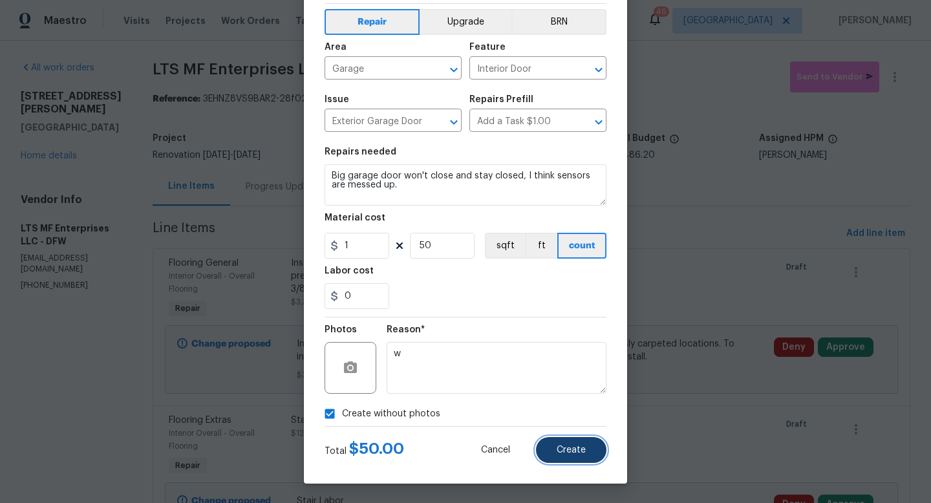
click at [565, 447] on span "Create" at bounding box center [570, 450] width 29 height 10
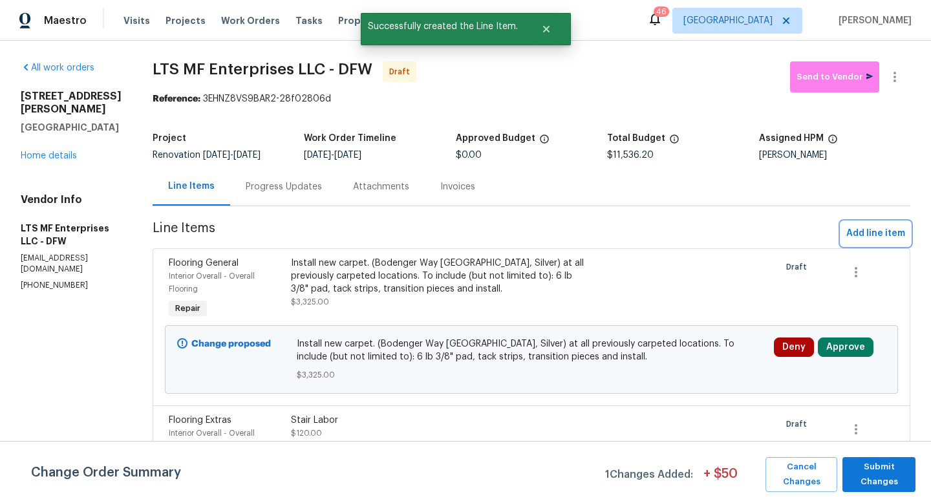
click at [859, 233] on span "Add line item" at bounding box center [875, 234] width 59 height 16
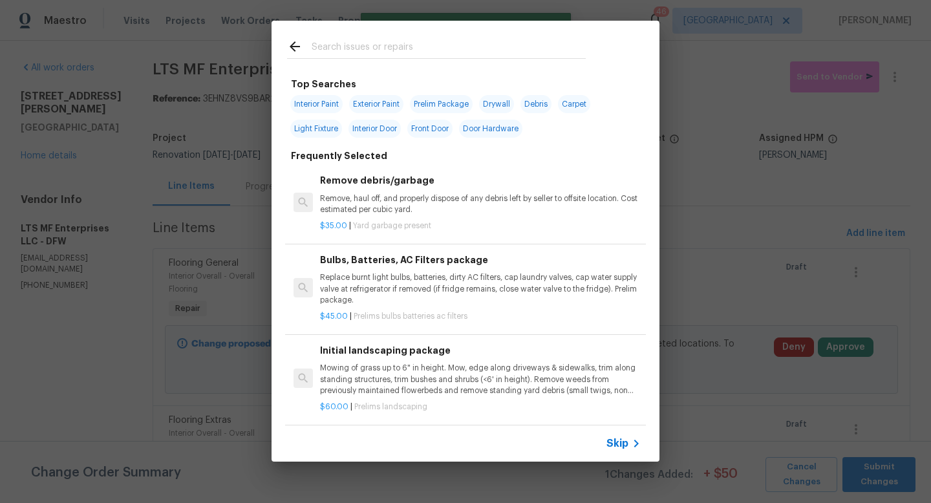
click at [624, 441] on span "Skip" at bounding box center [617, 443] width 22 height 13
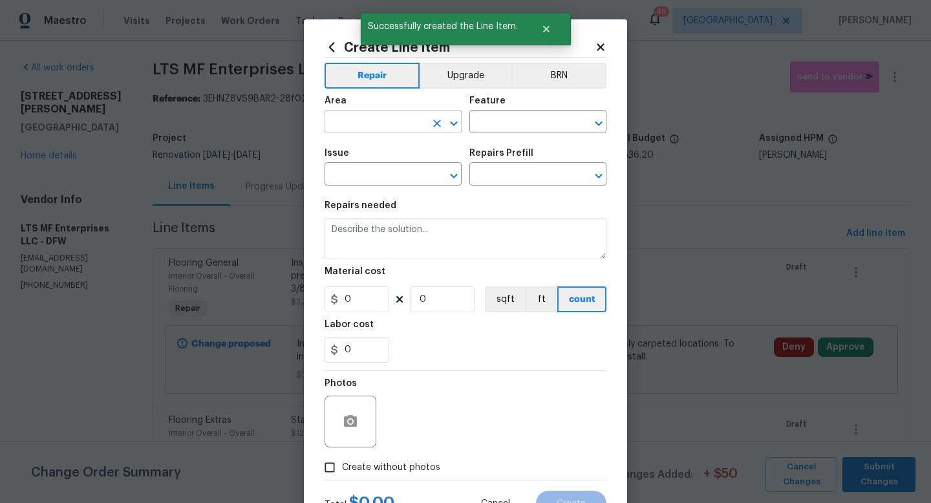
click at [374, 126] on input "text" at bounding box center [374, 123] width 101 height 20
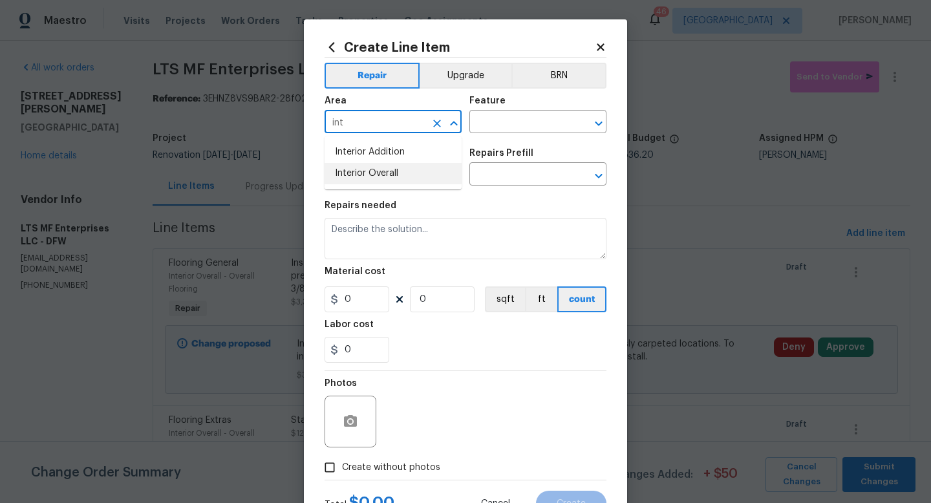
click at [383, 179] on li "Interior Overall" at bounding box center [392, 173] width 137 height 21
type input "Interior Overall"
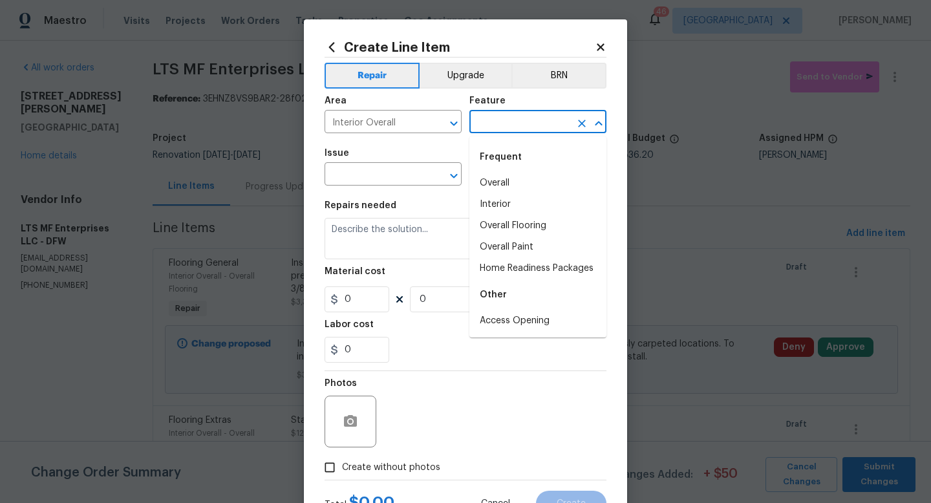
click at [501, 120] on input "text" at bounding box center [519, 123] width 101 height 20
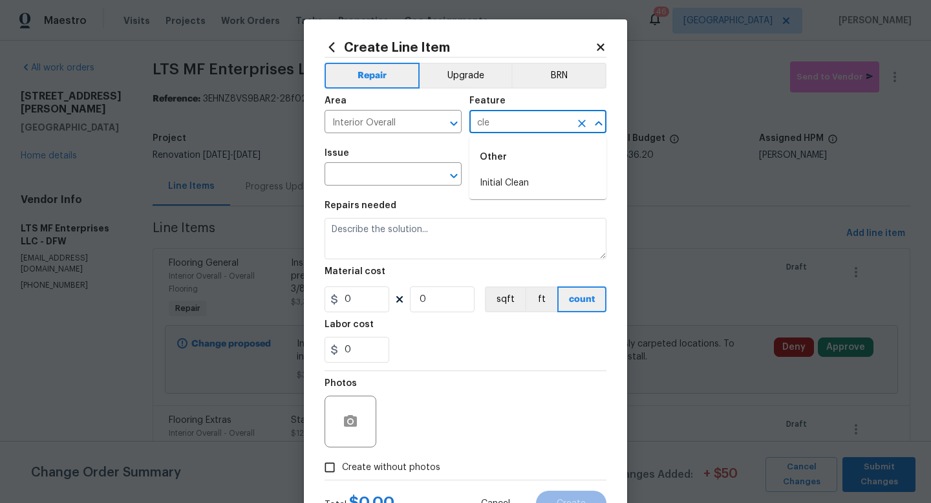
click at [509, 180] on li "Initial Clean" at bounding box center [537, 183] width 137 height 21
type input "Initial Clean"
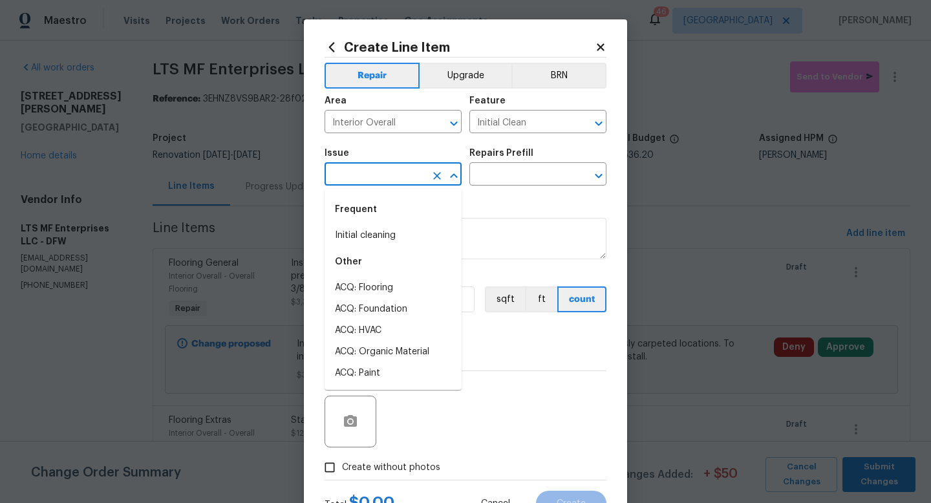
click at [403, 172] on input "text" at bounding box center [374, 175] width 101 height 20
click at [395, 232] on li "Initial cleaning" at bounding box center [392, 235] width 137 height 21
type input "Initial cleaning"
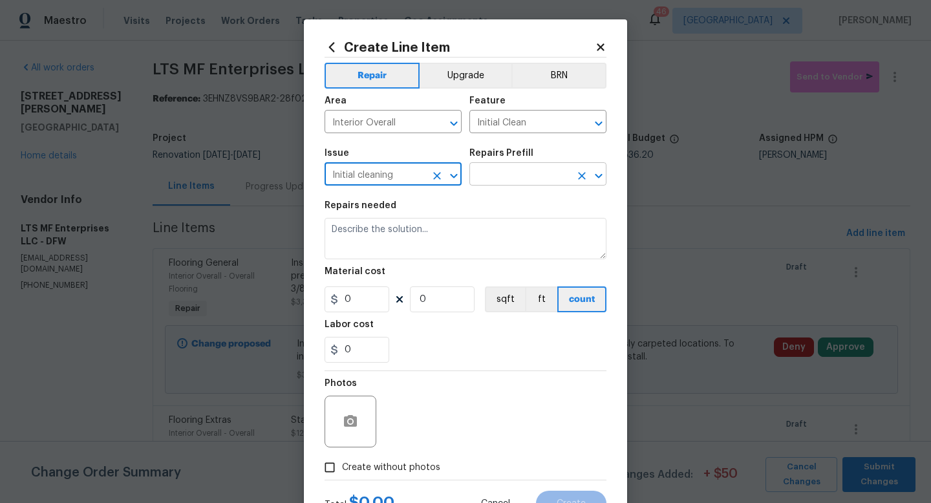
click at [492, 167] on input "text" at bounding box center [519, 175] width 101 height 20
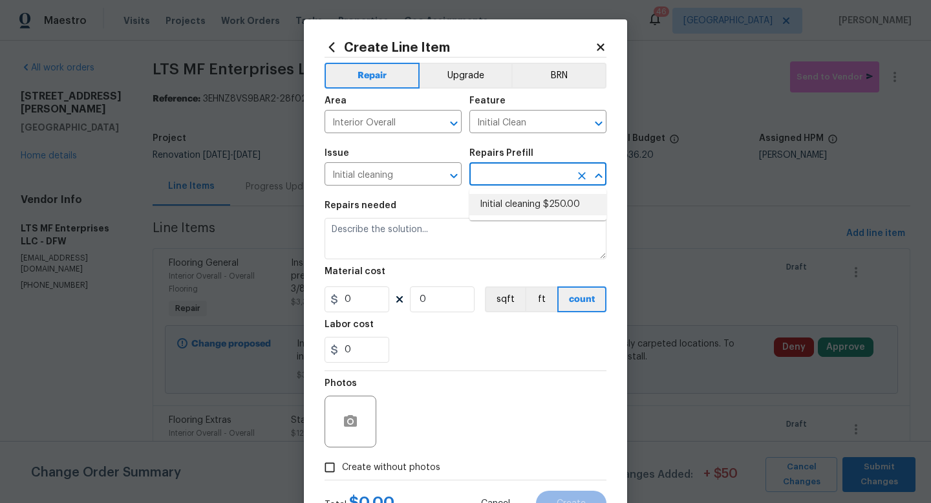
click at [497, 207] on li "Initial cleaning $250.00" at bounding box center [537, 204] width 137 height 21
type input "Home Readiness Packages"
type input "Initial cleaning $250.00"
type textarea "1. Wipe down exterior doors and trim. 2. Clean out all exterior light fixtures …"
type input "250"
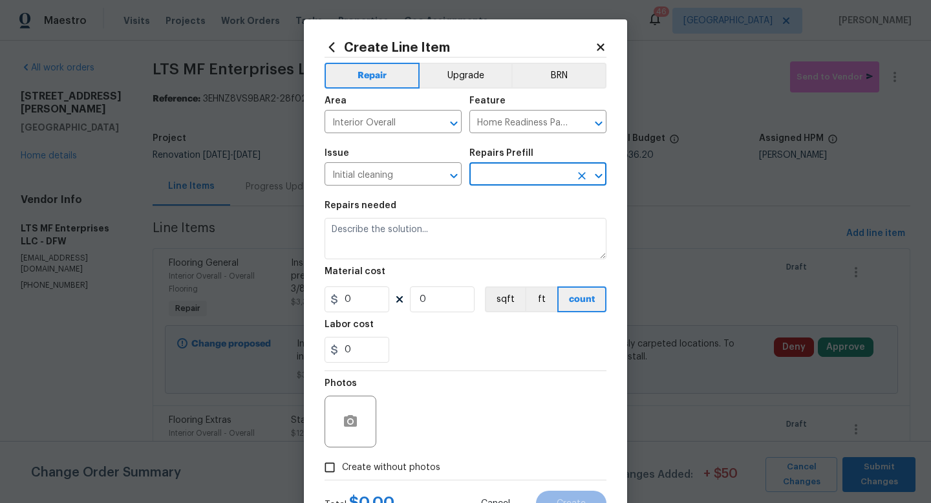
type input "1"
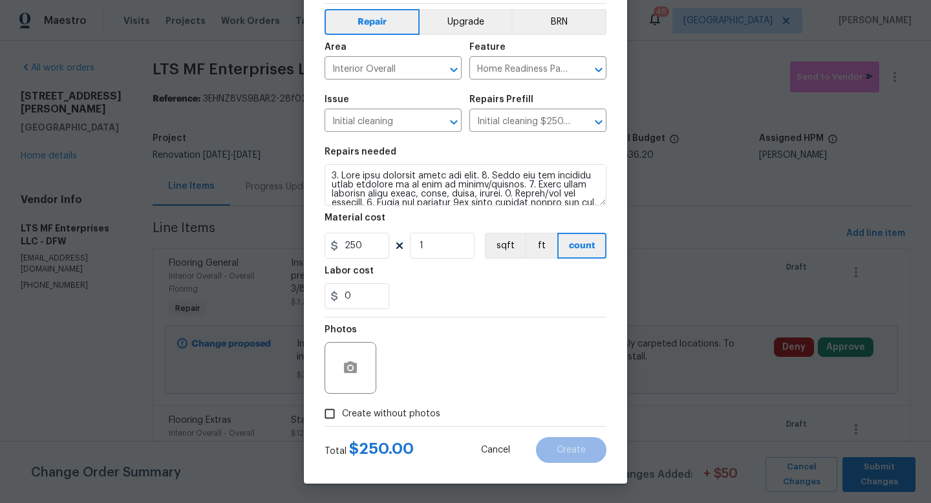
click at [386, 414] on span "Create without photos" at bounding box center [391, 414] width 98 height 14
click at [342, 414] on input "Create without photos" at bounding box center [329, 413] width 25 height 25
checkbox input "true"
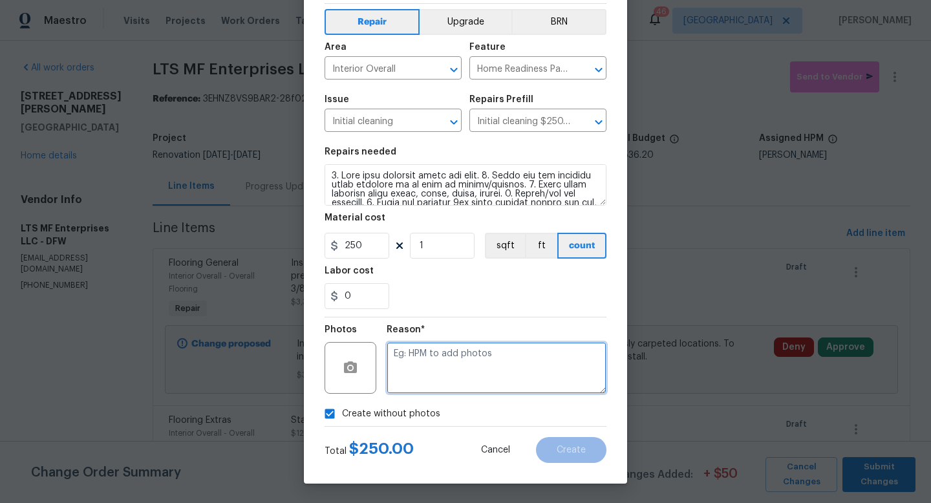
click at [445, 361] on textarea at bounding box center [496, 368] width 220 height 52
type textarea "w"
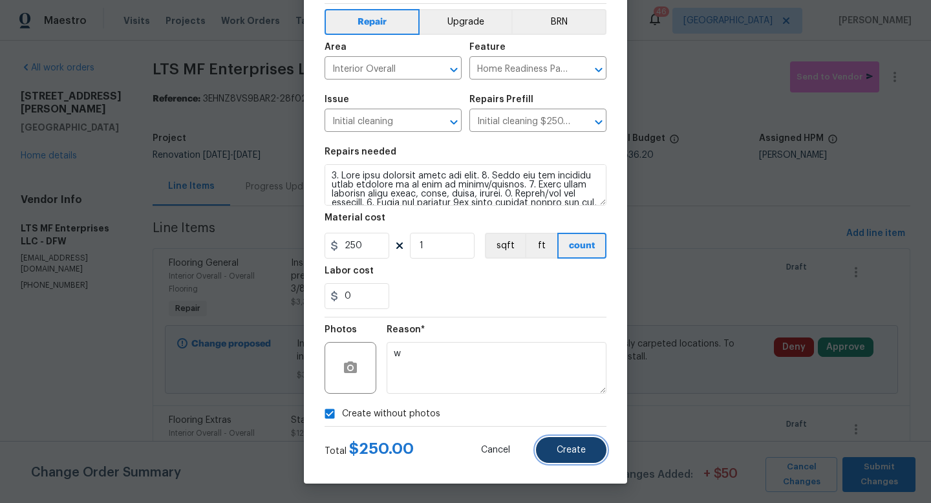
click at [558, 448] on span "Create" at bounding box center [570, 450] width 29 height 10
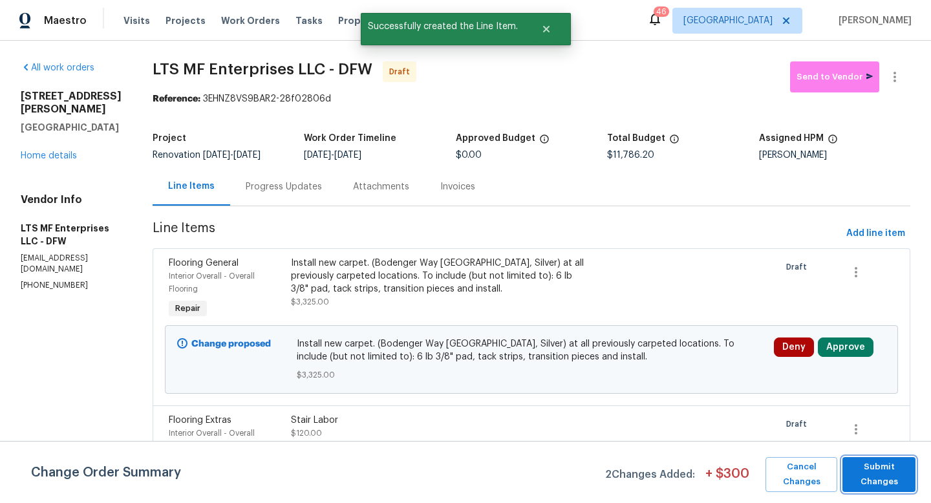
click at [875, 480] on span "Submit Changes" at bounding box center [879, 474] width 60 height 30
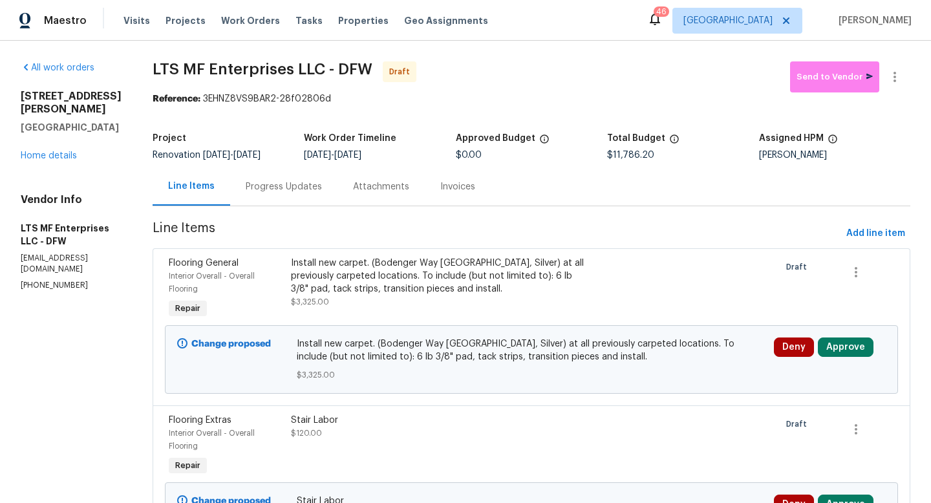
click at [28, 110] on h2 "[STREET_ADDRESS][PERSON_NAME]" at bounding box center [71, 103] width 101 height 26
copy h2 "[STREET_ADDRESS][PERSON_NAME]"
click at [838, 76] on span "Send to Vendor" at bounding box center [834, 77] width 76 height 15
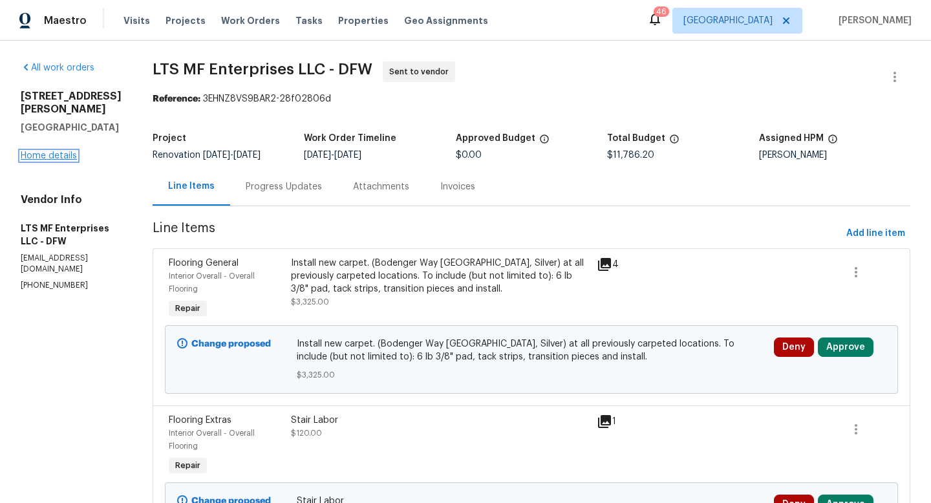
click at [30, 160] on link "Home details" at bounding box center [49, 155] width 56 height 9
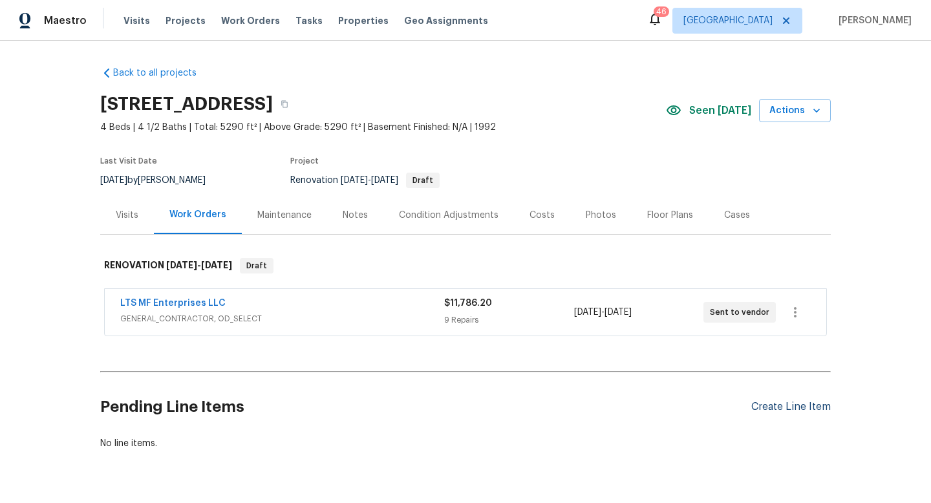
click at [792, 407] on div "Create Line Item" at bounding box center [790, 407] width 79 height 12
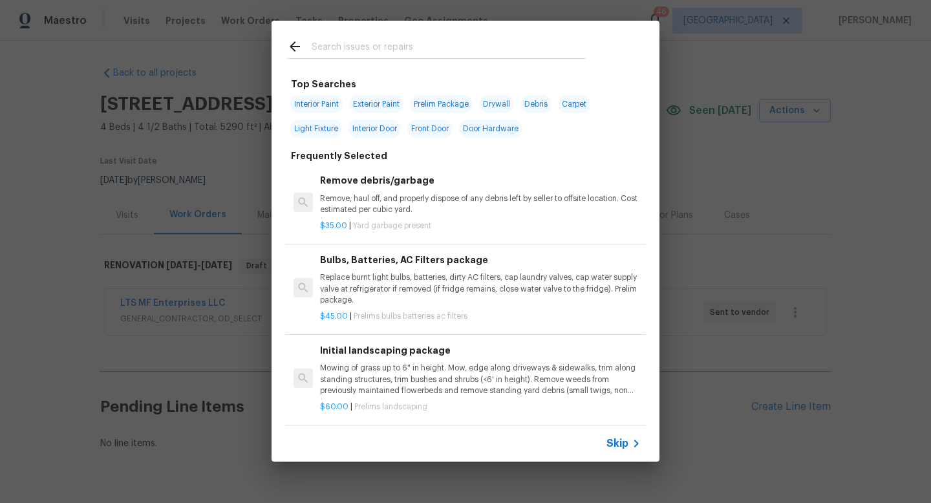
click at [626, 447] on span "Skip" at bounding box center [617, 443] width 22 height 13
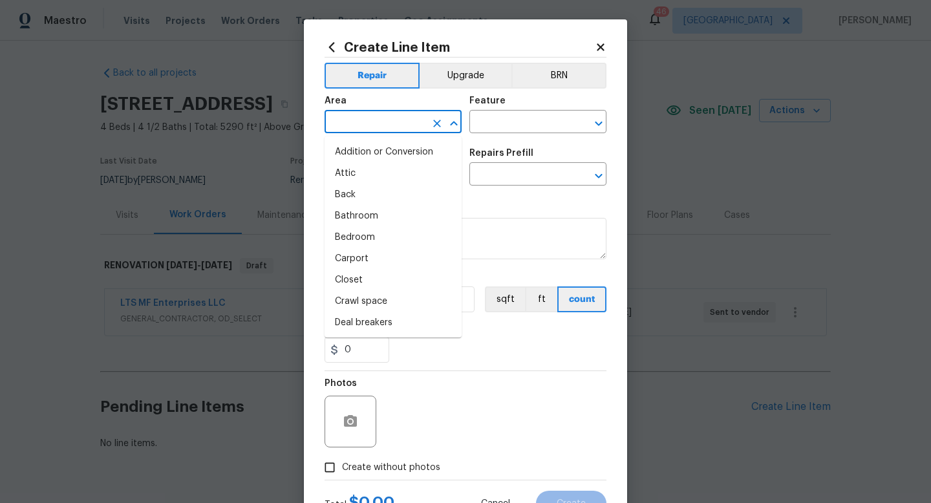
click at [388, 125] on input "text" at bounding box center [374, 123] width 101 height 20
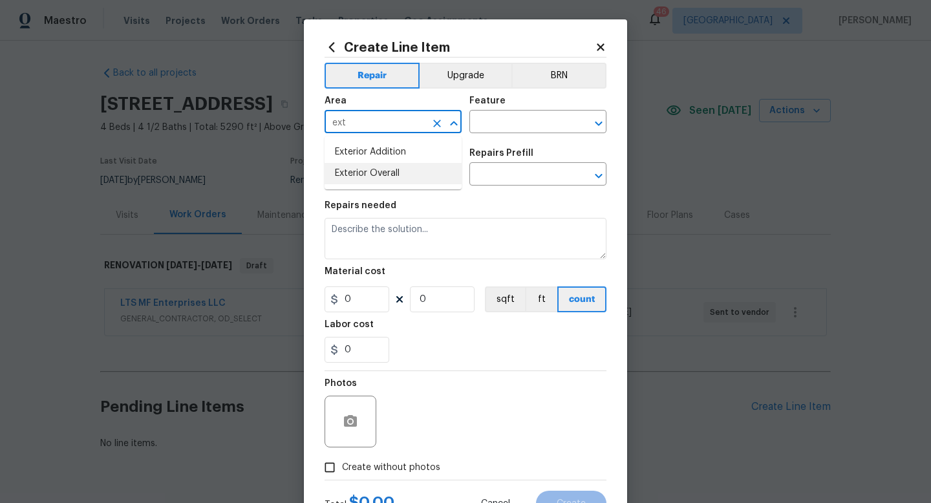
click at [382, 174] on li "Exterior Overall" at bounding box center [392, 173] width 137 height 21
type input "Exterior Overall"
click at [514, 118] on input "text" at bounding box center [519, 123] width 101 height 20
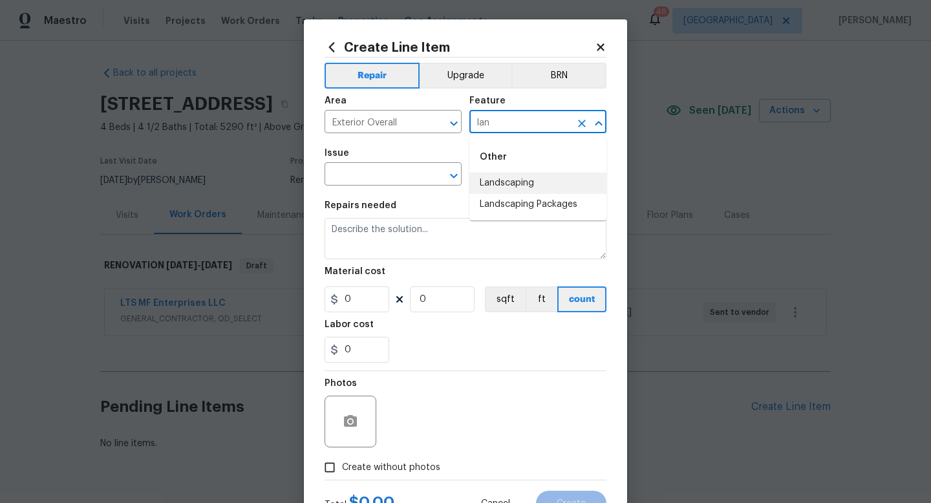
click at [502, 187] on li "Landscaping" at bounding box center [537, 183] width 137 height 21
type input "Landscaping"
click at [401, 176] on input "text" at bounding box center [374, 175] width 101 height 20
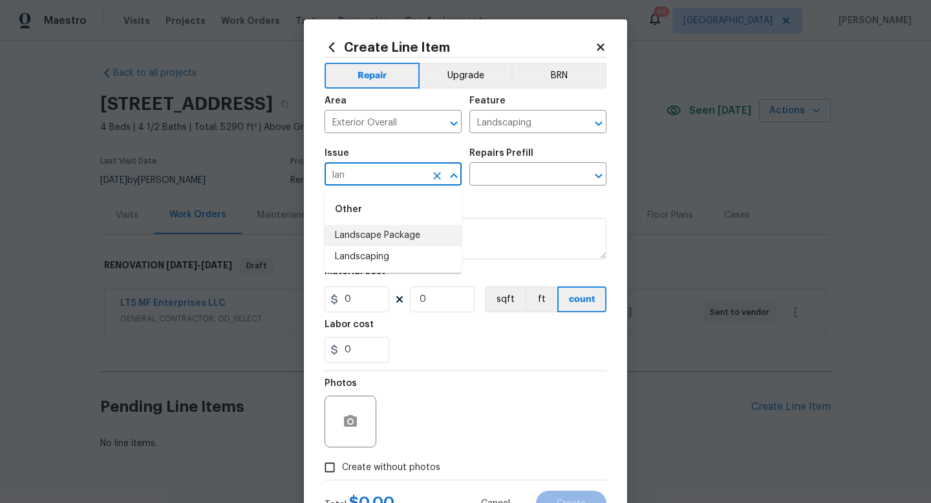
click at [393, 238] on li "Landscape Package" at bounding box center [392, 235] width 137 height 21
type input "Landscape Package"
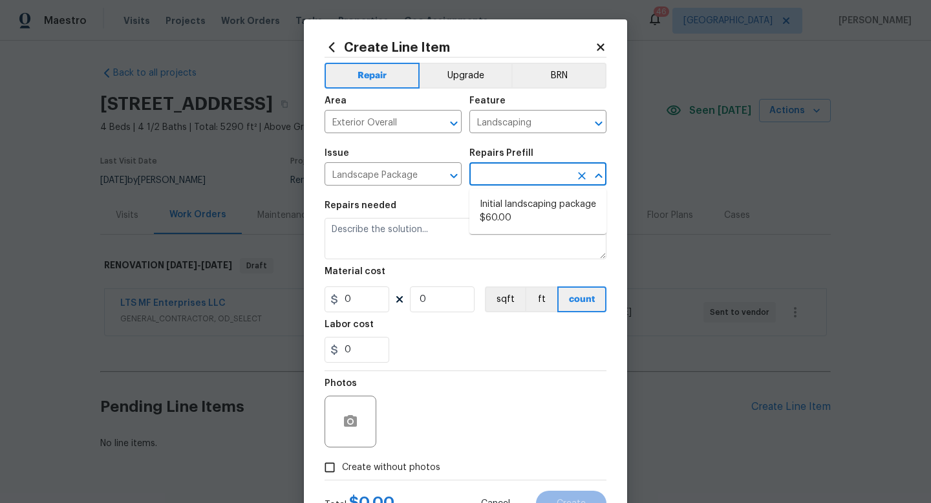
click at [488, 184] on input "text" at bounding box center [519, 175] width 101 height 20
click at [493, 213] on li "Initial landscaping package $60.00" at bounding box center [537, 211] width 137 height 35
type input "Home Readiness Packages"
type input "Initial landscaping package $60.00"
type textarea "Mowing of grass up to 6" in height. Mow, edge along driveways & sidewalks, trim…"
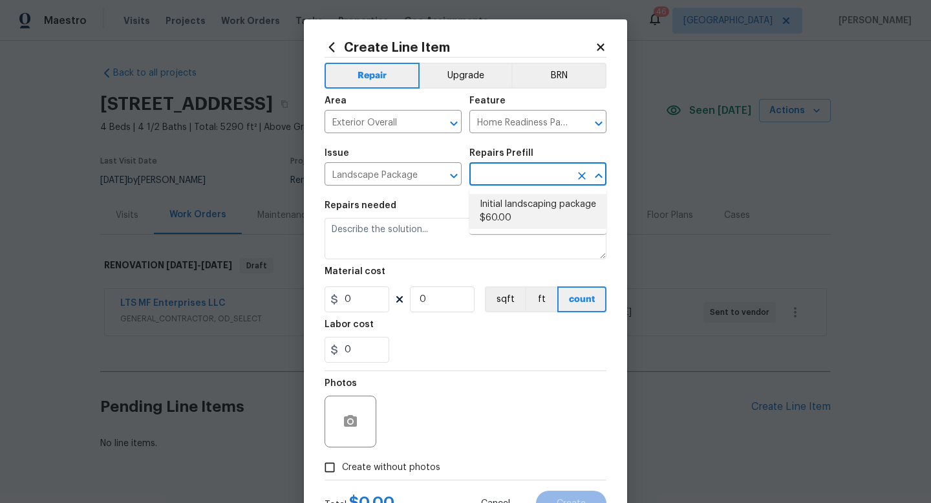
type input "60"
type input "1"
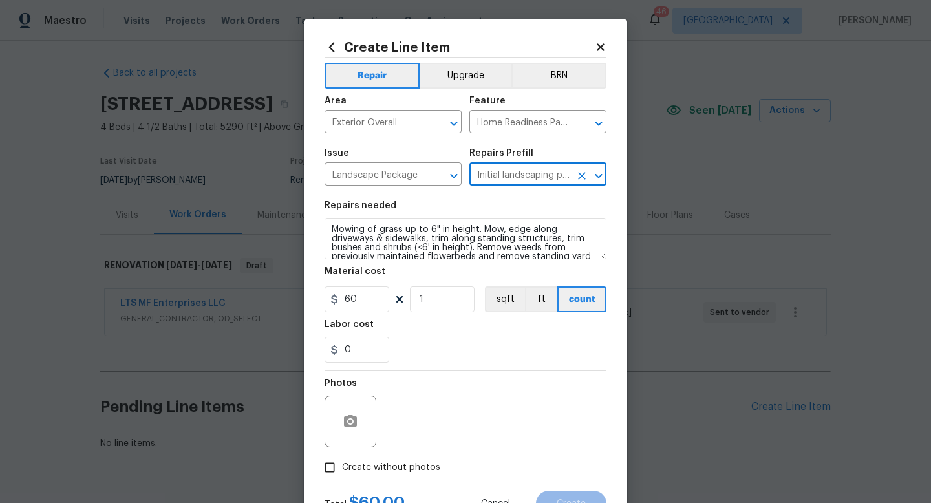
scroll to position [54, 0]
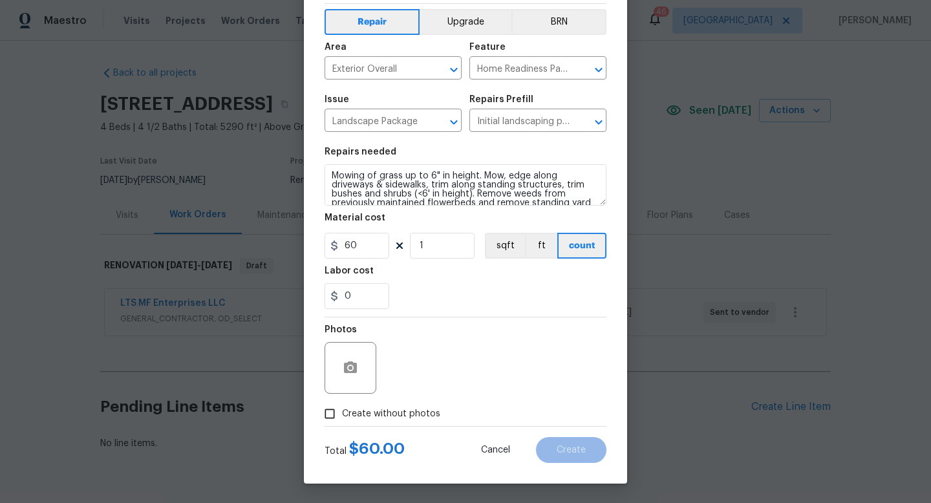
click at [379, 422] on label "Create without photos" at bounding box center [378, 413] width 123 height 25
click at [342, 422] on input "Create without photos" at bounding box center [329, 413] width 25 height 25
checkbox input "true"
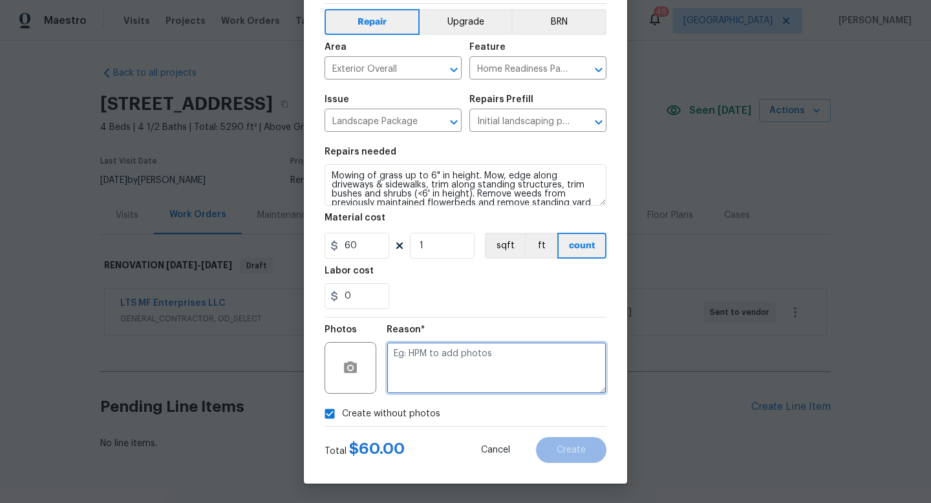
click at [410, 378] on textarea at bounding box center [496, 368] width 220 height 52
type textarea "w"
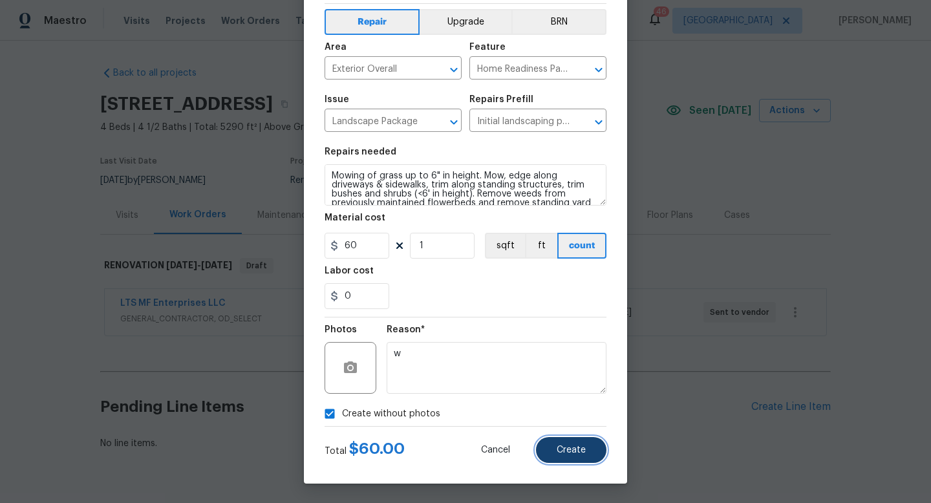
click at [585, 457] on button "Create" at bounding box center [571, 450] width 70 height 26
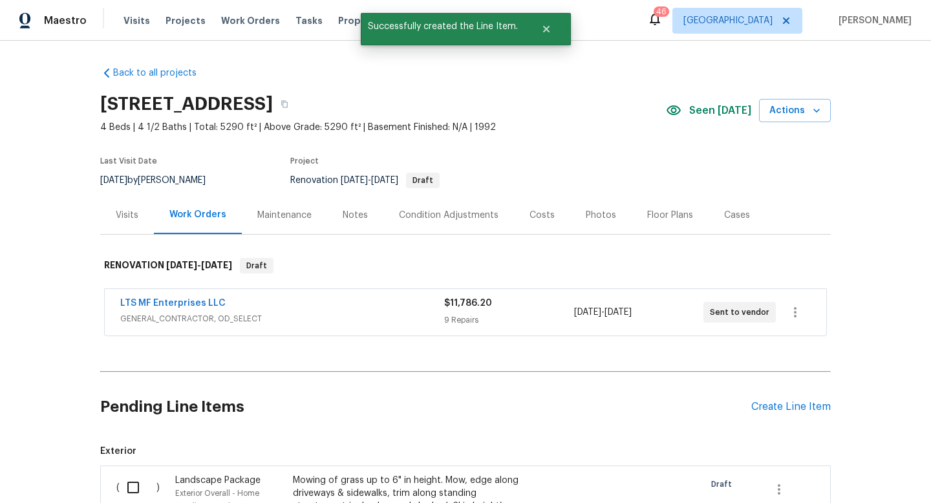
click at [138, 486] on input "checkbox" at bounding box center [138, 487] width 37 height 27
checkbox input "true"
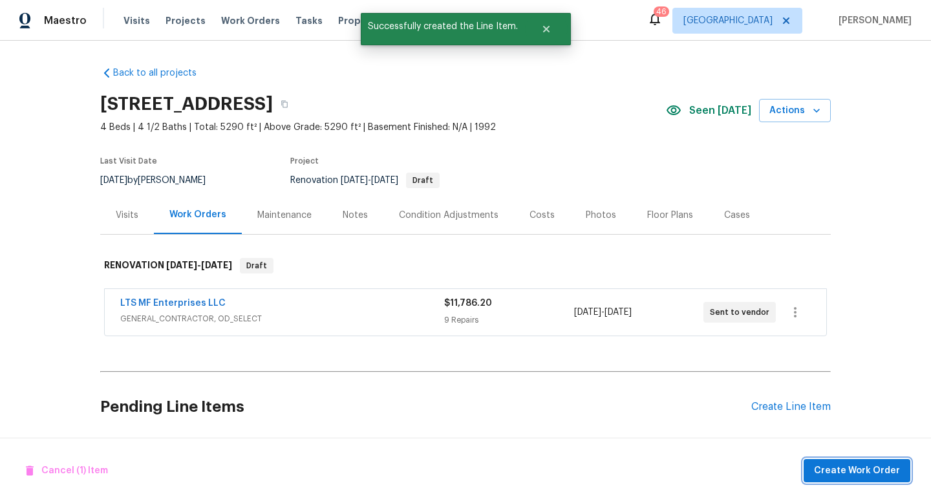
click at [824, 468] on span "Create Work Order" at bounding box center [857, 471] width 86 height 16
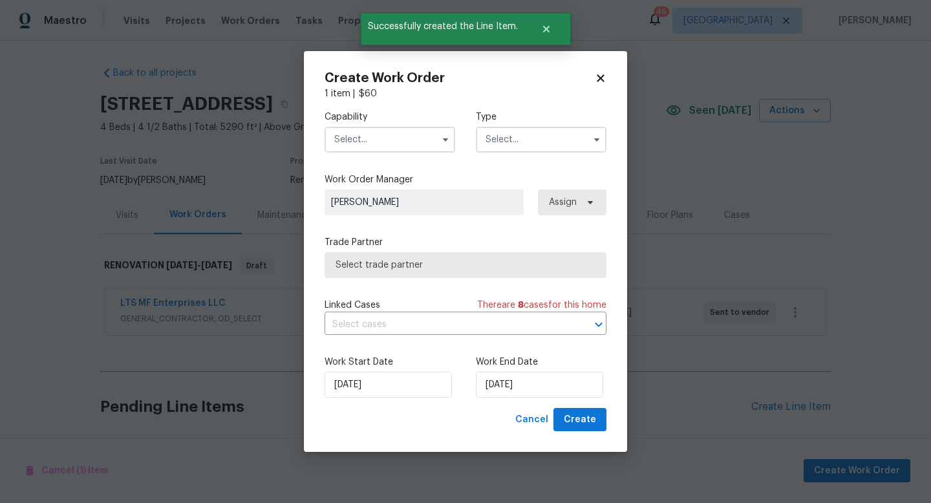
click at [384, 135] on input "text" at bounding box center [389, 140] width 131 height 26
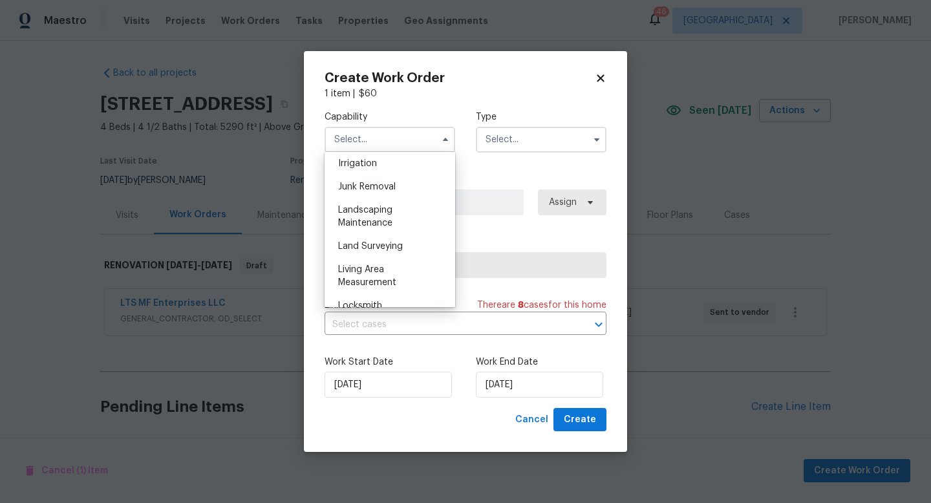
scroll to position [811, 0]
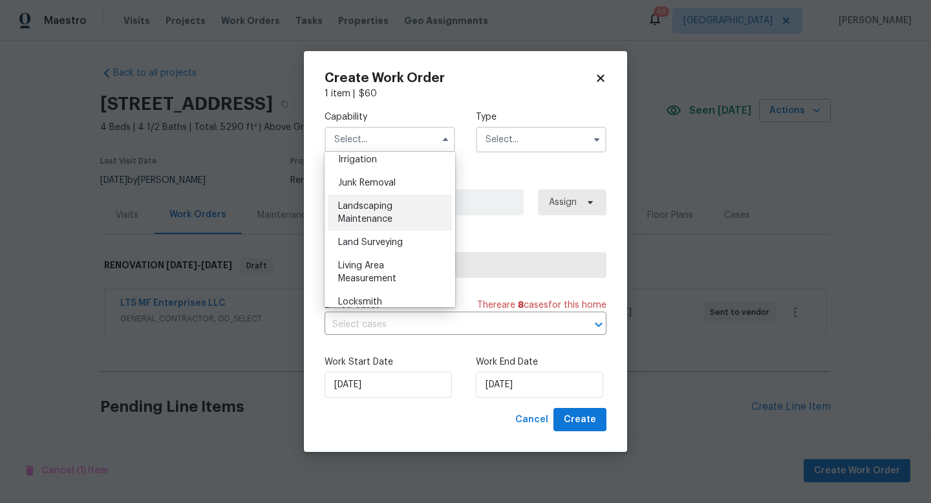
click at [379, 216] on span "Landscaping Maintenance" at bounding box center [365, 213] width 54 height 22
type input "Landscaping Maintenance"
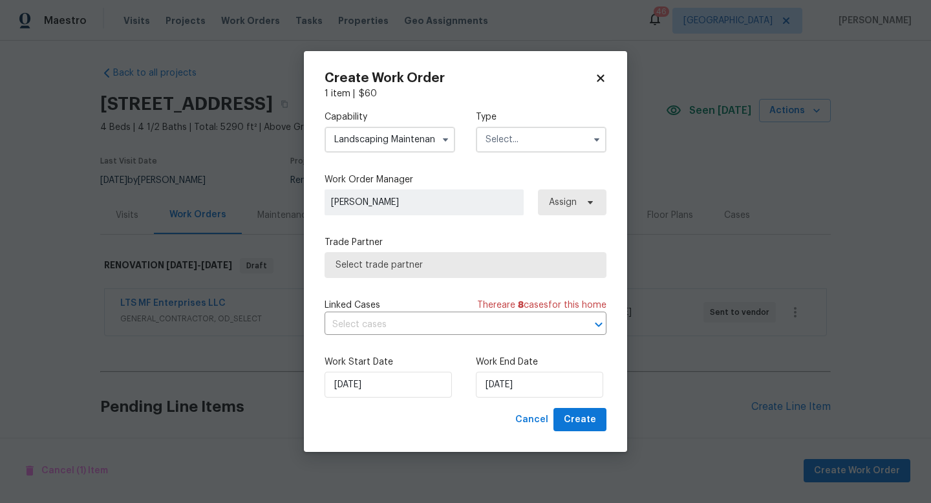
click at [538, 134] on input "text" at bounding box center [541, 140] width 131 height 26
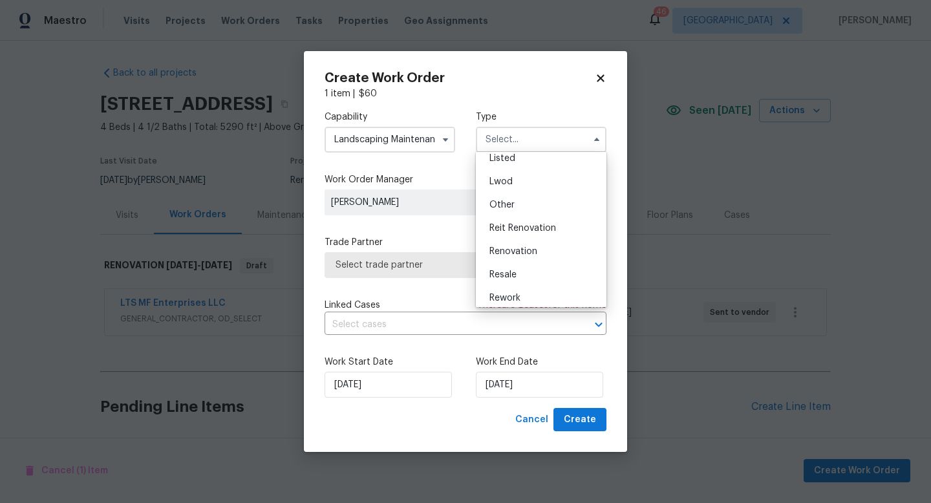
scroll to position [154, 0]
click at [516, 225] on span "Renovation" at bounding box center [513, 222] width 48 height 9
type input "Renovation"
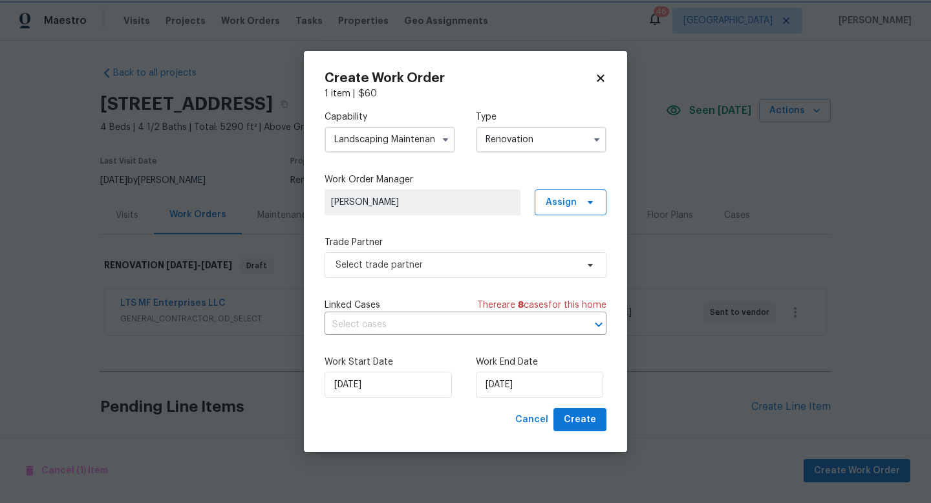
scroll to position [0, 0]
click at [452, 264] on span "Select trade partner" at bounding box center [455, 264] width 241 height 13
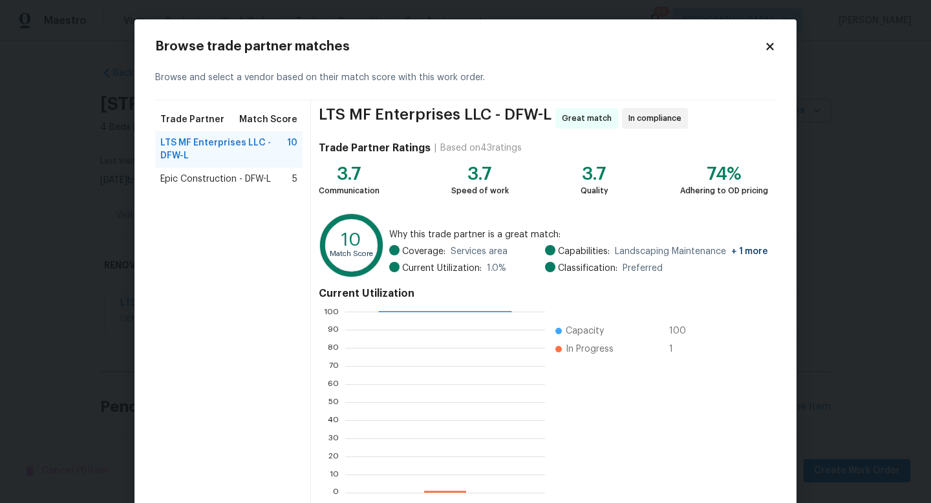
scroll to position [67, 0]
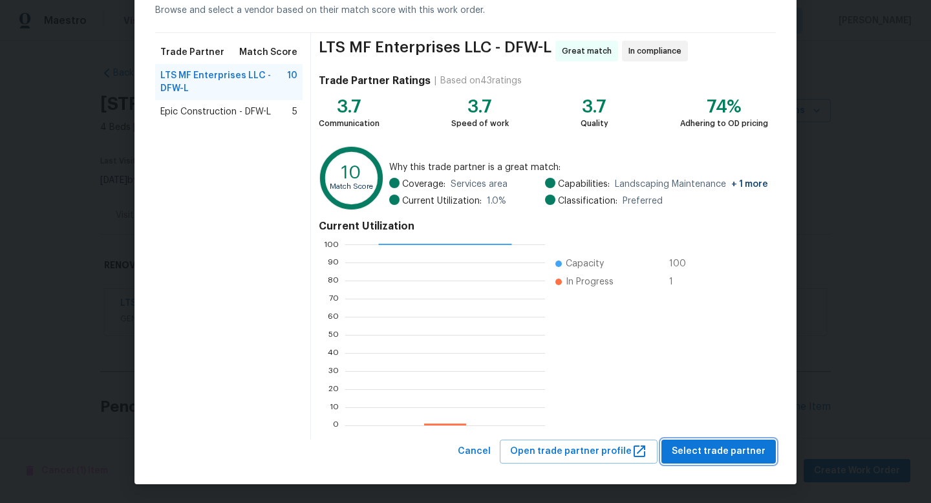
click at [691, 446] on span "Select trade partner" at bounding box center [718, 451] width 94 height 16
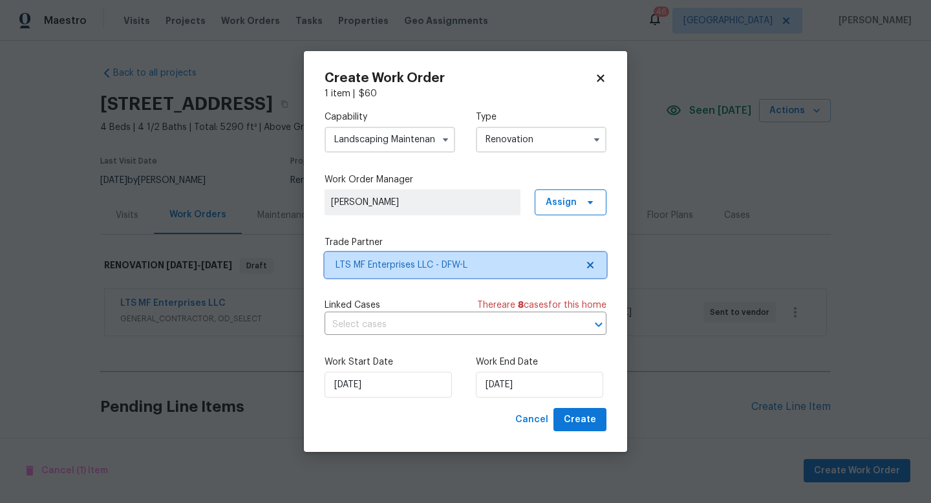
scroll to position [0, 0]
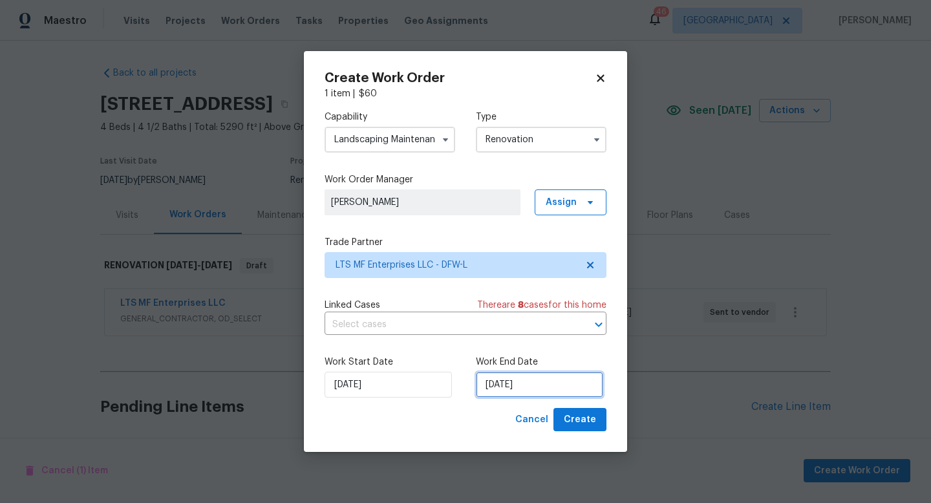
click at [541, 386] on input "[DATE]" at bounding box center [539, 385] width 127 height 26
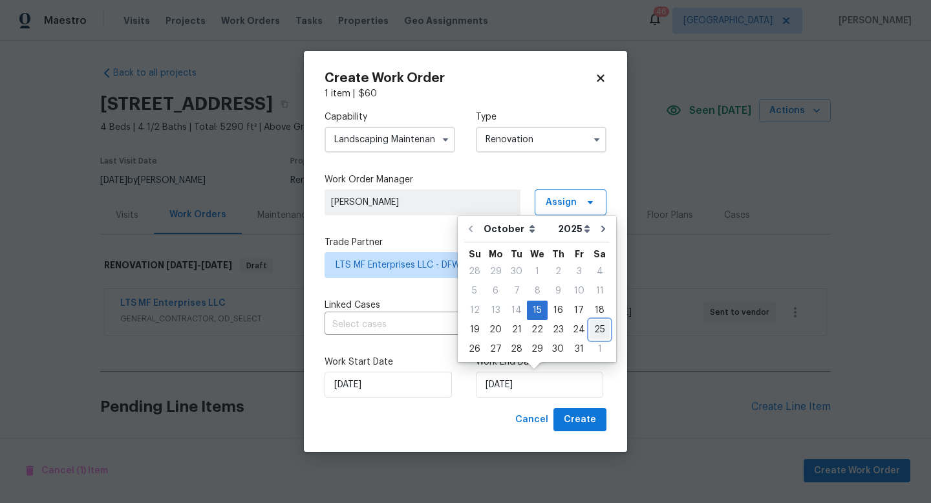
click at [594, 327] on div "25" at bounding box center [599, 330] width 20 height 18
type input "[DATE]"
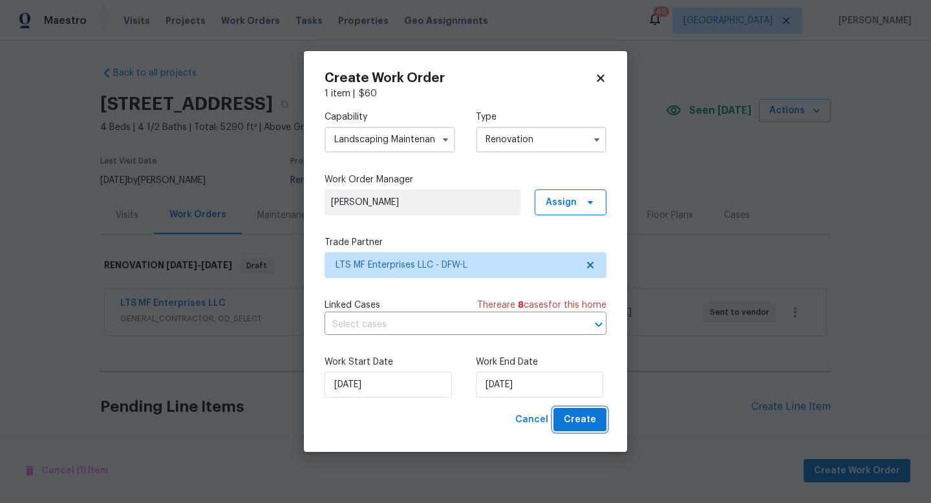
click at [576, 416] on span "Create" at bounding box center [580, 420] width 32 height 16
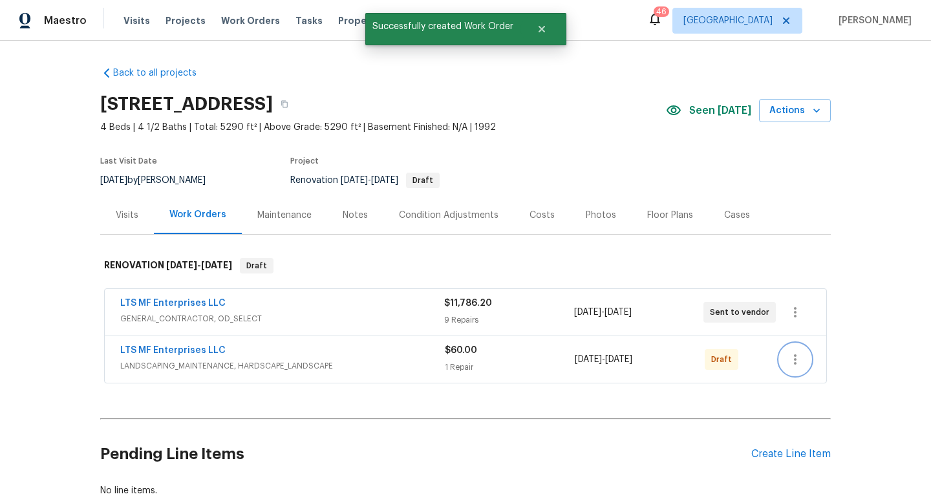
click at [793, 361] on icon "button" at bounding box center [795, 360] width 16 height 16
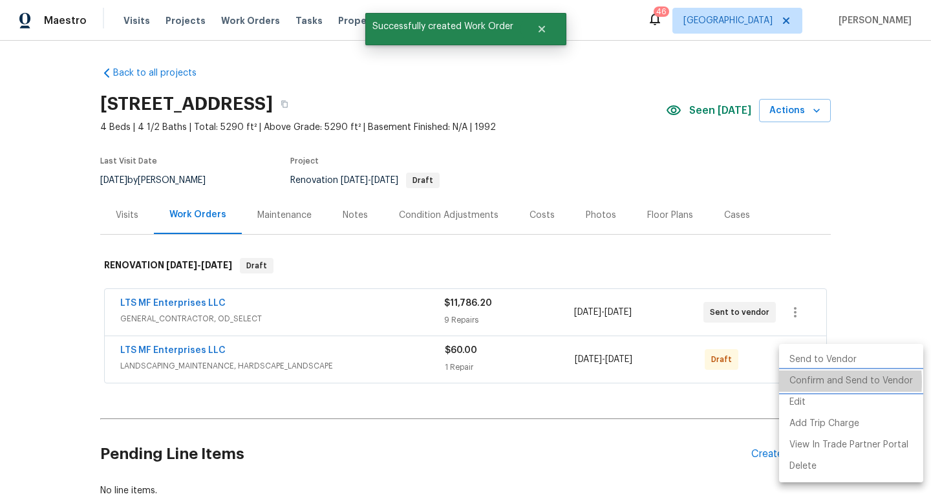
click at [793, 382] on li "Confirm and Send to Vendor" at bounding box center [851, 380] width 144 height 21
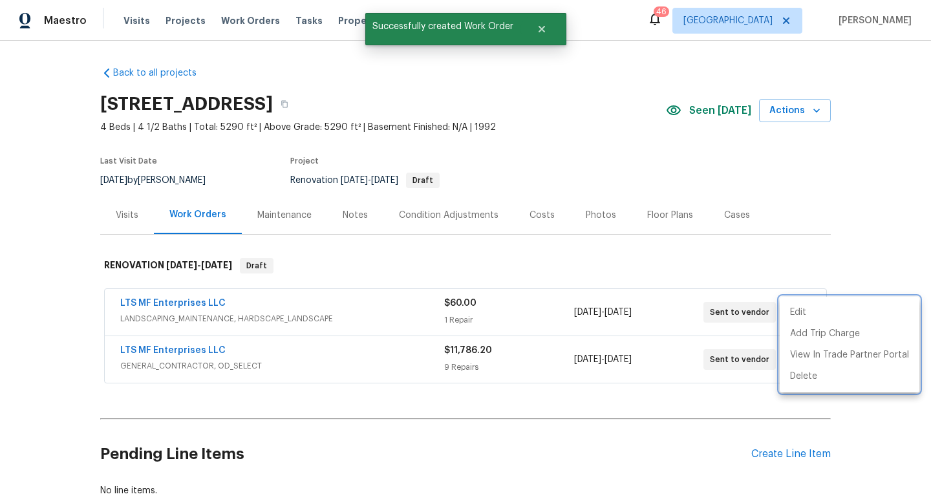
click at [796, 255] on div at bounding box center [465, 251] width 931 height 503
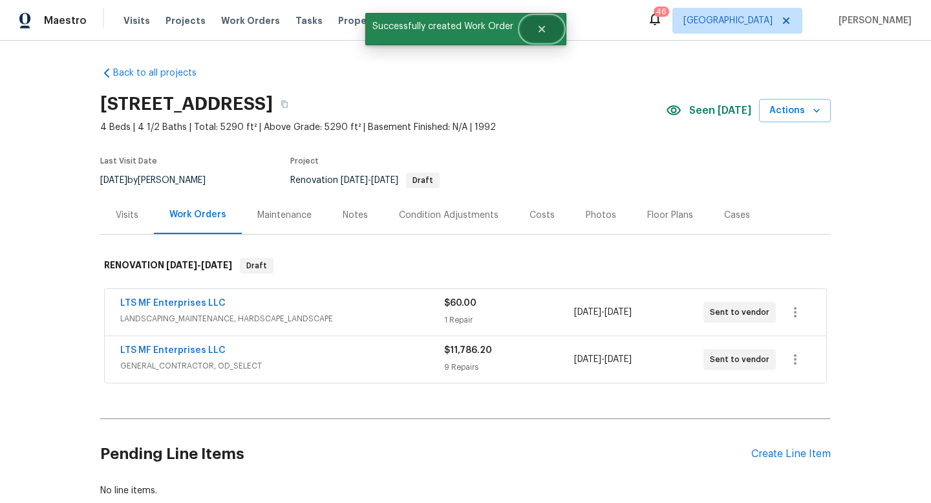
click at [543, 28] on icon "Close" at bounding box center [541, 29] width 10 height 10
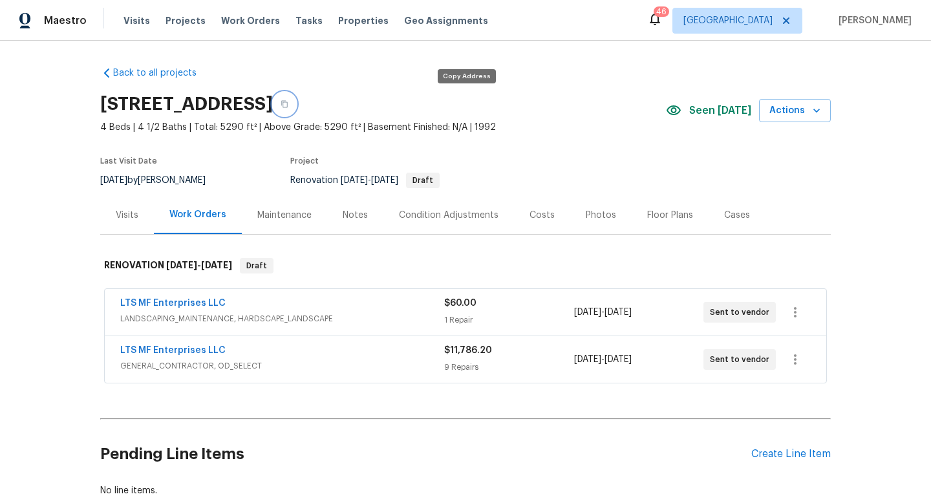
click at [288, 103] on icon "button" at bounding box center [284, 104] width 8 height 8
click at [130, 25] on span "Visits" at bounding box center [136, 20] width 26 height 13
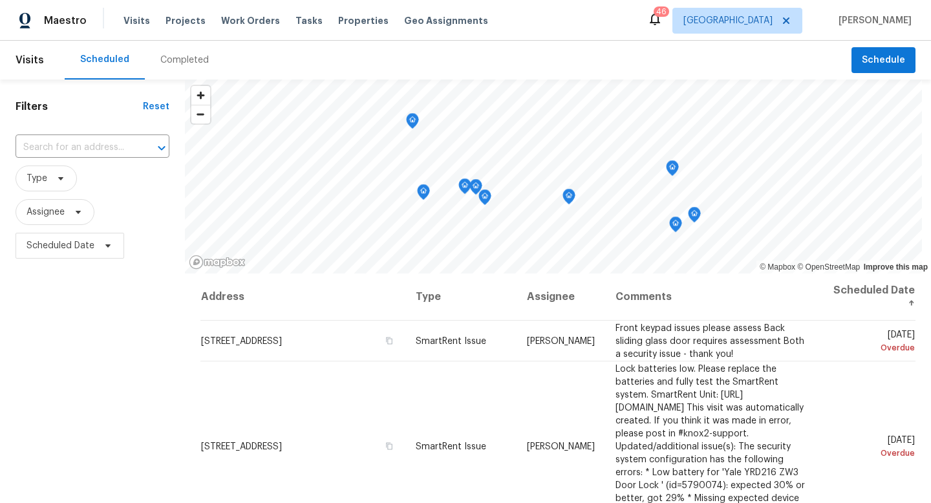
click at [163, 61] on div "Completed" at bounding box center [184, 60] width 48 height 13
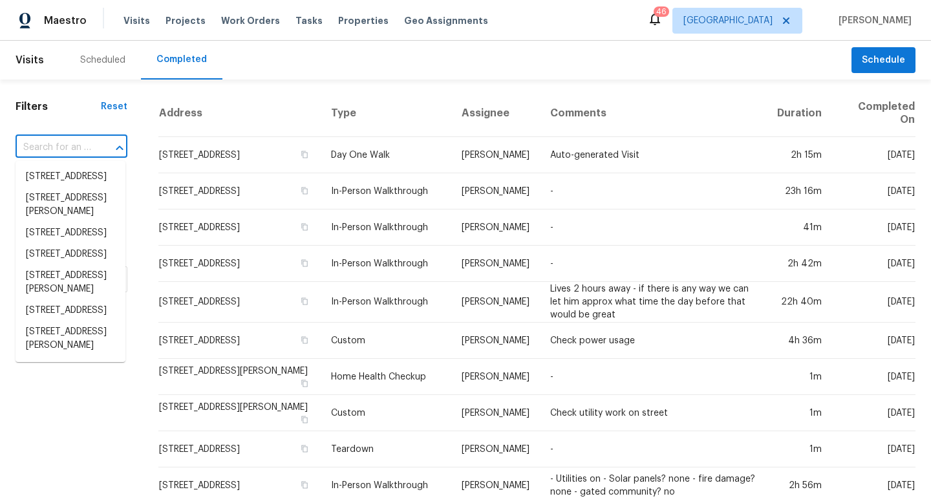
click at [85, 147] on input "text" at bounding box center [54, 148] width 76 height 20
paste input "[STREET_ADDRESS]"
type input "[STREET_ADDRESS]"
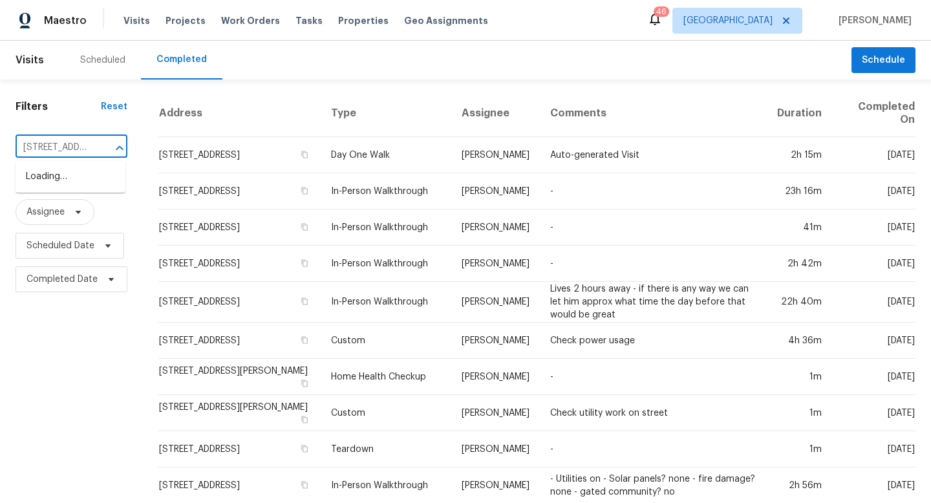
scroll to position [0, 105]
click at [83, 180] on li "[STREET_ADDRESS]" at bounding box center [71, 176] width 110 height 21
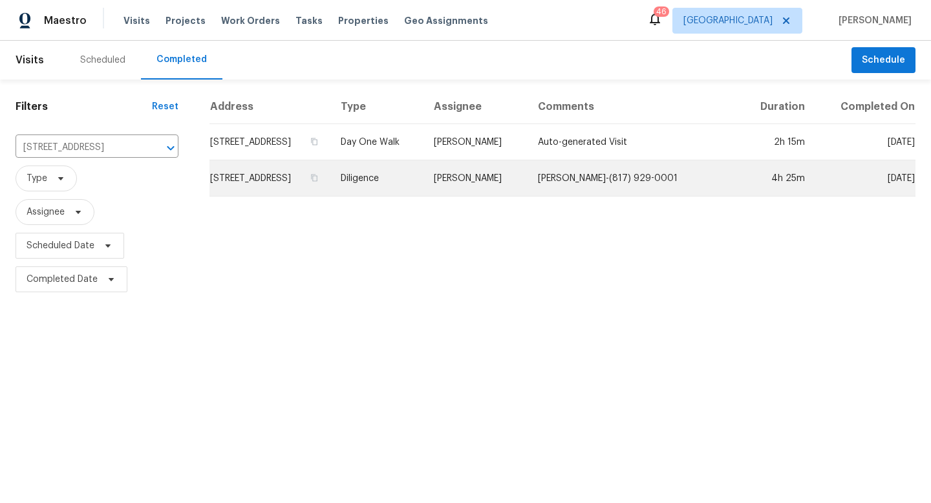
click at [423, 186] on td "Diligence" at bounding box center [376, 178] width 93 height 36
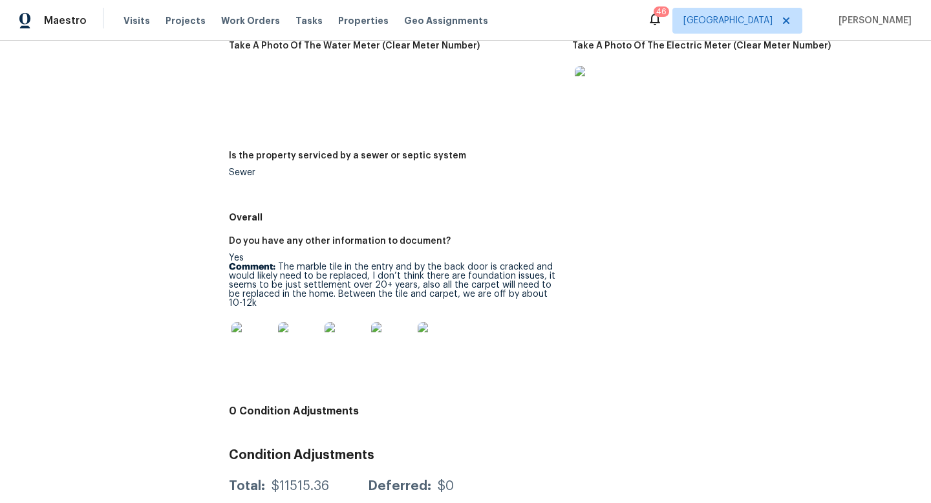
scroll to position [1917, 0]
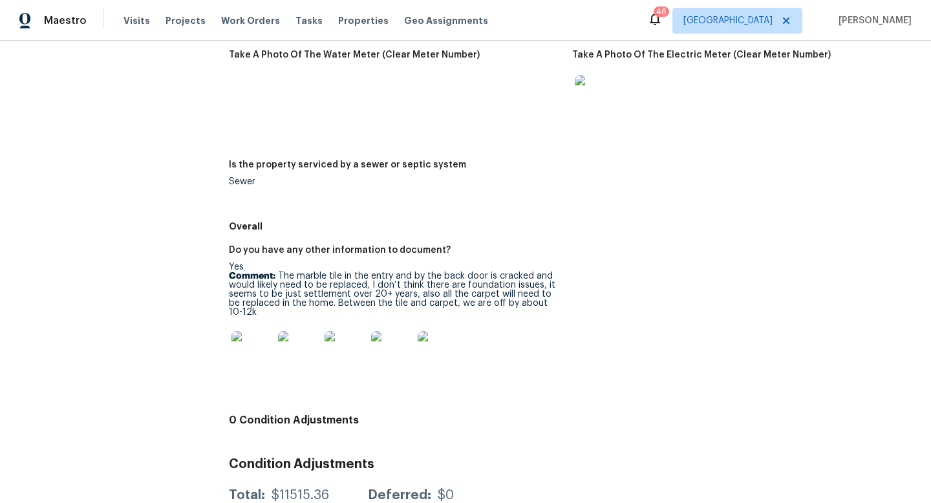
click at [263, 344] on img at bounding box center [251, 351] width 41 height 41
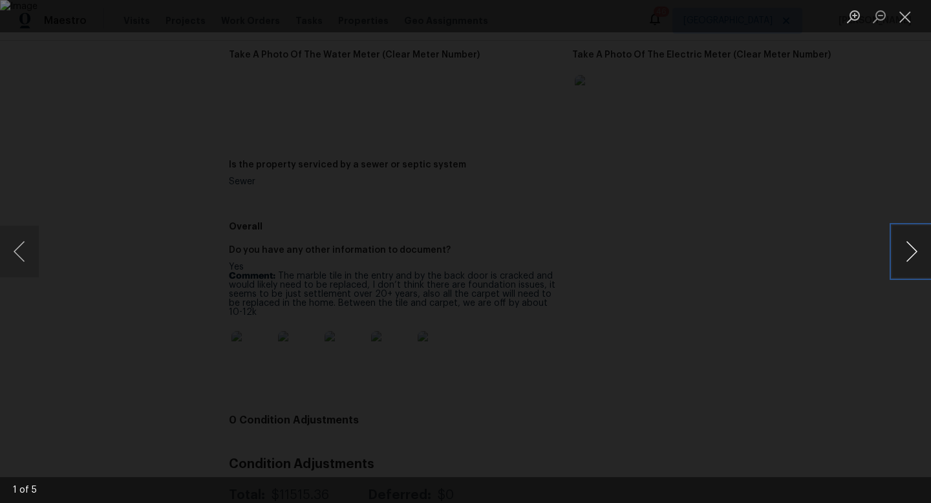
click at [915, 250] on button "Next image" at bounding box center [911, 252] width 39 height 52
click at [905, 257] on button "Next image" at bounding box center [911, 252] width 39 height 52
click at [903, 23] on button "Close lightbox" at bounding box center [905, 16] width 26 height 23
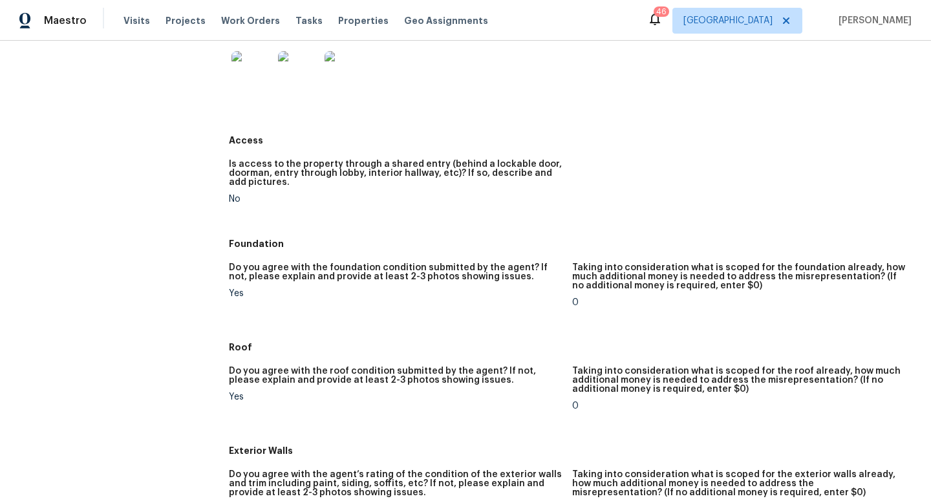
scroll to position [0, 0]
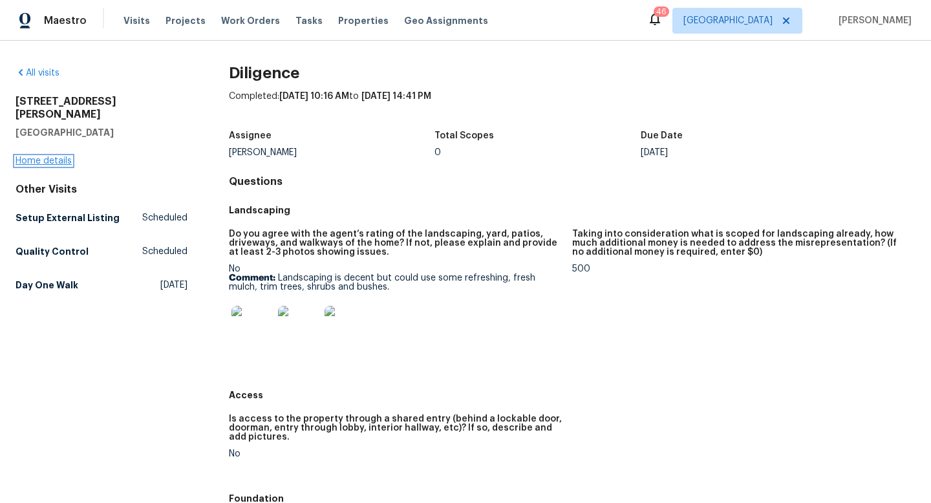
click at [50, 156] on link "Home details" at bounding box center [44, 160] width 56 height 9
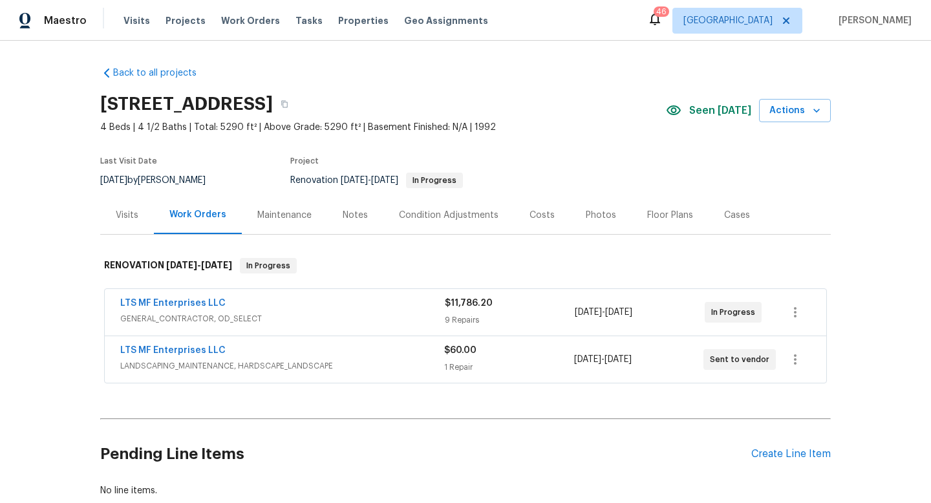
click at [534, 213] on div "Costs" at bounding box center [541, 215] width 25 height 13
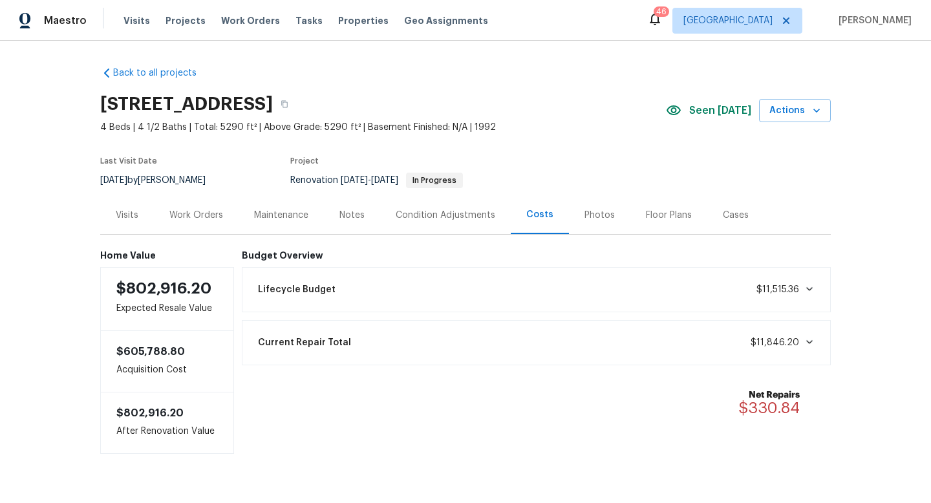
click at [806, 290] on icon at bounding box center [809, 289] width 10 height 10
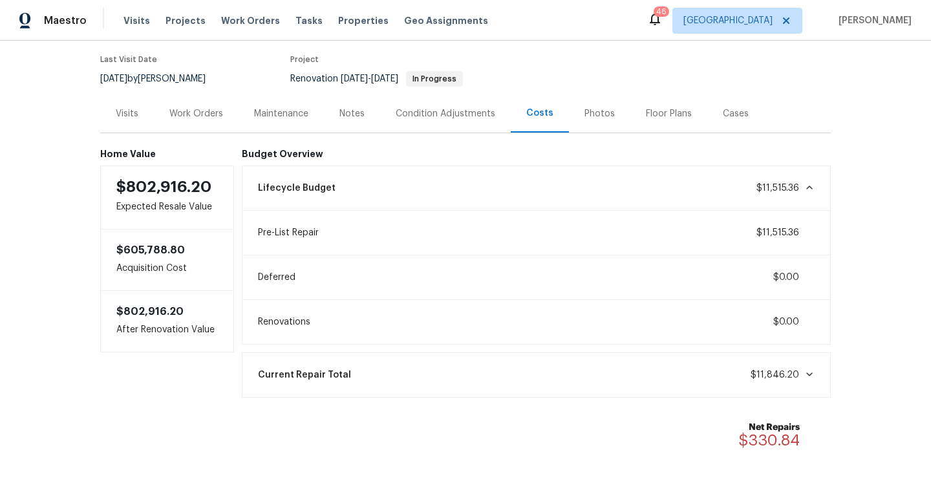
scroll to position [103, 0]
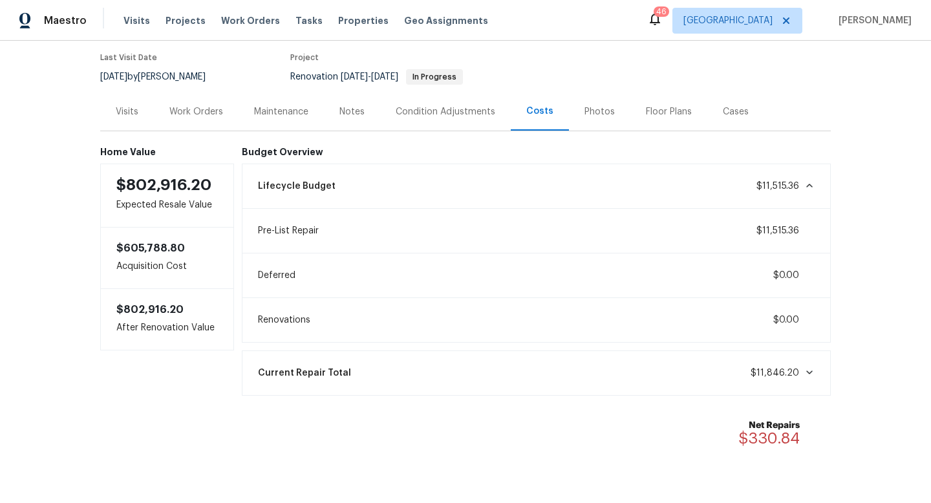
click at [648, 110] on div "Floor Plans" at bounding box center [669, 111] width 46 height 13
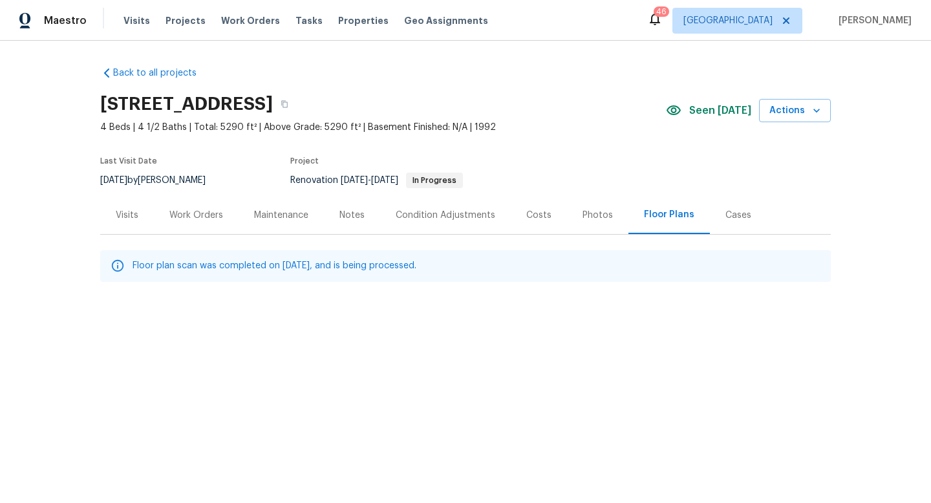
click at [586, 215] on div "Photos" at bounding box center [597, 215] width 30 height 13
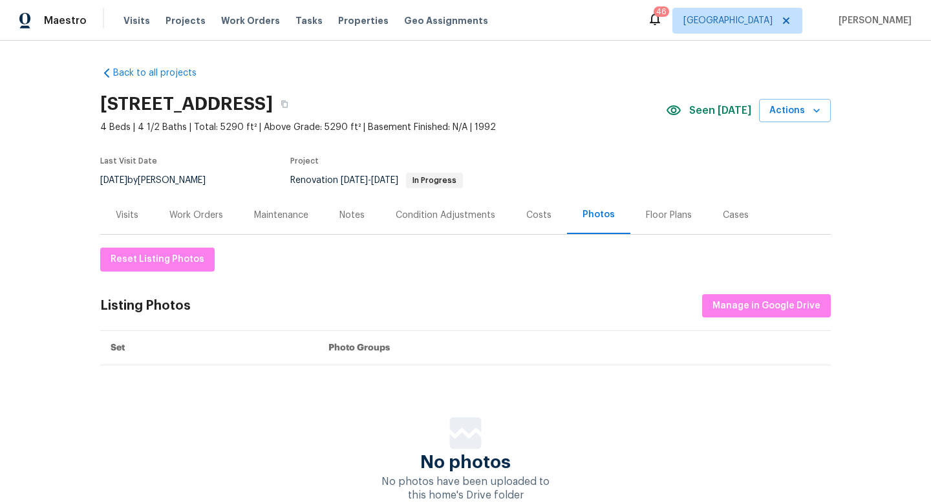
click at [527, 216] on div "Costs" at bounding box center [538, 215] width 25 height 13
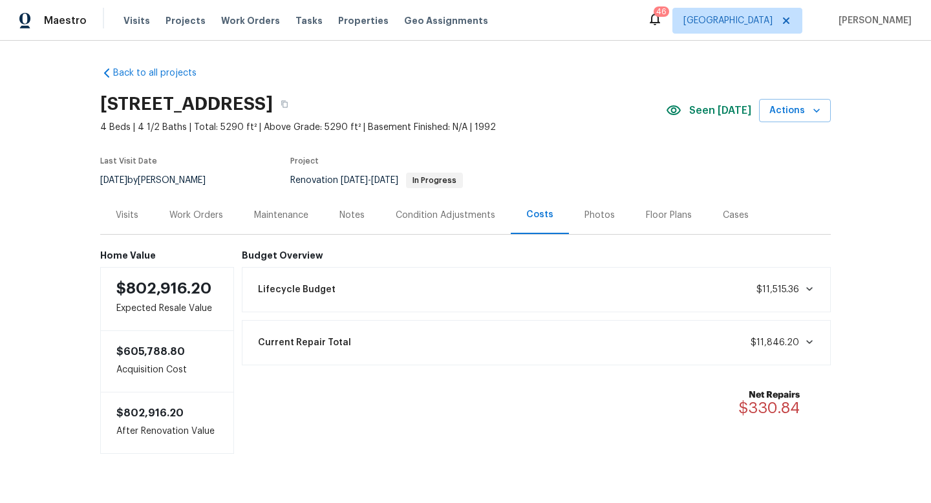
click at [460, 214] on div "Condition Adjustments" at bounding box center [445, 215] width 100 height 13
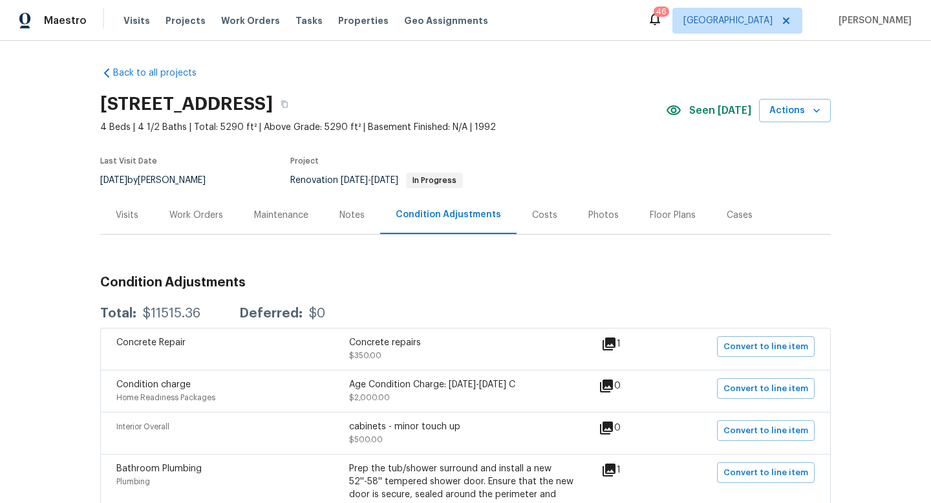
click at [540, 216] on div "Costs" at bounding box center [544, 215] width 25 height 13
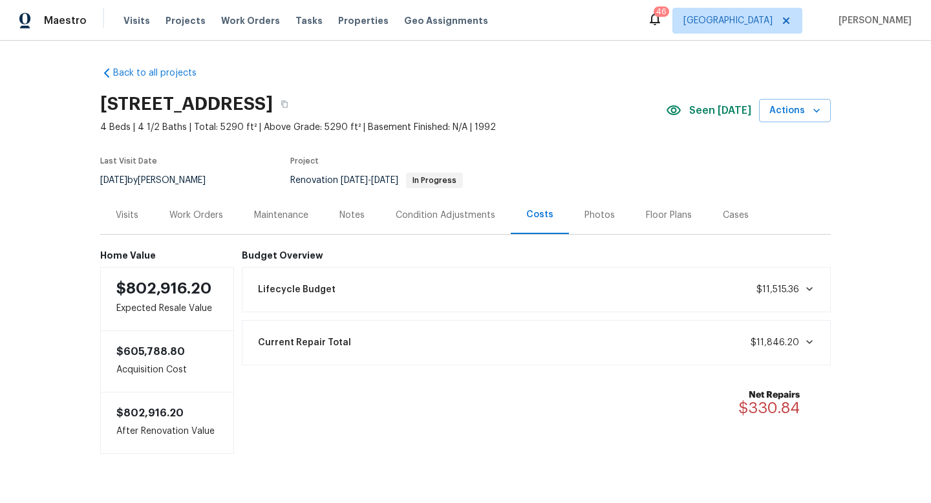
click at [438, 217] on div "Condition Adjustments" at bounding box center [445, 215] width 100 height 13
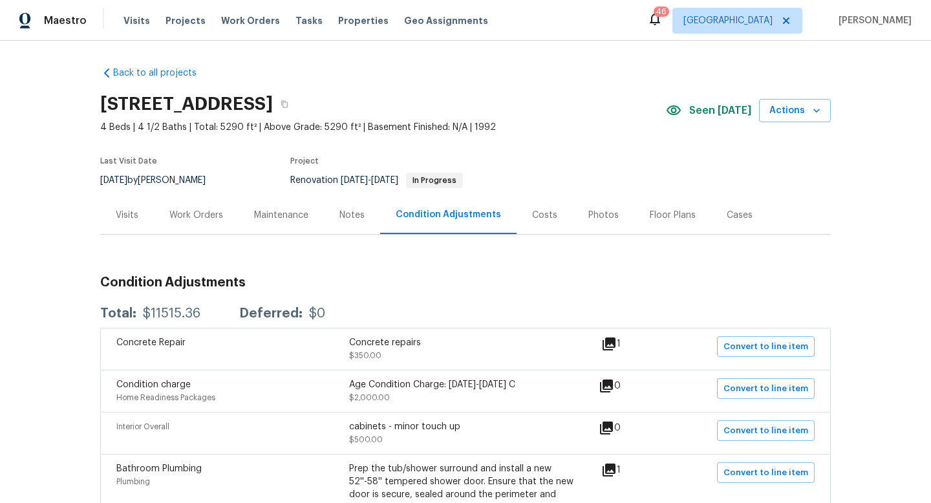
click at [542, 215] on div "Costs" at bounding box center [544, 215] width 25 height 13
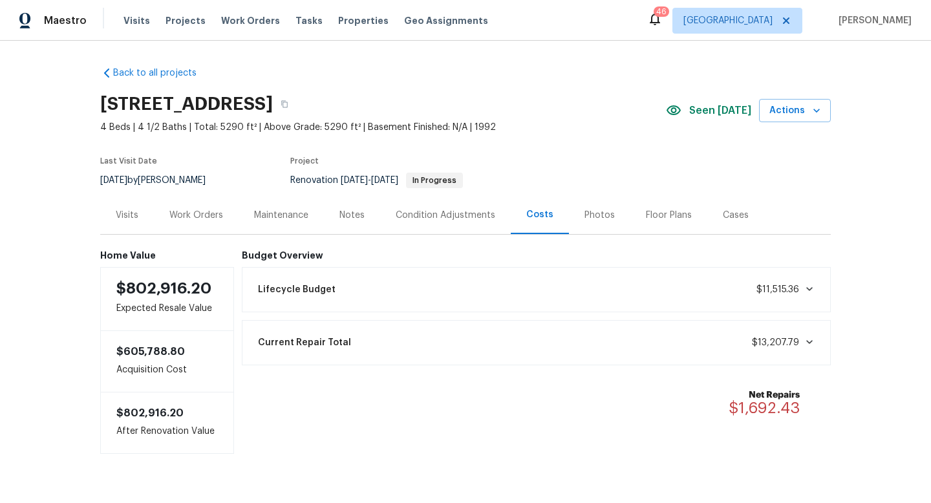
click at [810, 344] on icon at bounding box center [809, 342] width 10 height 10
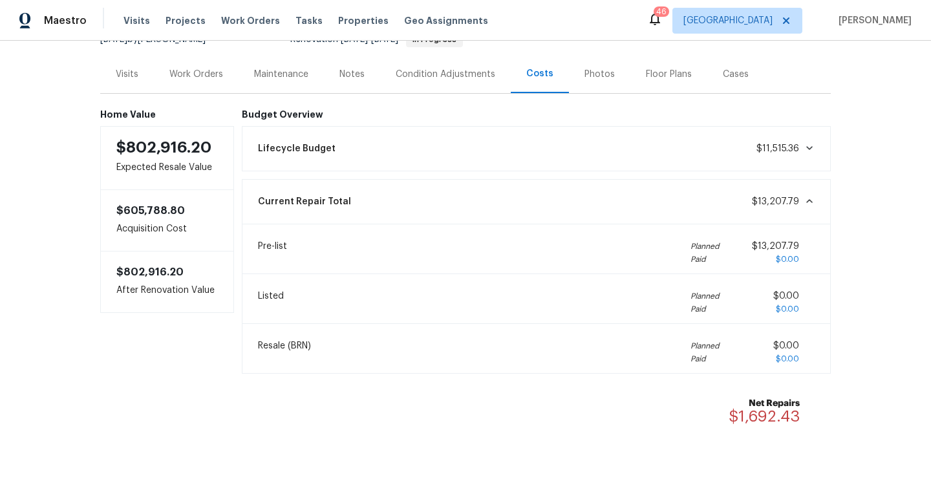
scroll to position [145, 0]
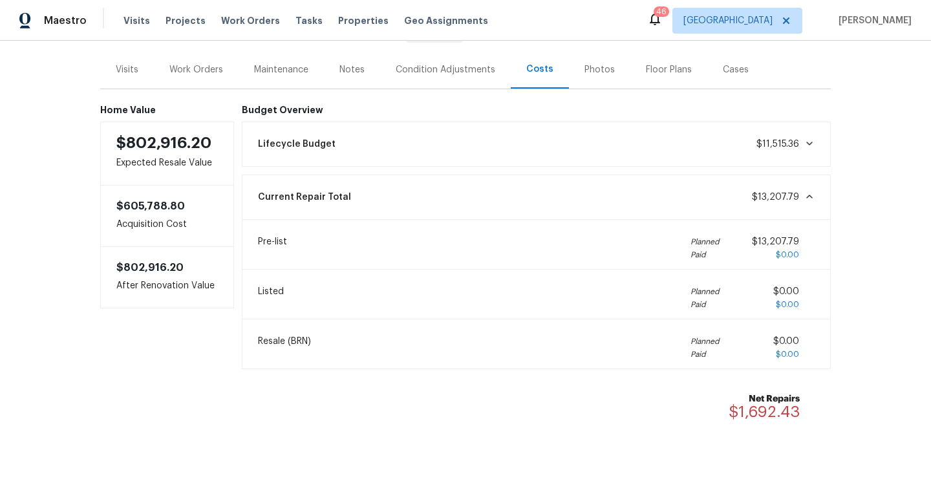
click at [210, 70] on div "Work Orders" at bounding box center [196, 69] width 54 height 13
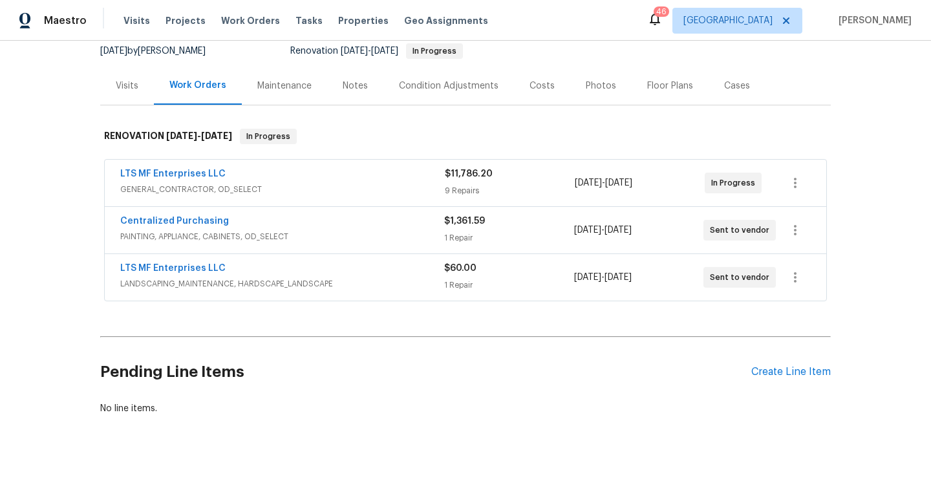
scroll to position [129, 0]
click at [208, 175] on link "LTS MF Enterprises LLC" at bounding box center [172, 173] width 105 height 9
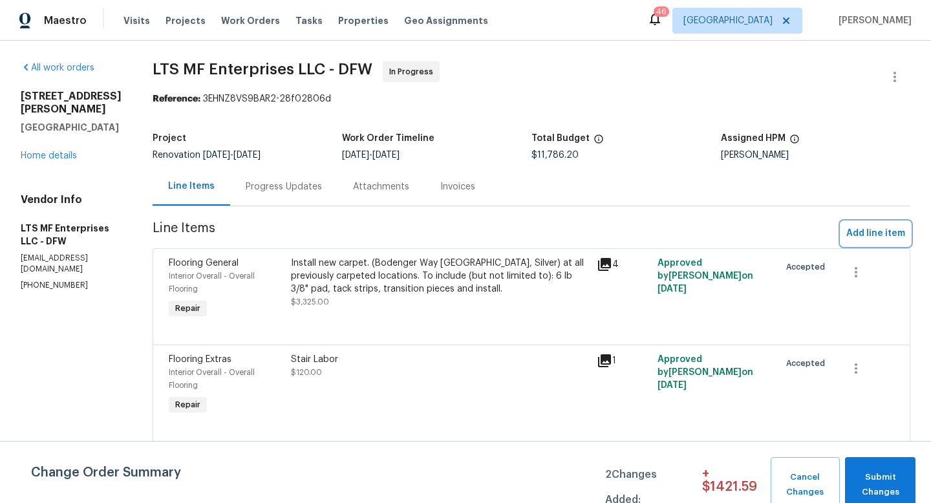
click at [883, 229] on span "Add line item" at bounding box center [875, 234] width 59 height 16
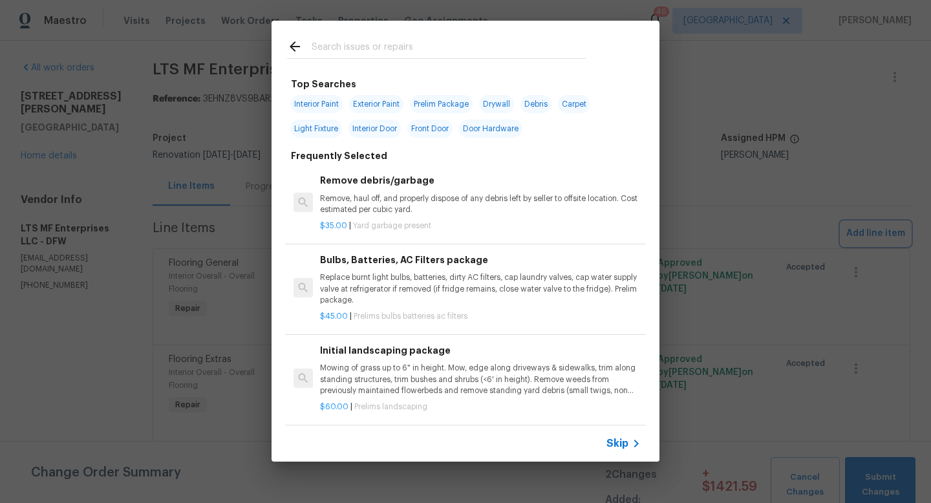
click at [737, 100] on div "Top Searches Interior Paint Exterior Paint Prelim Package Drywall Debris Carpet…" at bounding box center [465, 241] width 931 height 482
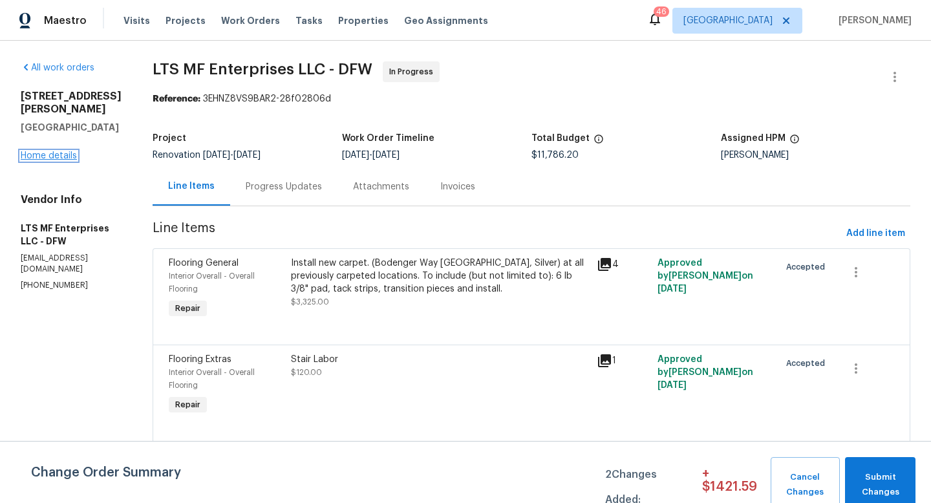
click at [34, 160] on link "Home details" at bounding box center [49, 155] width 56 height 9
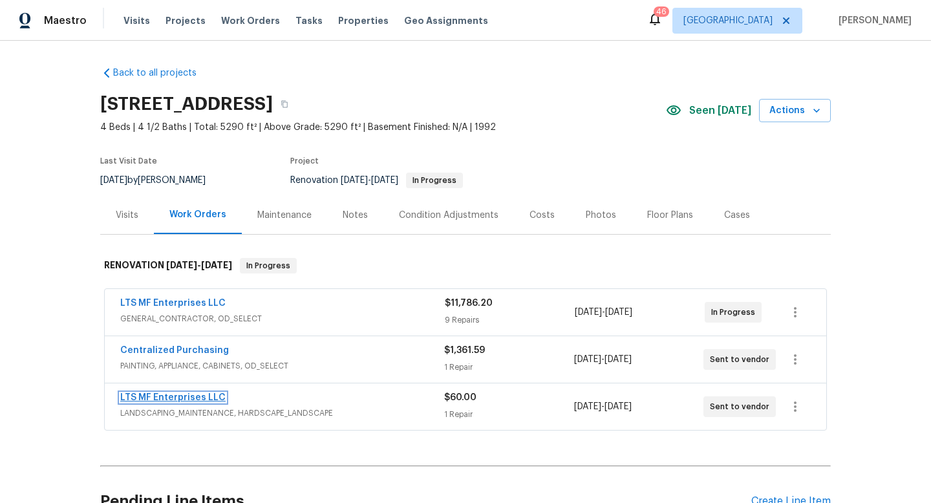
click at [200, 395] on link "LTS MF Enterprises LLC" at bounding box center [172, 397] width 105 height 9
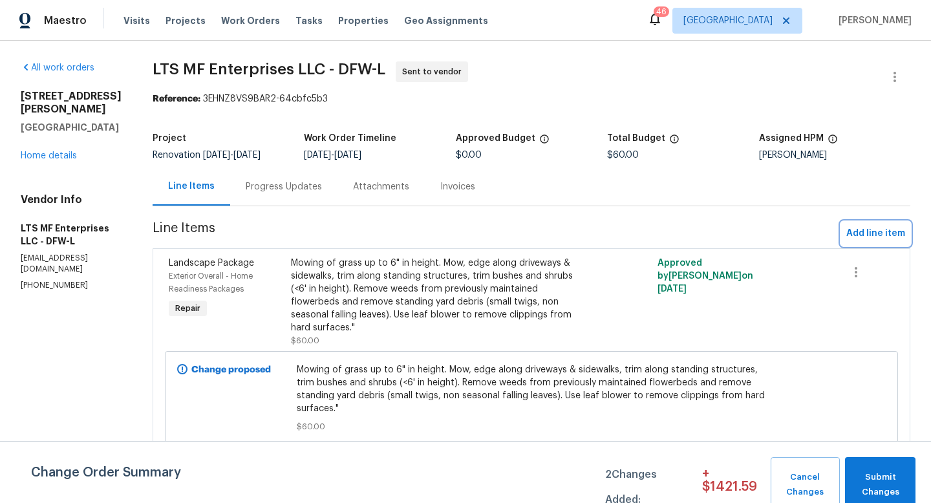
click at [860, 233] on span "Add line item" at bounding box center [875, 234] width 59 height 16
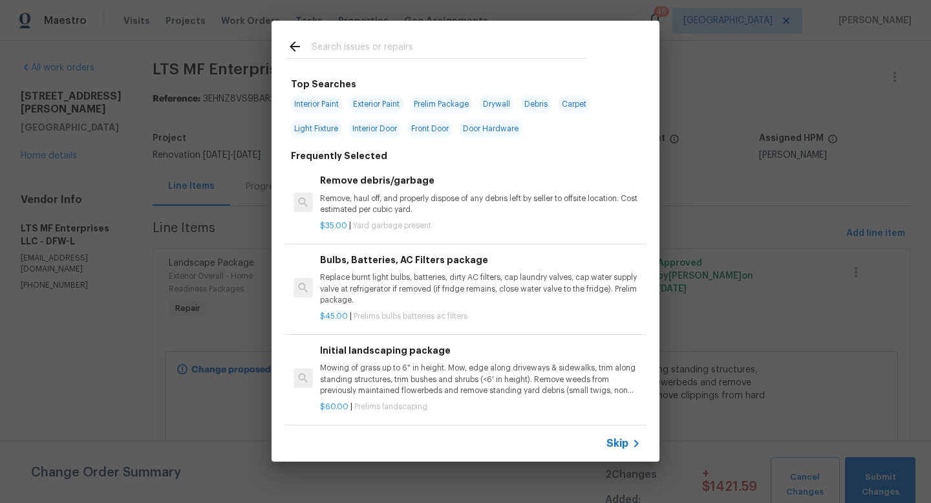
click at [624, 439] on span "Skip" at bounding box center [617, 443] width 22 height 13
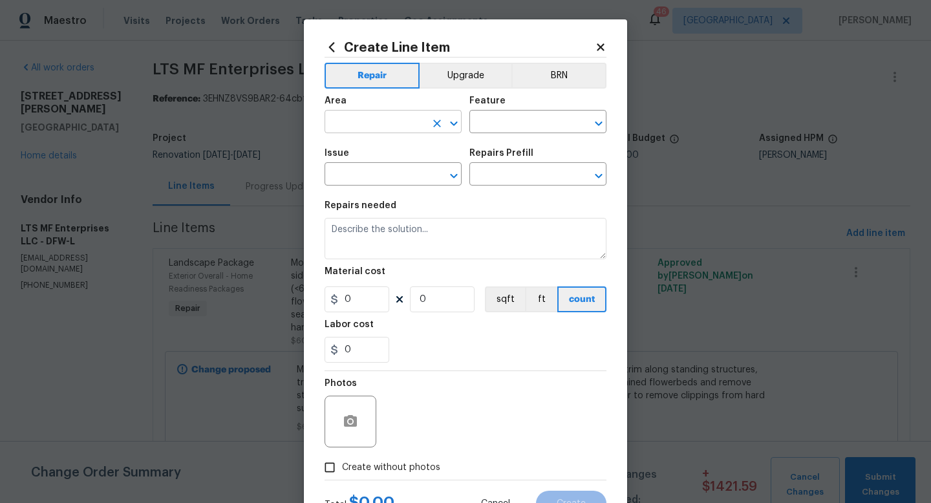
click at [375, 124] on input "text" at bounding box center [374, 123] width 101 height 20
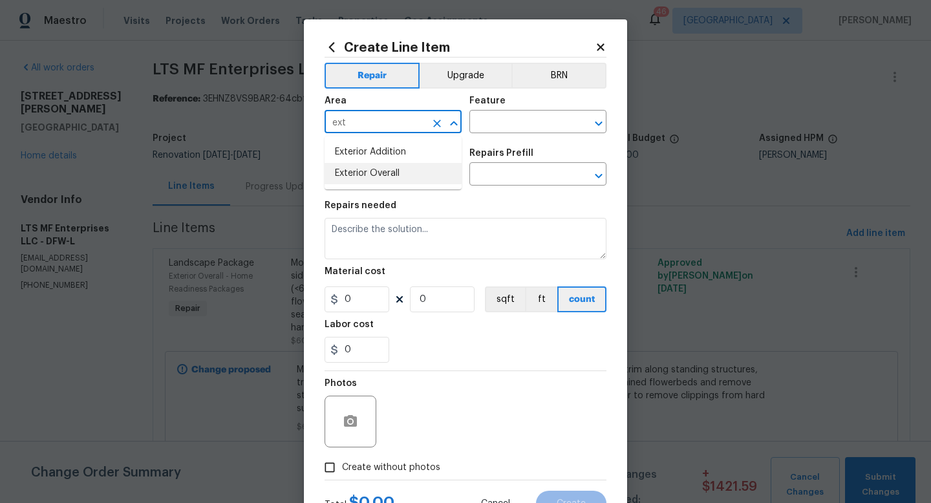
click at [377, 174] on li "Exterior Overall" at bounding box center [392, 173] width 137 height 21
type input "Exterior Overall"
click at [509, 127] on input "text" at bounding box center [519, 123] width 101 height 20
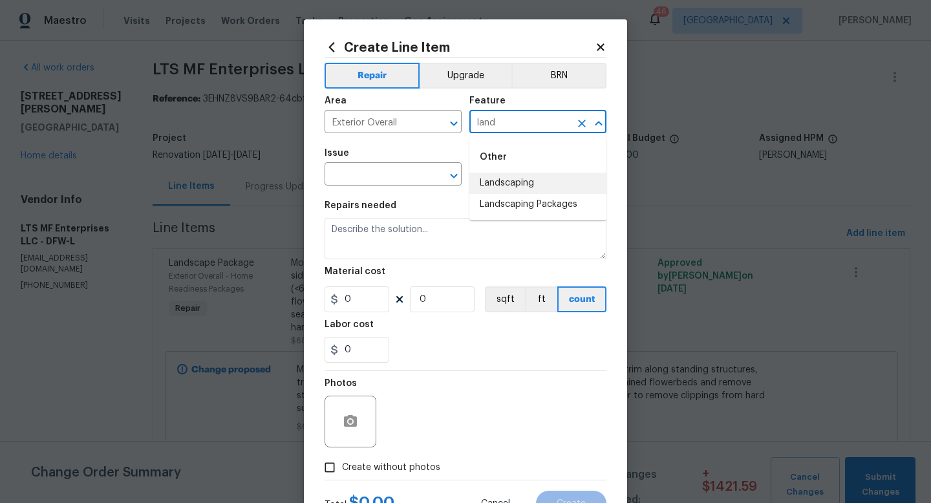
click at [515, 179] on li "Landscaping" at bounding box center [537, 183] width 137 height 21
type input "Landscaping"
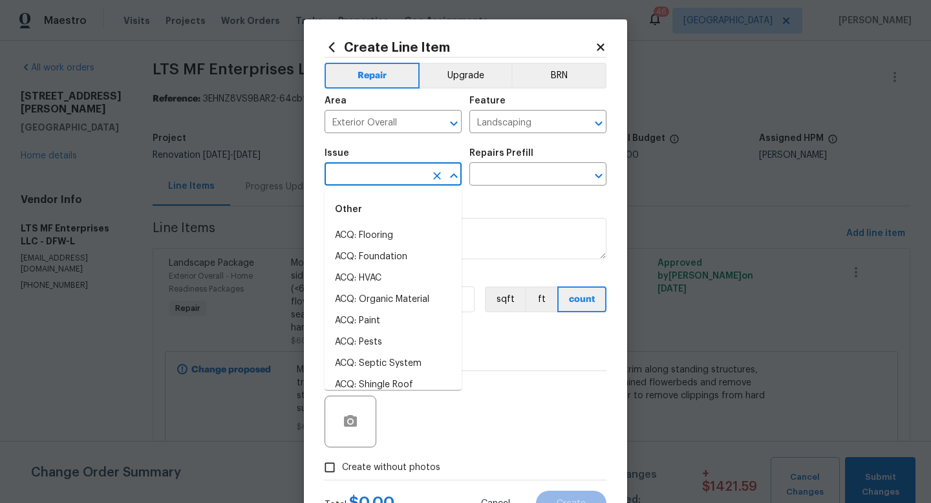
click at [384, 177] on input "text" at bounding box center [374, 175] width 101 height 20
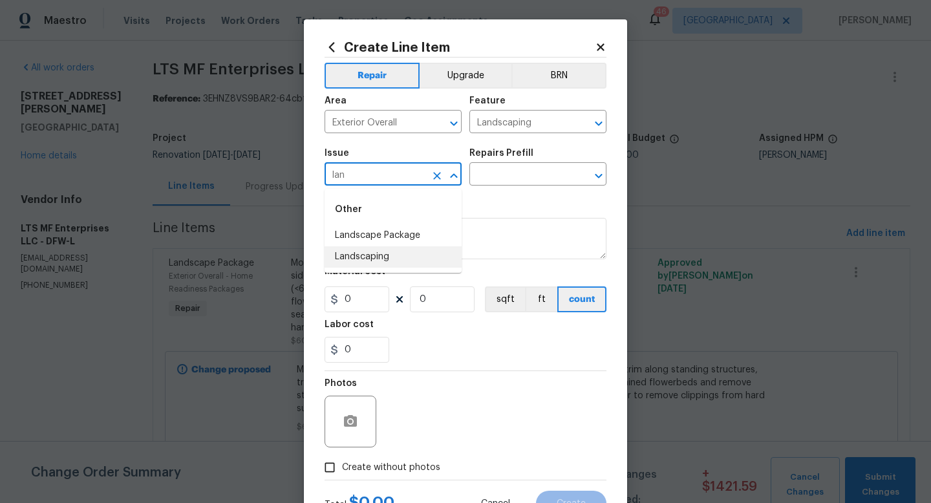
click at [386, 258] on li "Landscaping" at bounding box center [392, 256] width 137 height 21
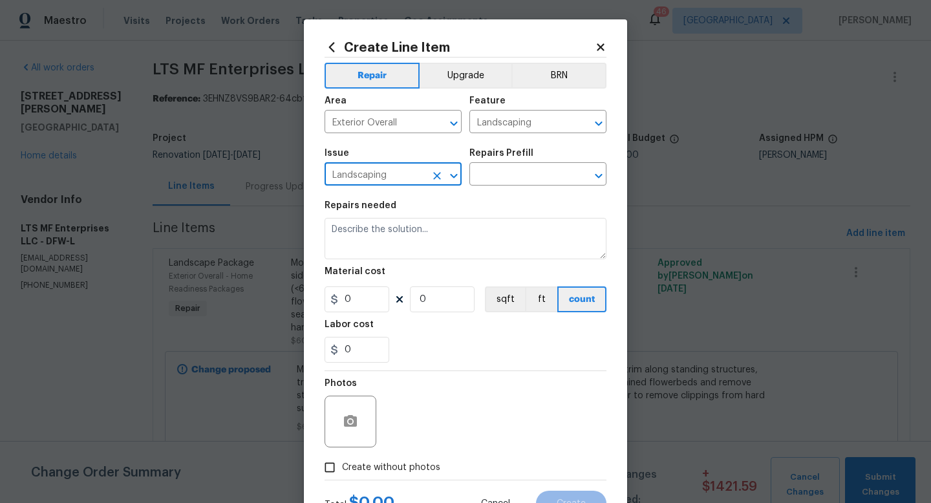
type input "Landscaping"
click at [499, 164] on div "Repairs Prefill" at bounding box center [537, 157] width 137 height 17
click at [499, 176] on input "text" at bounding box center [519, 175] width 101 height 20
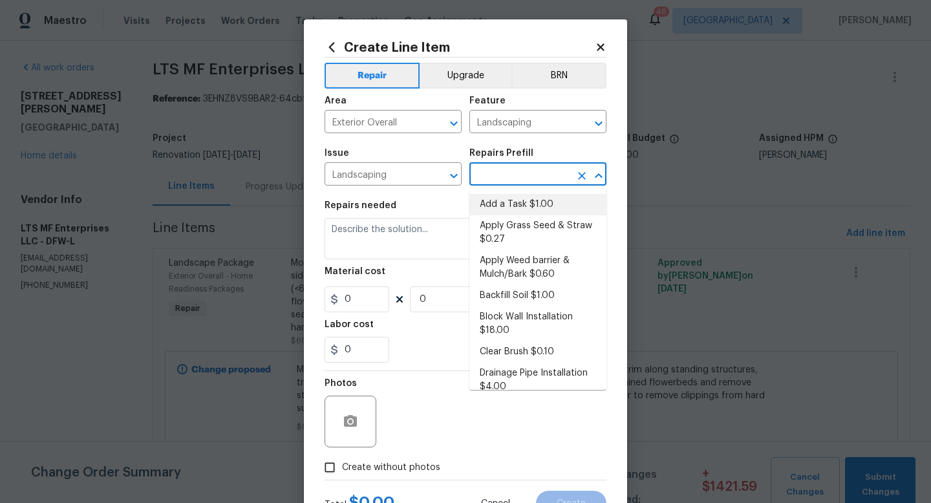
click at [501, 206] on li "Add a Task $1.00" at bounding box center [537, 204] width 137 height 21
type input "Add a Task $1.00"
type textarea "HPM to detail"
type input "1"
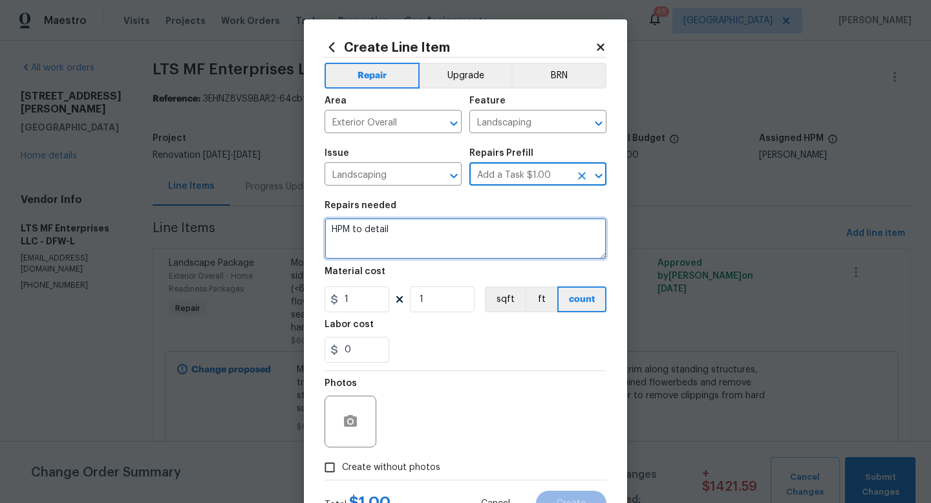
click at [448, 224] on textarea "HPM to detail" at bounding box center [465, 238] width 282 height 41
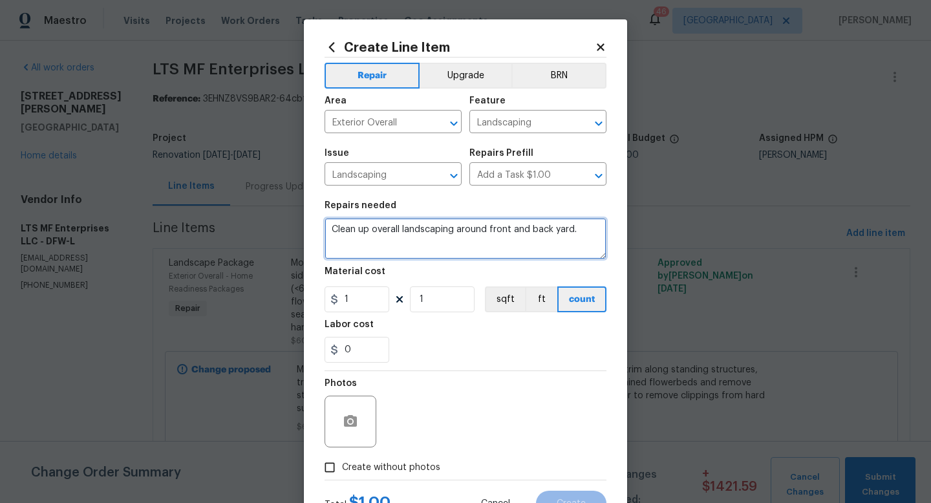
type textarea "Clean up overall landscaping around front and back yard."
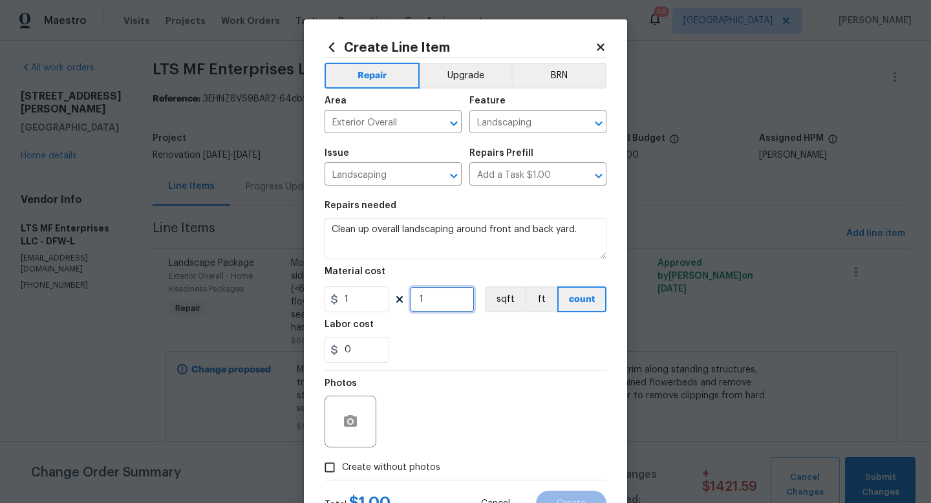
click at [436, 301] on input "1" at bounding box center [442, 299] width 65 height 26
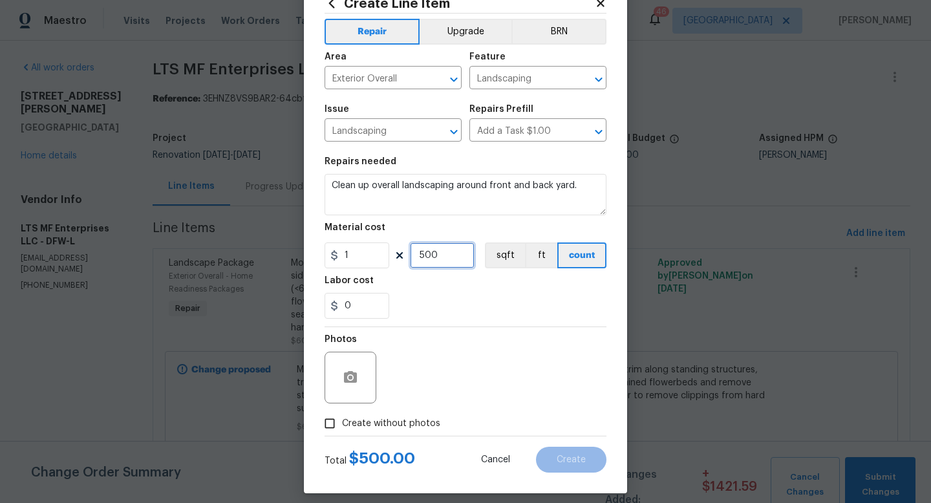
scroll to position [54, 0]
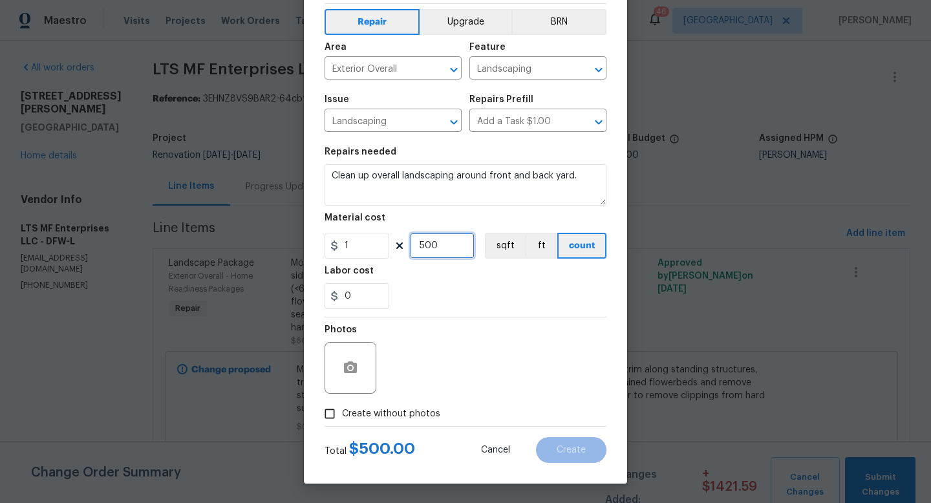
type input "500"
click at [415, 407] on span "Create without photos" at bounding box center [391, 414] width 98 height 14
click at [342, 406] on input "Create without photos" at bounding box center [329, 413] width 25 height 25
checkbox input "true"
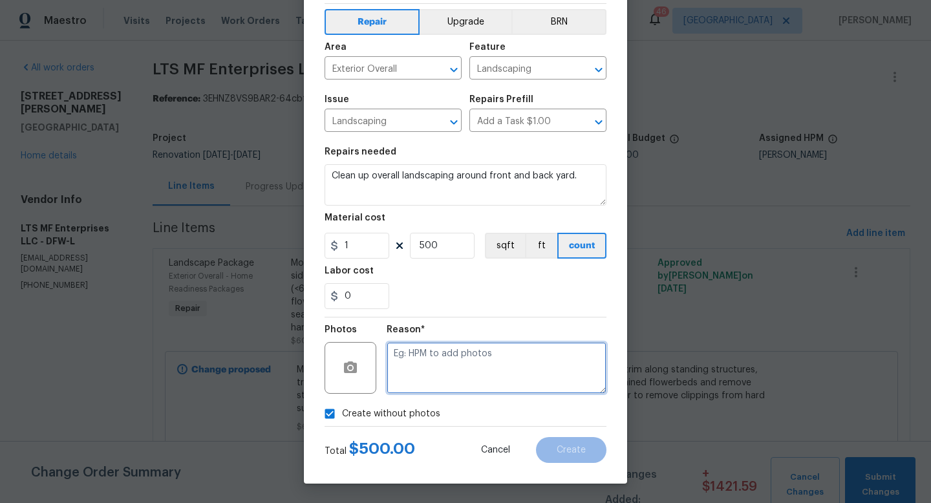
click at [445, 370] on textarea at bounding box center [496, 368] width 220 height 52
type textarea "w"
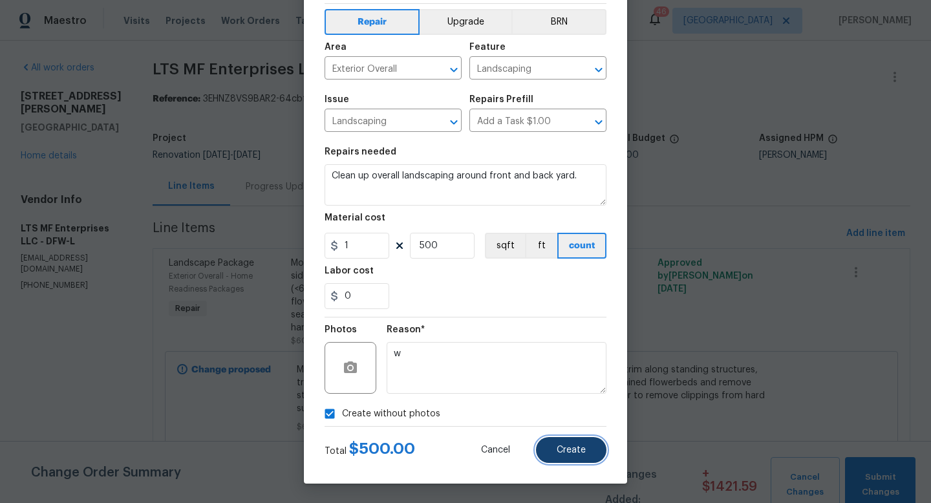
click at [562, 450] on span "Create" at bounding box center [570, 450] width 29 height 10
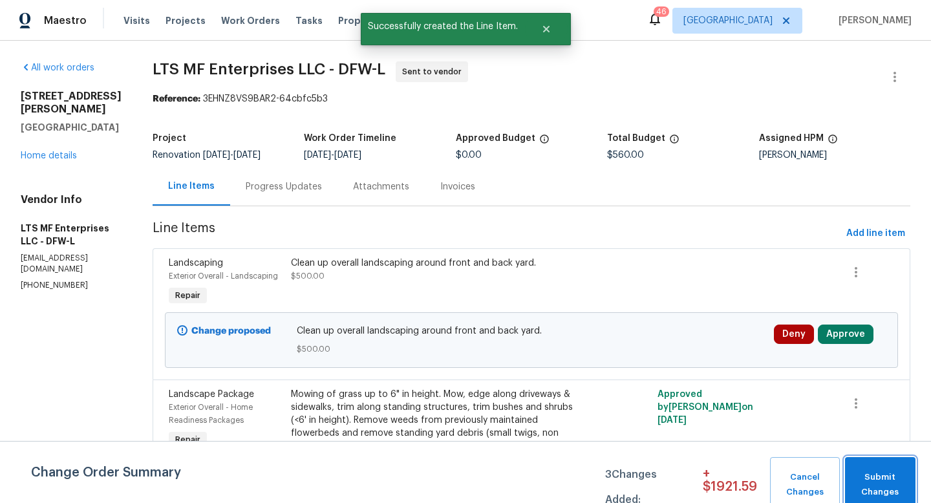
click at [872, 471] on span "Submit Changes" at bounding box center [880, 485] width 58 height 30
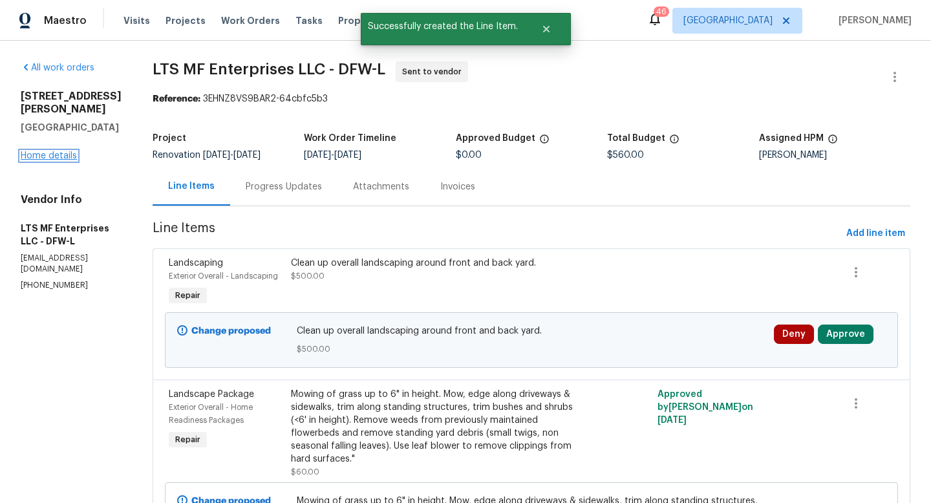
click at [66, 160] on link "Home details" at bounding box center [49, 155] width 56 height 9
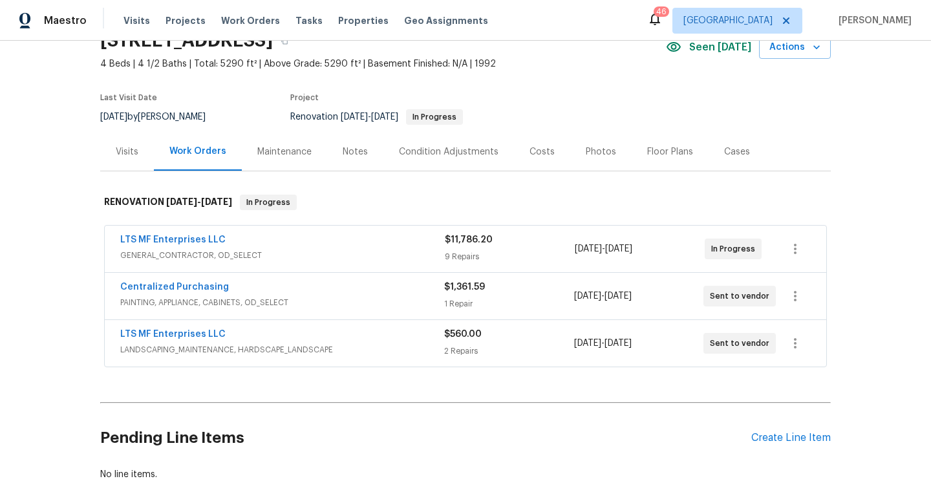
scroll to position [98, 0]
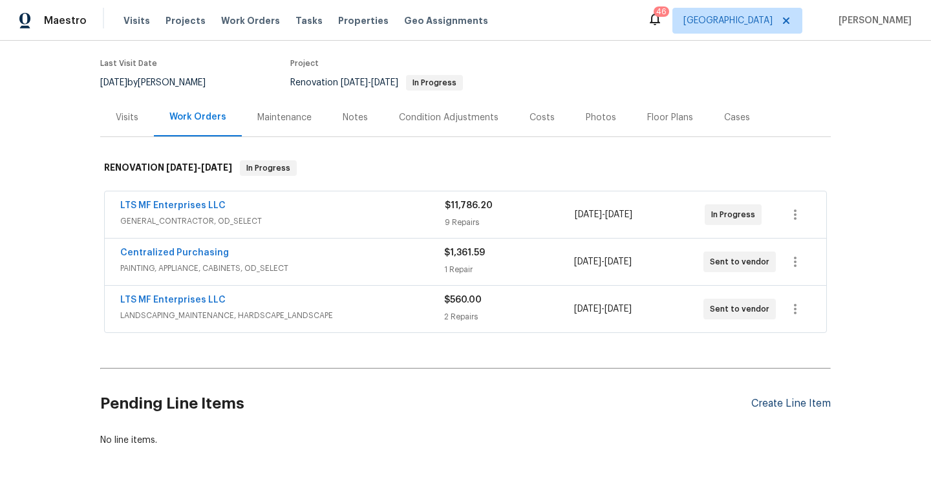
click at [785, 408] on div "Create Line Item" at bounding box center [790, 403] width 79 height 12
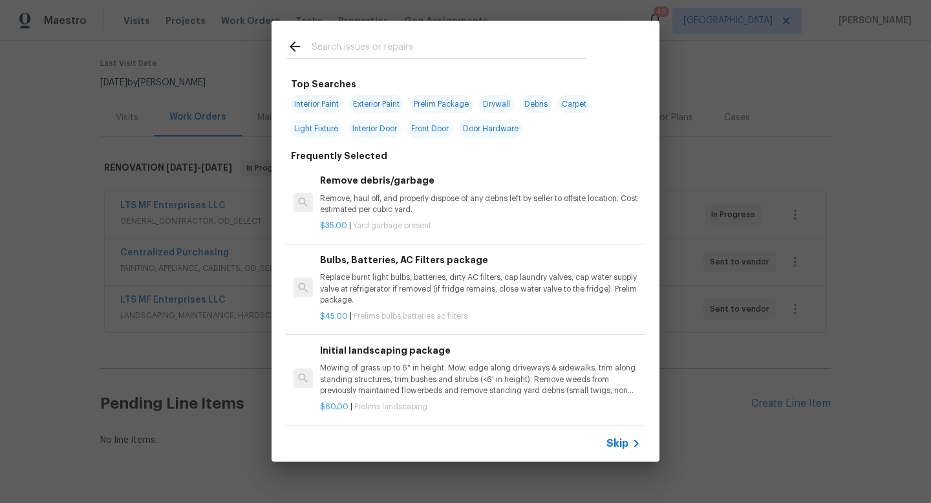
click at [627, 444] on span "Skip" at bounding box center [617, 443] width 22 height 13
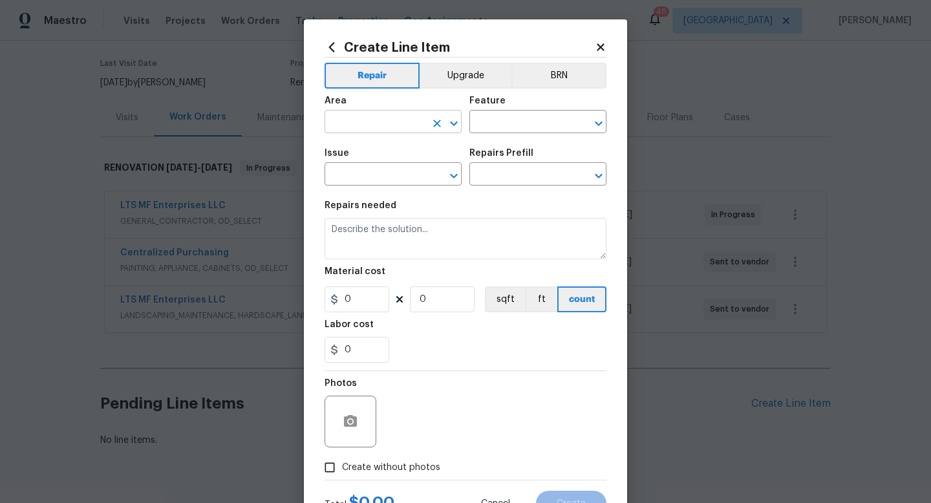
click at [375, 125] on input "text" at bounding box center [374, 123] width 101 height 20
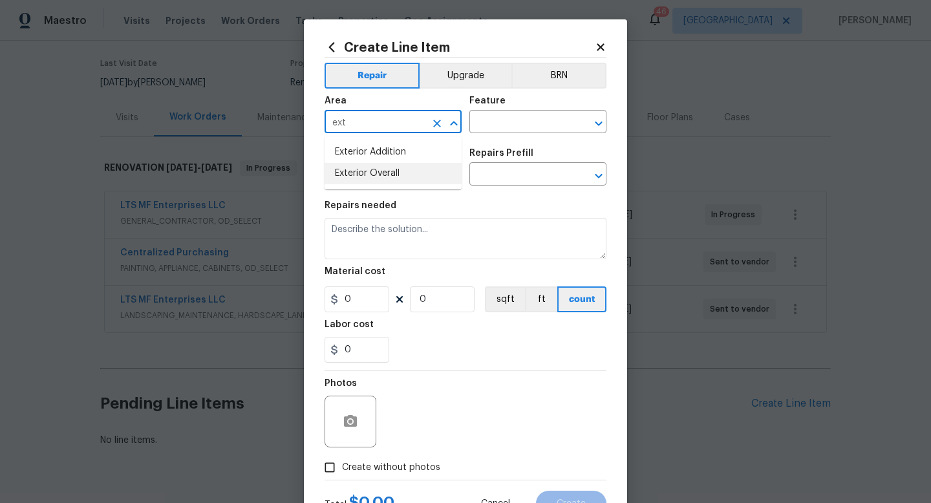
click at [389, 175] on li "Exterior Overall" at bounding box center [392, 173] width 137 height 21
type input "Exterior Overall"
click at [496, 120] on input "text" at bounding box center [519, 123] width 101 height 20
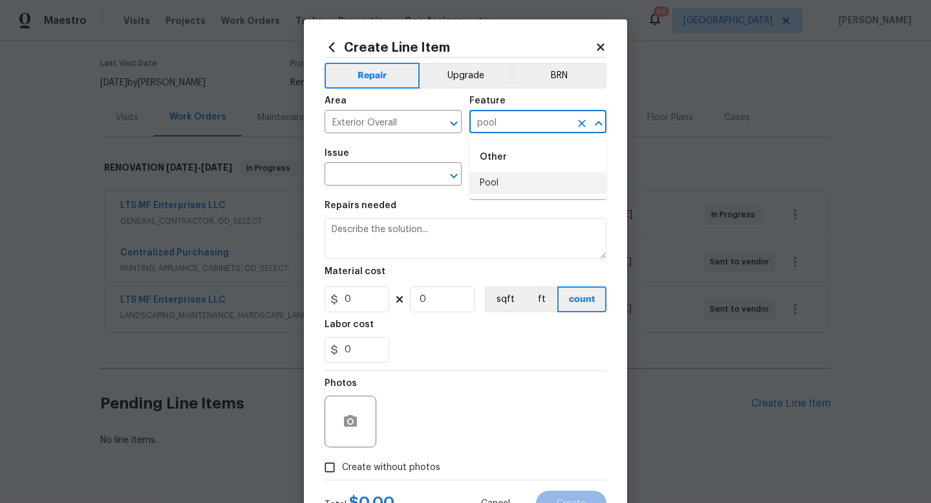
click at [487, 185] on li "Pool" at bounding box center [537, 183] width 137 height 21
type input "Pool"
click at [390, 174] on input "text" at bounding box center [374, 175] width 101 height 20
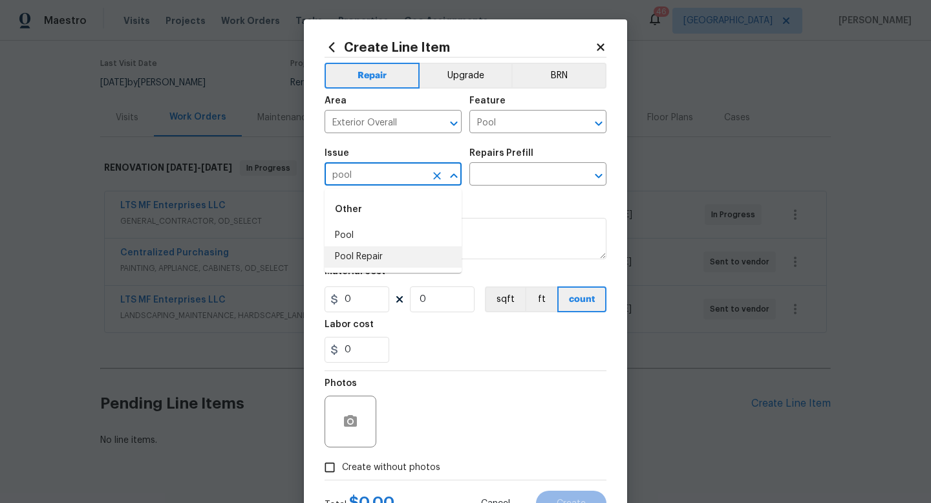
click at [377, 257] on li "Pool Repair" at bounding box center [392, 256] width 137 height 21
type input "Pool Repair"
click at [482, 176] on input "text" at bounding box center [519, 175] width 101 height 20
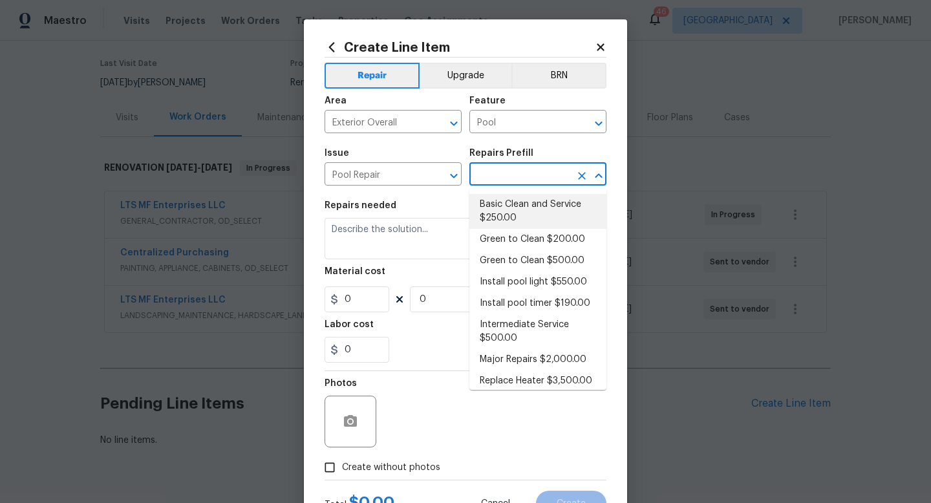
click at [493, 212] on li "Basic Clean and Service $250.00" at bounding box center [537, 211] width 137 height 35
type input "Basic Clean and Service $250.00"
type textarea "basic clean and service, balance chems, repair minor leaks at equipment, etc"
type input "250"
type input "1"
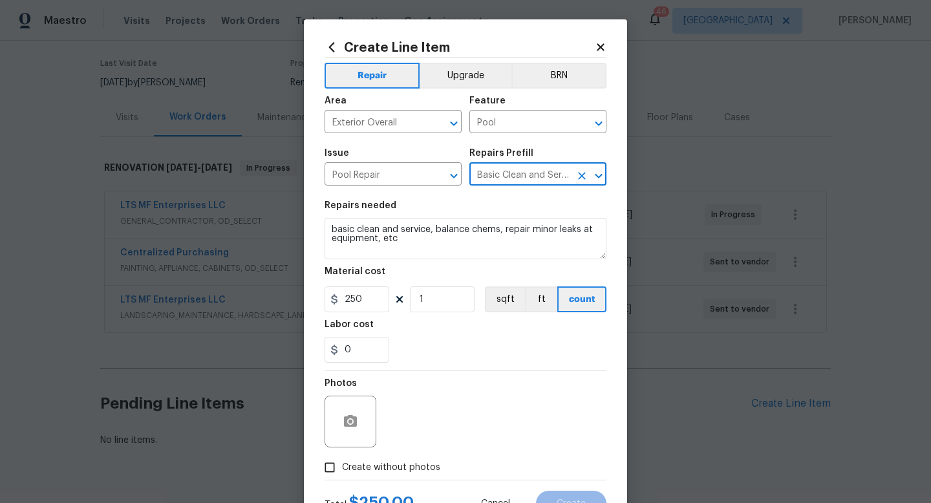
scroll to position [54, 0]
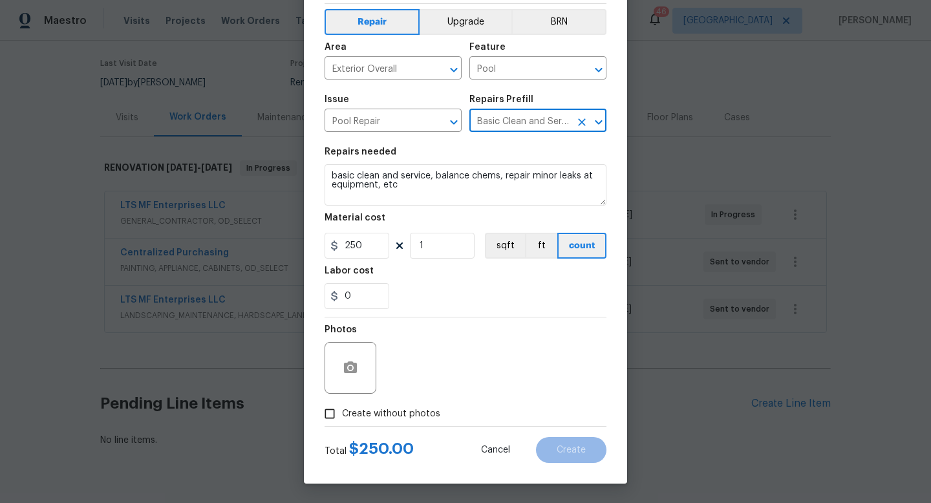
click at [373, 416] on span "Create without photos" at bounding box center [391, 414] width 98 height 14
click at [342, 416] on input "Create without photos" at bounding box center [329, 413] width 25 height 25
checkbox input "true"
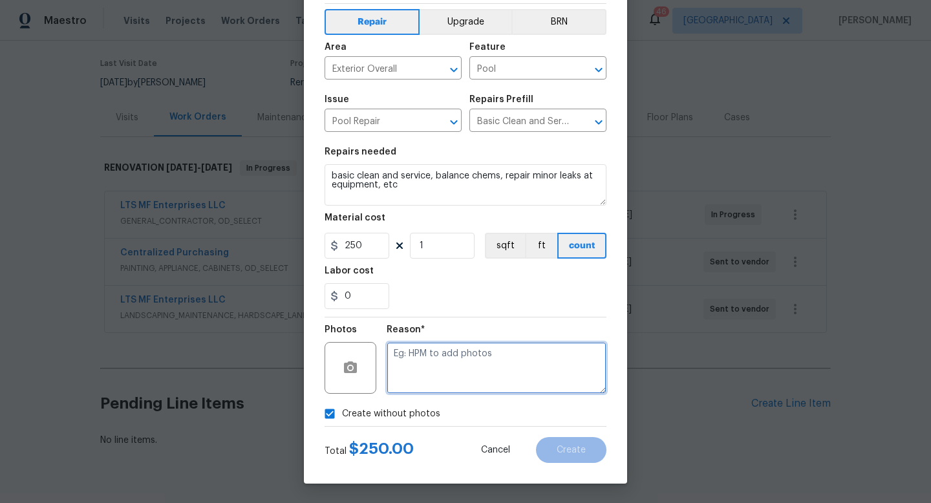
click at [424, 369] on textarea at bounding box center [496, 368] width 220 height 52
type textarea "w"
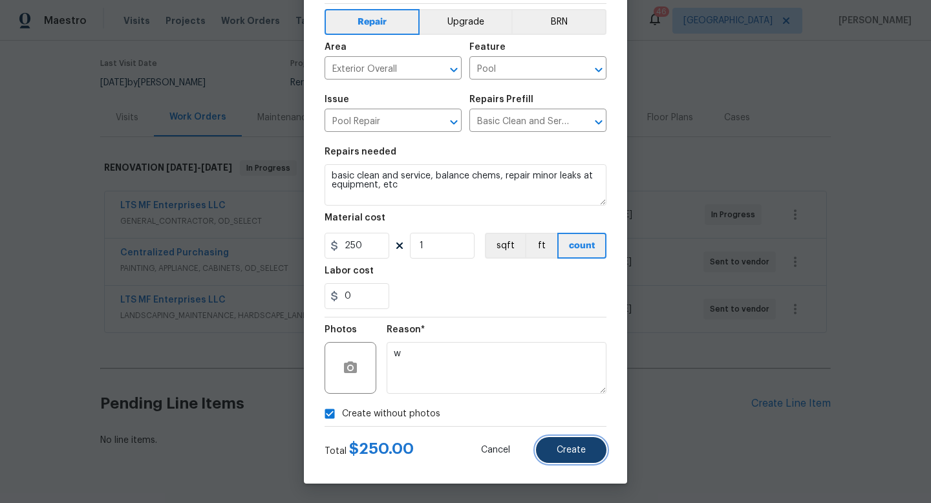
click at [562, 447] on span "Create" at bounding box center [570, 450] width 29 height 10
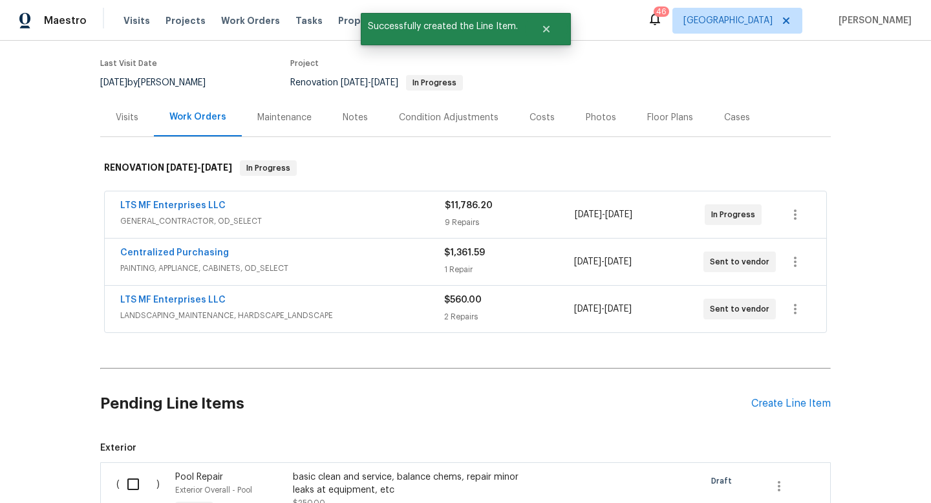
scroll to position [277, 0]
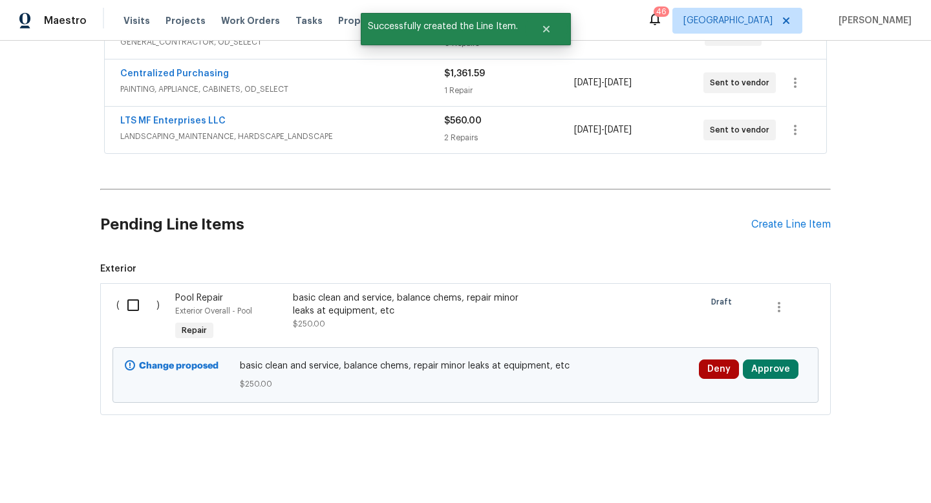
click at [136, 306] on input "checkbox" at bounding box center [138, 304] width 37 height 27
checkbox input "true"
click at [845, 467] on span "Create Work Order" at bounding box center [857, 471] width 86 height 16
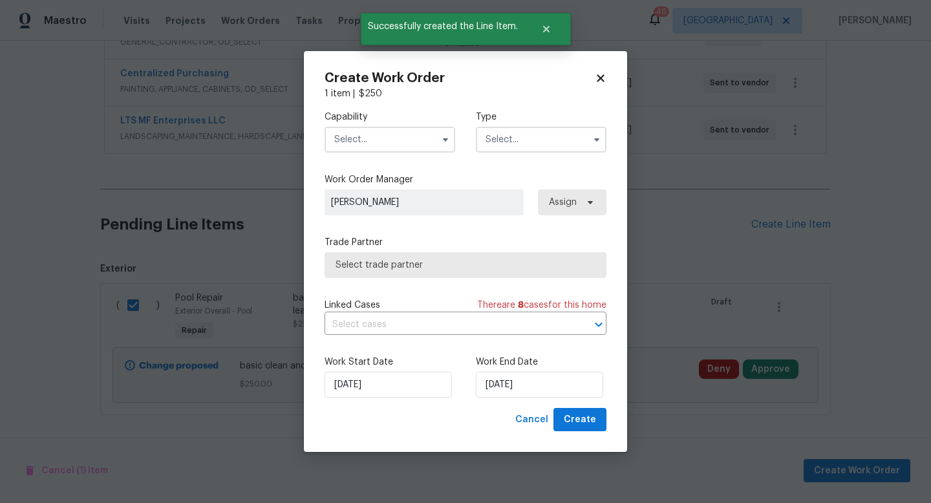
click at [388, 140] on input "text" at bounding box center [389, 140] width 131 height 26
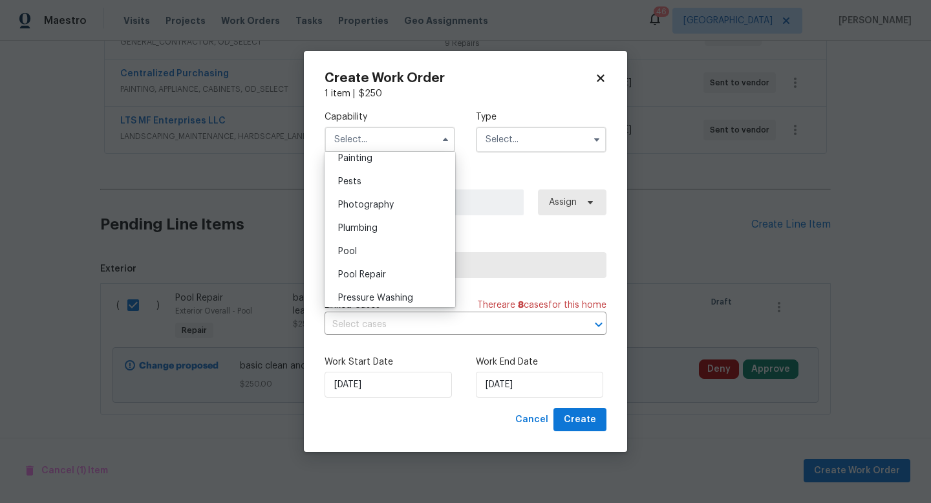
scroll to position [1099, 0]
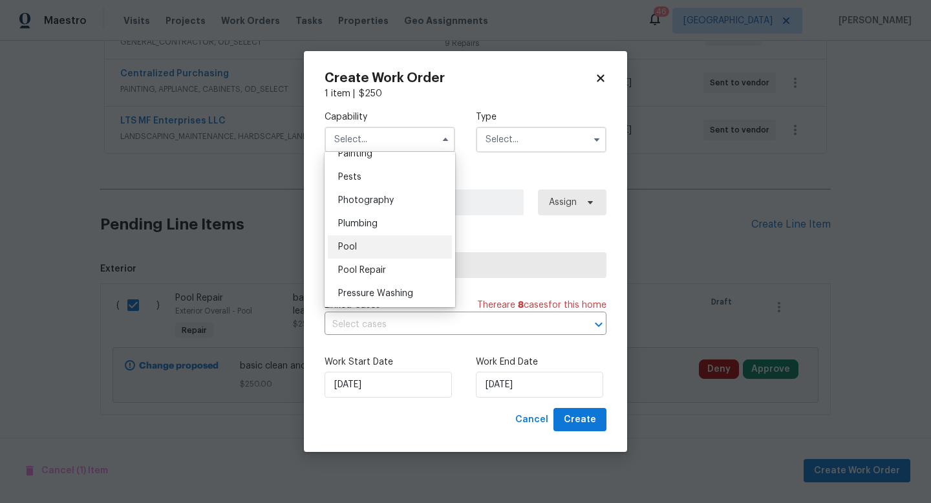
click at [359, 246] on div "Pool" at bounding box center [390, 246] width 124 height 23
type input "Pool"
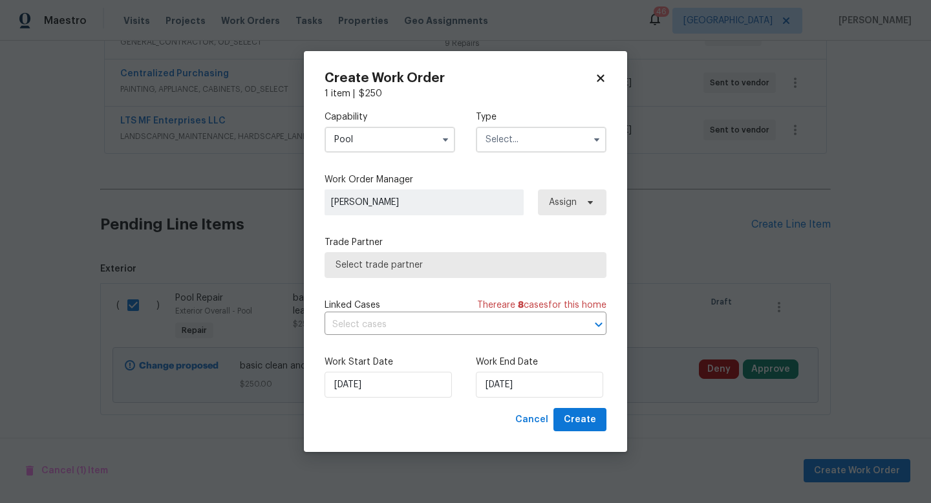
click at [534, 138] on input "text" at bounding box center [541, 140] width 131 height 26
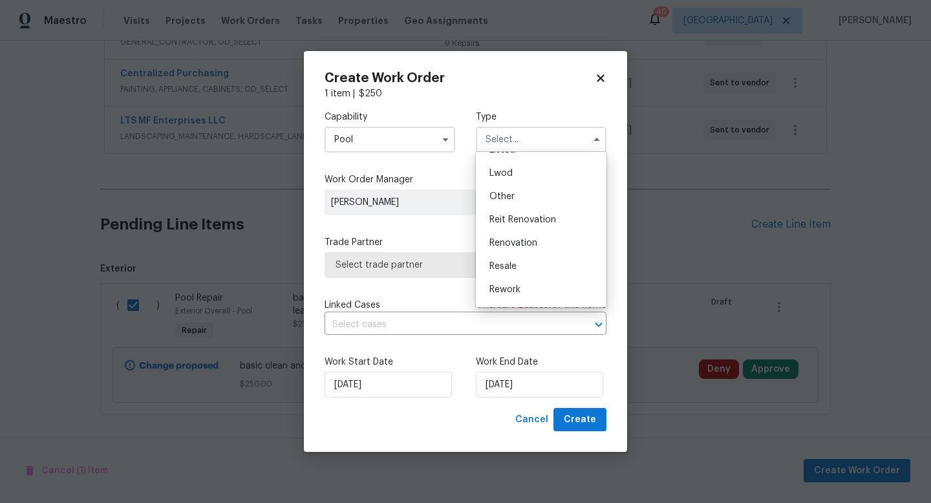
scroll to position [154, 0]
click at [516, 226] on span "Renovation" at bounding box center [513, 222] width 48 height 9
type input "Renovation"
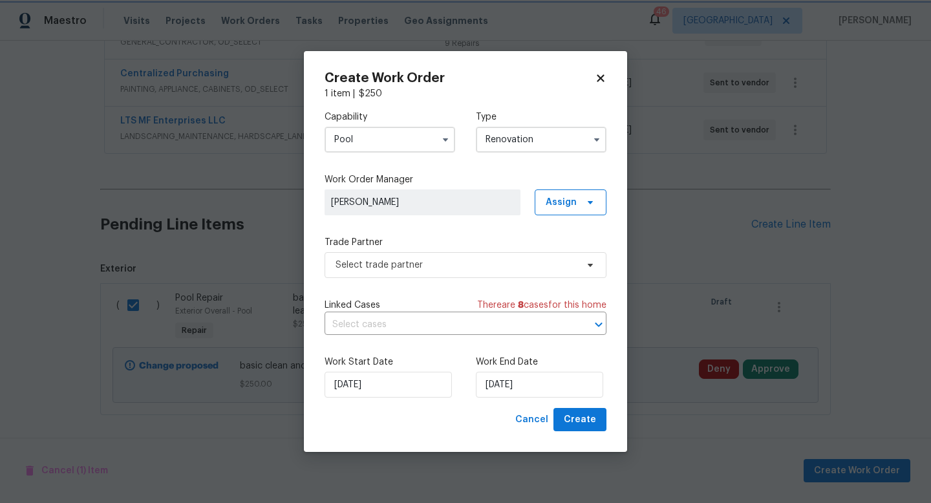
scroll to position [0, 0]
click at [439, 264] on span "Select trade partner" at bounding box center [455, 264] width 241 height 13
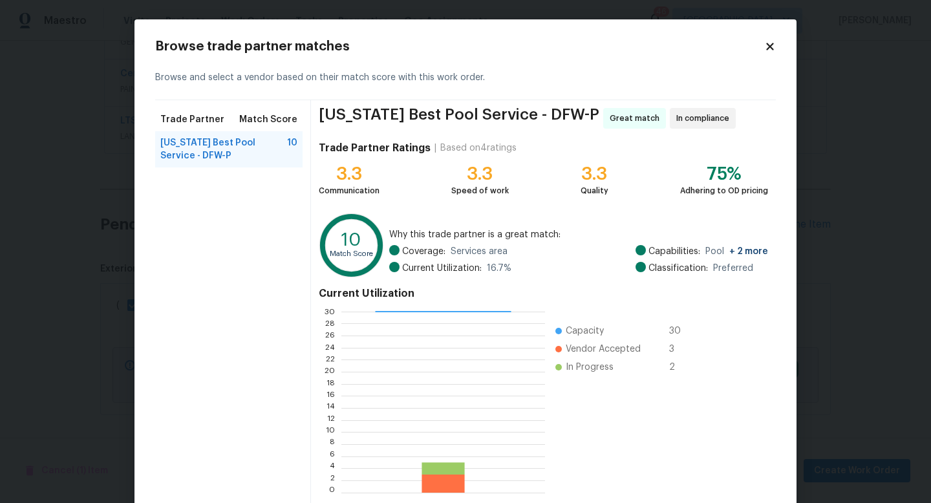
scroll to position [67, 0]
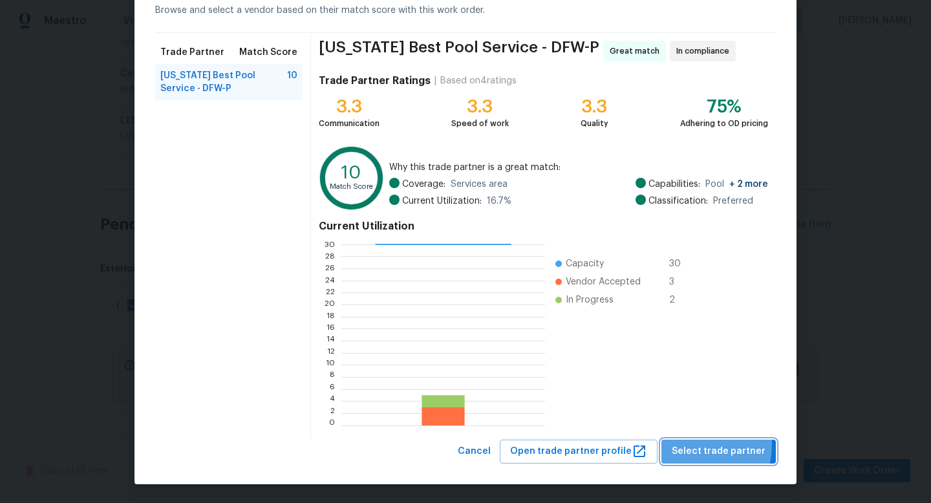
click at [690, 444] on span "Select trade partner" at bounding box center [718, 451] width 94 height 16
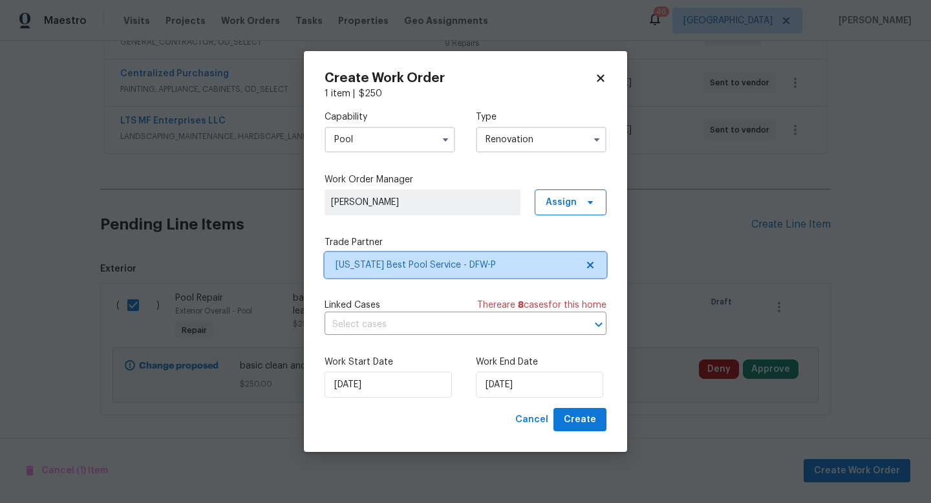
scroll to position [0, 0]
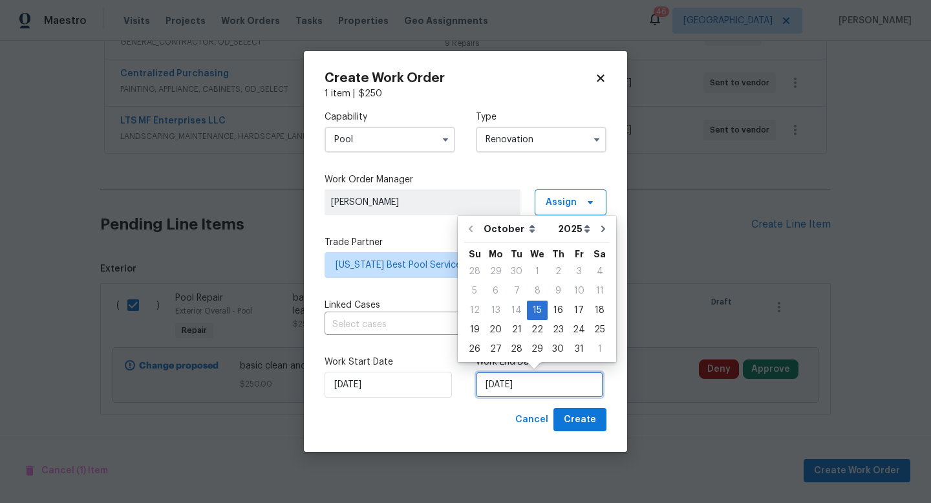
click at [529, 386] on input "[DATE]" at bounding box center [539, 385] width 127 height 26
click at [536, 348] on div "29" at bounding box center [537, 349] width 21 height 18
click at [537, 388] on input "[DATE]" at bounding box center [539, 385] width 127 height 26
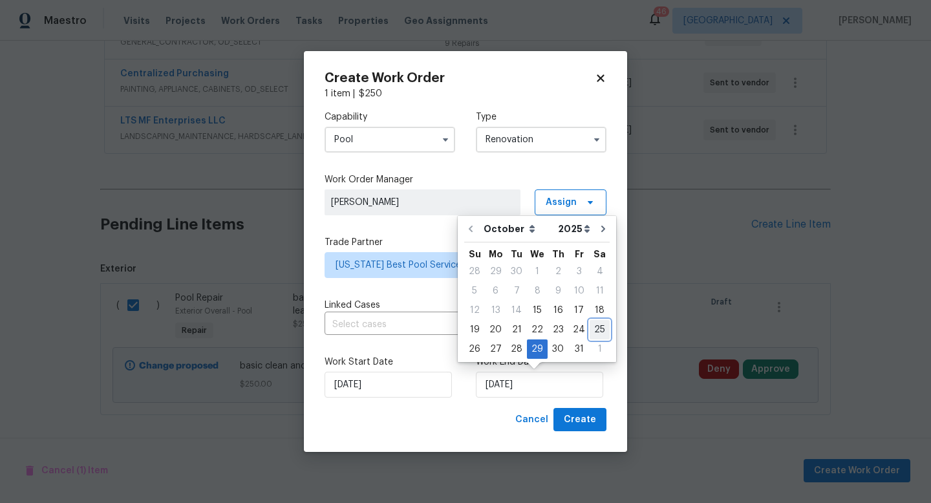
click at [594, 333] on div "25" at bounding box center [599, 330] width 20 height 18
type input "[DATE]"
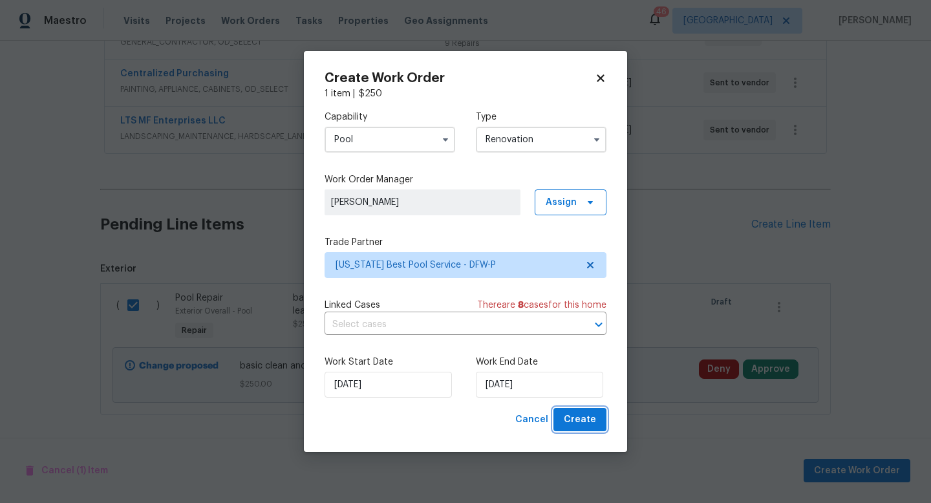
click at [581, 426] on span "Create" at bounding box center [580, 420] width 32 height 16
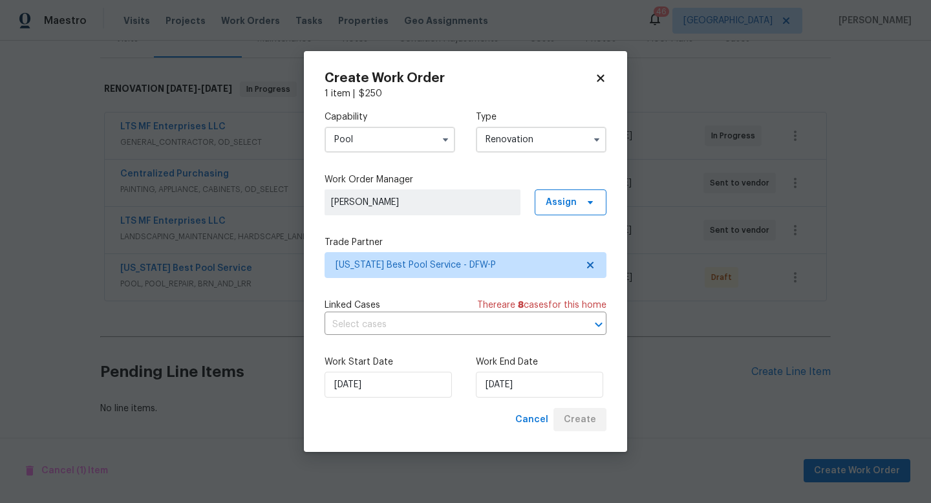
scroll to position [176, 0]
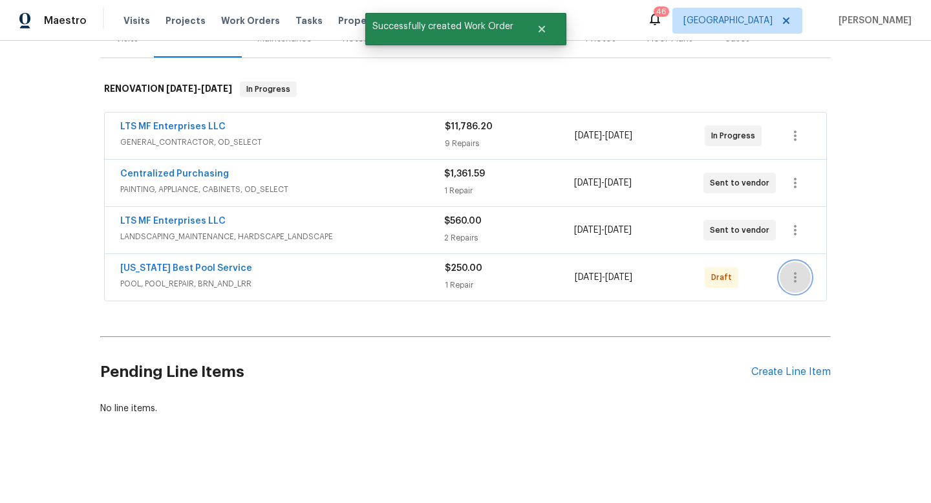
click at [797, 280] on icon "button" at bounding box center [795, 277] width 16 height 16
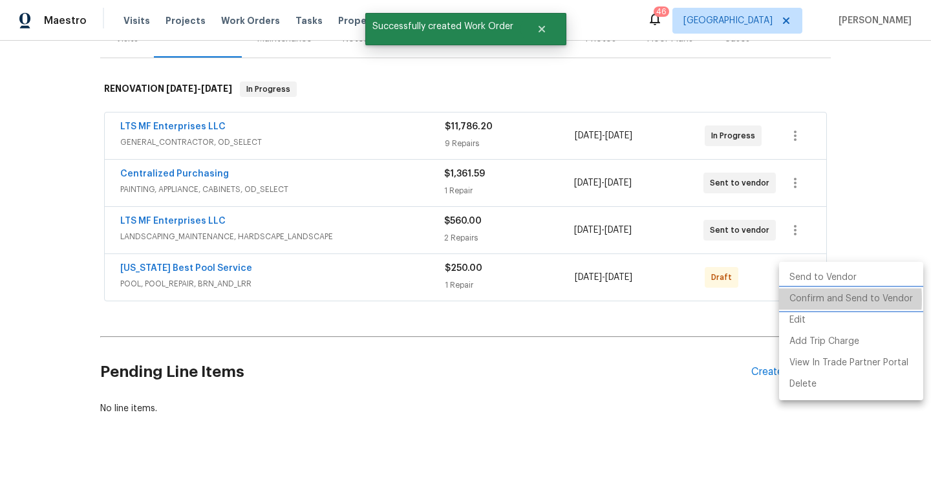
click at [794, 299] on li "Confirm and Send to Vendor" at bounding box center [851, 298] width 144 height 21
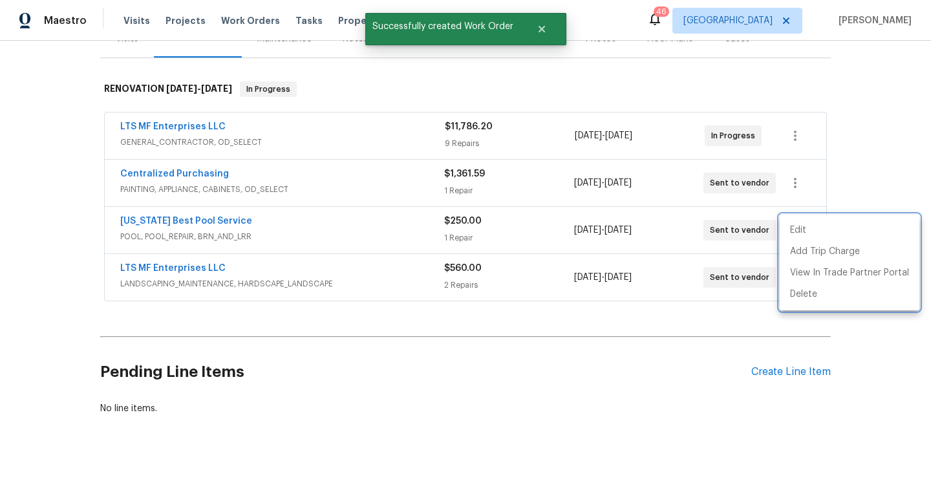
click at [608, 401] on div at bounding box center [465, 251] width 931 height 503
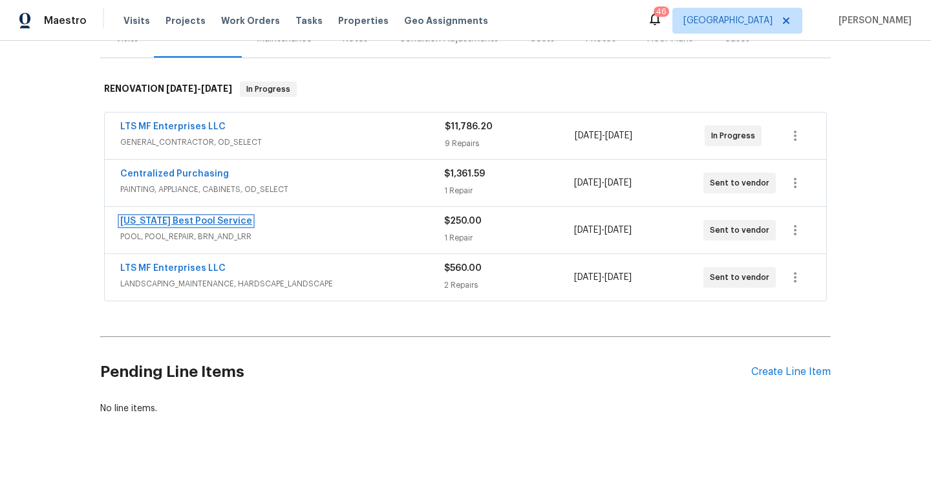
click at [199, 220] on link "[US_STATE] Best Pool Service" at bounding box center [186, 220] width 132 height 9
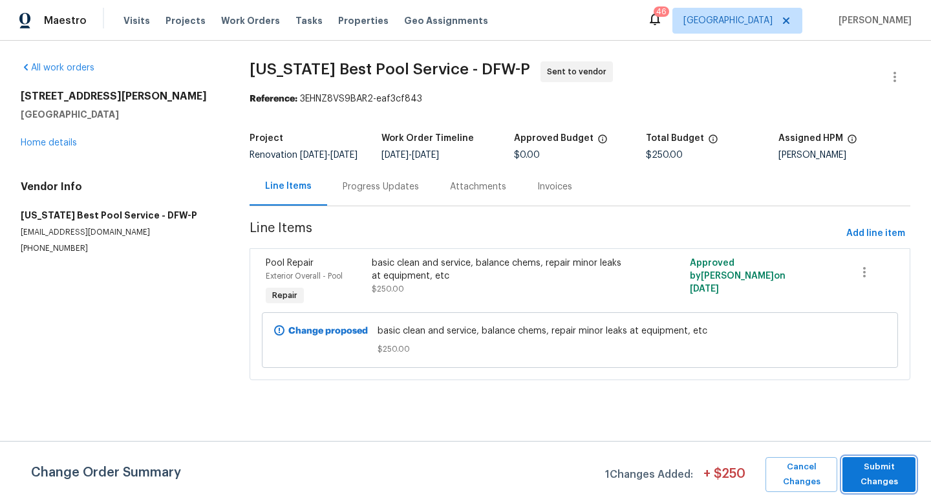
click at [862, 467] on span "Submit Changes" at bounding box center [879, 474] width 60 height 30
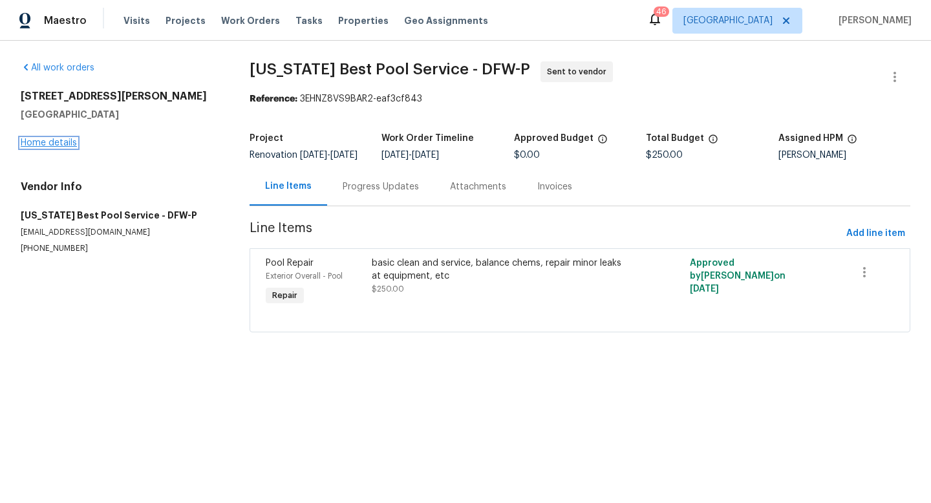
click at [61, 144] on link "Home details" at bounding box center [49, 142] width 56 height 9
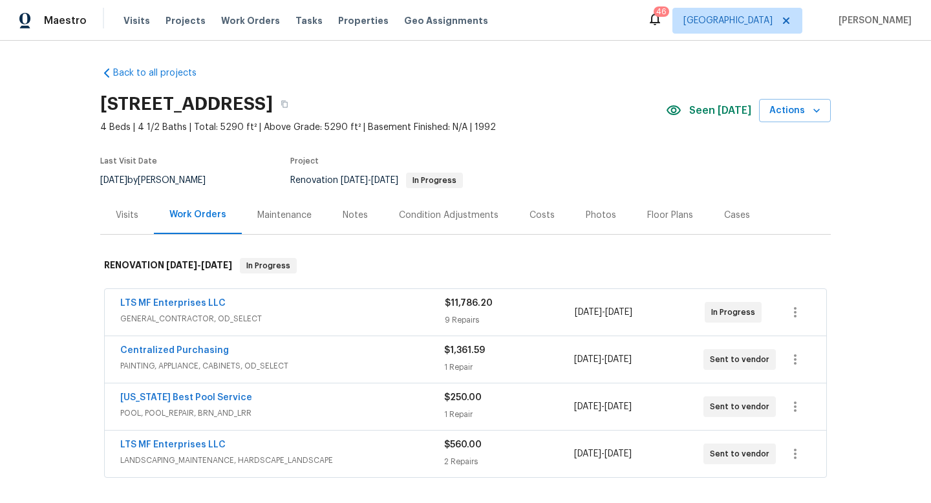
click at [343, 220] on div "Notes" at bounding box center [355, 215] width 25 height 13
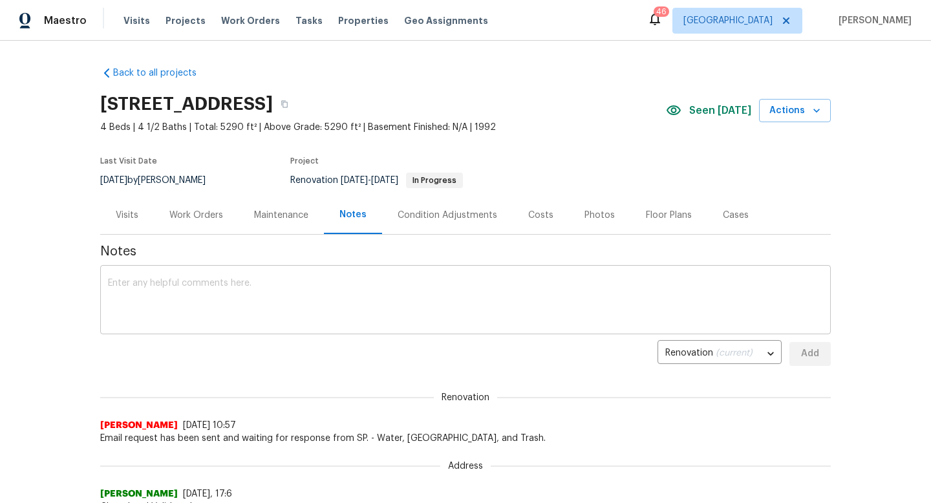
click at [318, 293] on textarea at bounding box center [465, 301] width 715 height 45
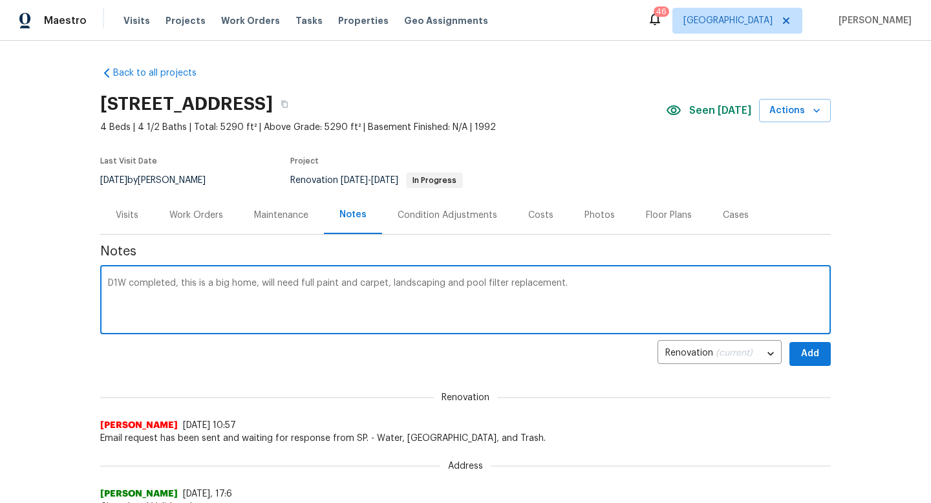
type textarea "D1W completed, this is a big home, will need full paint and carpet, landscaping…"
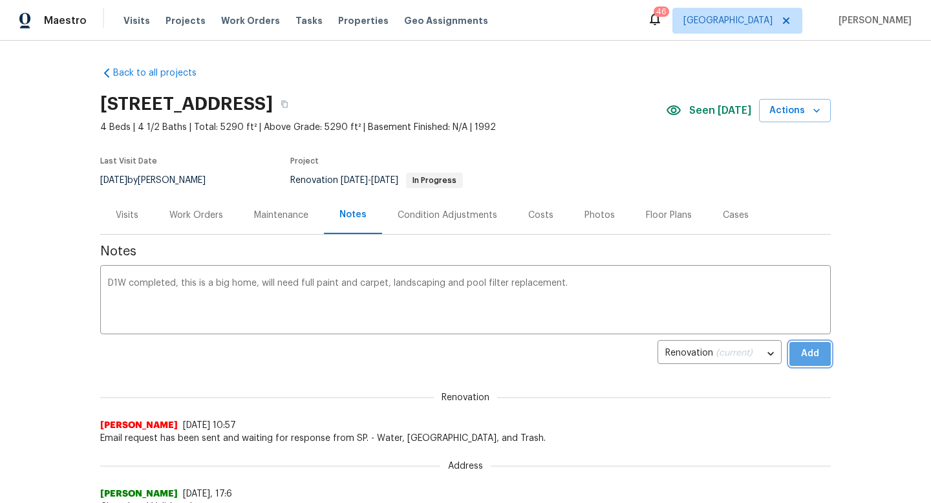
click at [819, 354] on span "Add" at bounding box center [809, 354] width 21 height 16
